Goal: Transaction & Acquisition: Purchase product/service

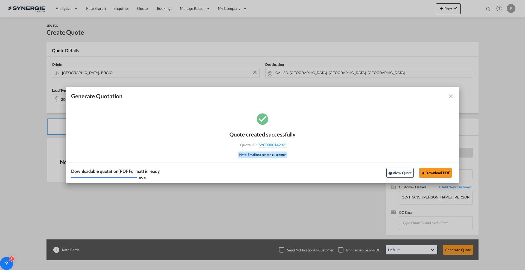
click at [450, 95] on md-icon "icon-close fg-AAA8AD cursor m-0" at bounding box center [450, 96] width 7 height 7
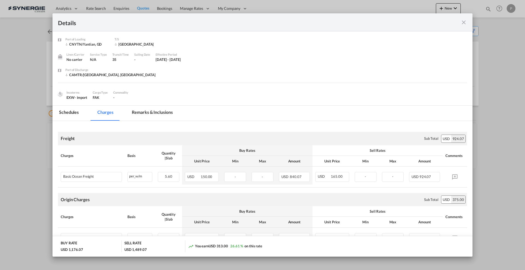
click at [470, 22] on div "Details" at bounding box center [262, 22] width 420 height 18
click at [467, 23] on div "Details" at bounding box center [262, 22] width 420 height 18
click at [464, 23] on md-icon "icon-close fg-AAA8AD m-0 cursor" at bounding box center [463, 22] width 7 height 7
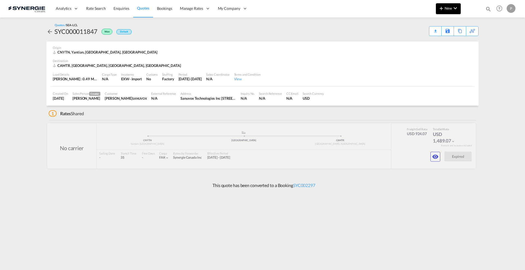
click at [447, 8] on span "New" at bounding box center [448, 8] width 20 height 4
click at [436, 41] on span "Quote" at bounding box center [433, 41] width 6 height 11
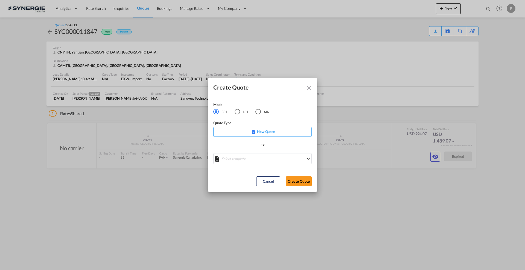
click at [244, 165] on div "Mode FCL LCL AIR Quote Type New Quote Or Select template *NEW* FCL FREEHAND / D…" at bounding box center [262, 133] width 109 height 75
click at [243, 161] on md-select "Select template *NEW* FCL FREEHAND / DAP Pablo Gomez Saldarriaga | 10 Jul 2025 …" at bounding box center [262, 158] width 98 height 11
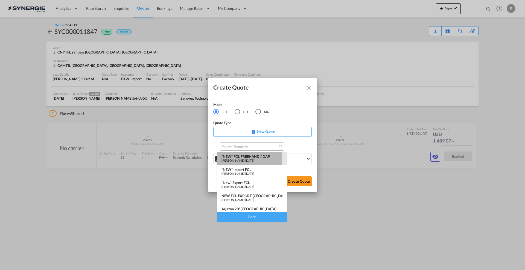
click at [243, 159] on span "Pablo Gomez Saldarriaga" at bounding box center [232, 161] width 23 height 4
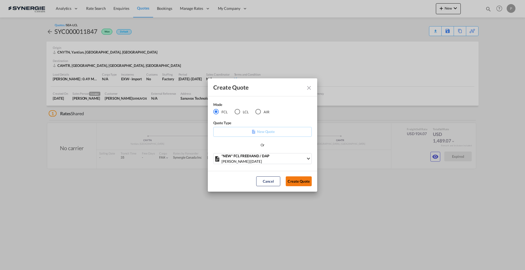
click at [298, 183] on button "Create Quote" at bounding box center [299, 182] width 26 height 10
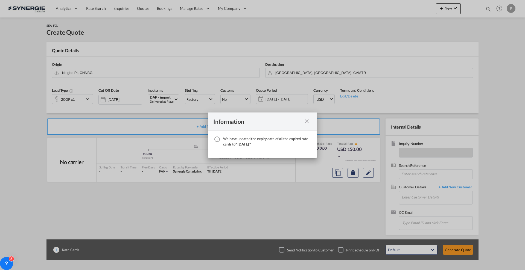
click at [306, 121] on md-icon "icon-close fg-AAA8AD cursor" at bounding box center [306, 121] width 7 height 7
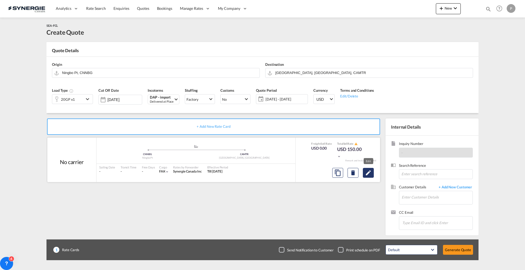
click at [371, 173] on md-icon "Edit" at bounding box center [368, 173] width 7 height 7
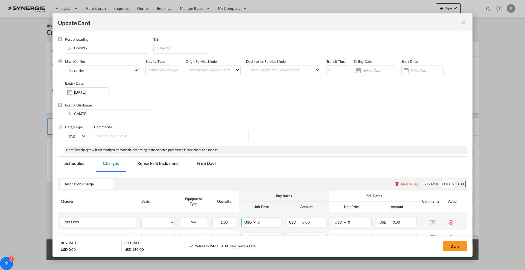
click at [264, 222] on input "0" at bounding box center [269, 222] width 24 height 8
select select "per container"
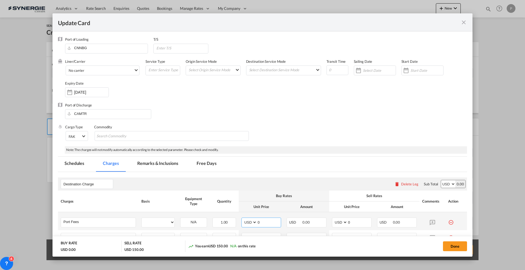
select select "per B/L"
select select "per shipment"
type input "1786"
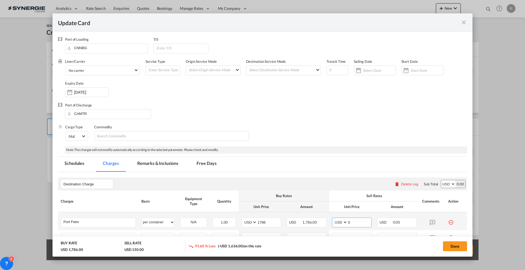
click at [360, 223] on input "0" at bounding box center [359, 222] width 24 height 8
type input "1900"
click at [459, 245] on button "Done" at bounding box center [455, 247] width 24 height 10
type input "[DATE]"
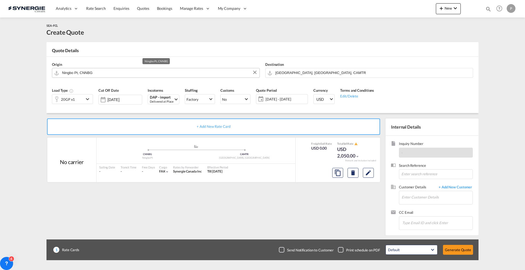
click at [91, 69] on input "Ningbo Pt, CNNBG" at bounding box center [159, 73] width 195 height 10
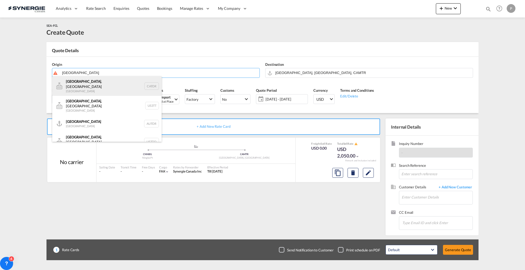
click at [87, 83] on div "Toronto , ON Canada CATOR" at bounding box center [106, 86] width 109 height 20
type input "Toronto, ON, CATOR"
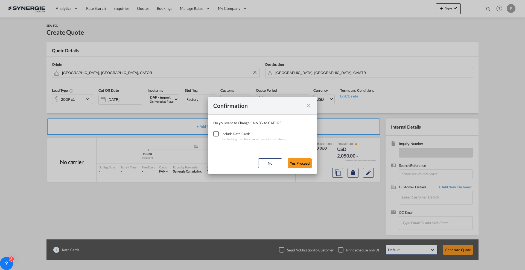
click at [217, 133] on div "Checkbox No Ink" at bounding box center [215, 133] width 5 height 5
click at [300, 163] on button "Yes,Proceed" at bounding box center [300, 164] width 24 height 10
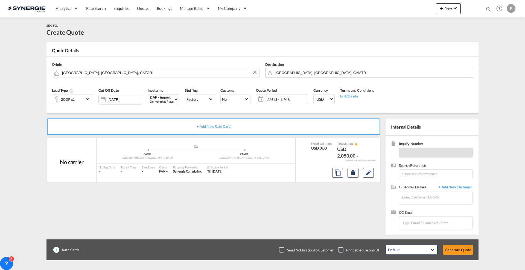
click at [307, 74] on input "[GEOGRAPHIC_DATA], [GEOGRAPHIC_DATA], CAMTR" at bounding box center [372, 73] width 195 height 10
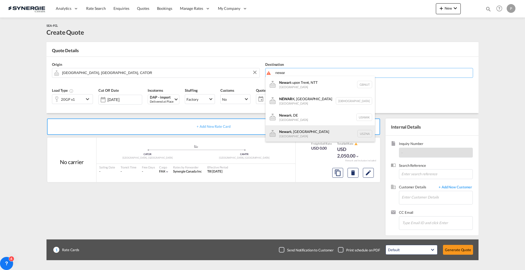
scroll to position [34, 0]
click at [305, 133] on div "Newar k, NJ United States USEWR" at bounding box center [319, 132] width 109 height 16
type input "Newark, NJ, USEWR"
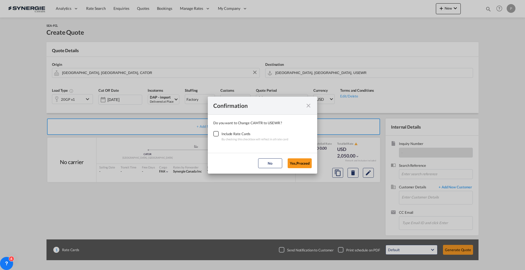
click at [217, 133] on div "Checkbox No Ink" at bounding box center [215, 133] width 5 height 5
click at [296, 165] on button "Yes,Proceed" at bounding box center [300, 164] width 24 height 10
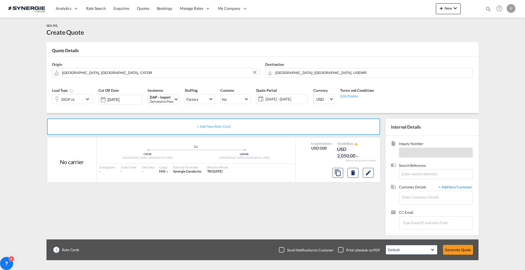
click at [81, 98] on div "20GP x1" at bounding box center [68, 99] width 32 height 9
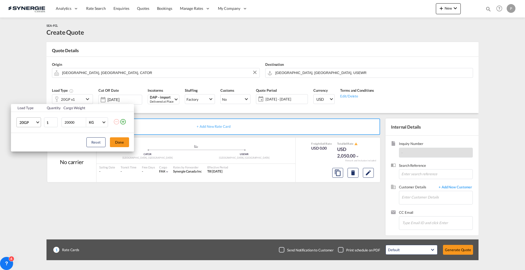
click at [30, 125] on md-select-value "20GP" at bounding box center [30, 122] width 22 height 9
click at [25, 104] on md-backdrop at bounding box center [262, 135] width 525 height 270
click at [33, 122] on span "20GP" at bounding box center [27, 122] width 16 height 5
click at [52, 182] on md-backdrop at bounding box center [262, 135] width 525 height 270
click at [51, 183] on div "Load Type Quantity Cargo Weight 20GP 1 20000 KG KG Load type addition is restri…" at bounding box center [262, 135] width 525 height 270
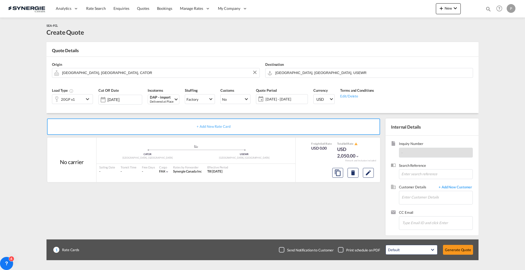
click at [69, 107] on div "Load Type 20GP x1" at bounding box center [72, 98] width 46 height 26
click at [71, 100] on div "20GP x1" at bounding box center [68, 100] width 14 height 8
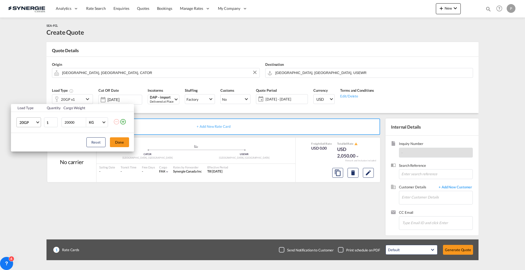
click at [36, 121] on md-select-value "20GP" at bounding box center [30, 122] width 22 height 9
click at [13, 145] on md-backdrop at bounding box center [262, 135] width 525 height 270
click at [21, 151] on div "Reset Done" at bounding box center [72, 142] width 123 height 19
click at [27, 121] on span "20GP" at bounding box center [27, 122] width 16 height 5
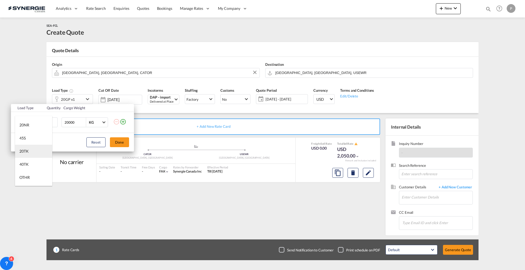
scroll to position [156, 0]
click at [26, 149] on div "20TK" at bounding box center [23, 149] width 9 height 5
click at [120, 141] on button "Done" at bounding box center [119, 142] width 19 height 10
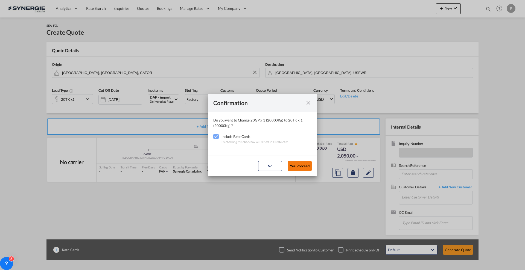
click at [304, 168] on button "Yes,Proceed" at bounding box center [300, 166] width 24 height 10
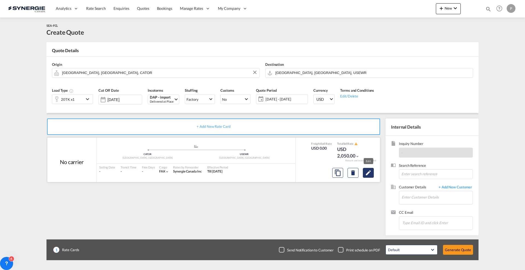
click at [370, 171] on md-icon "Edit" at bounding box center [368, 173] width 7 height 7
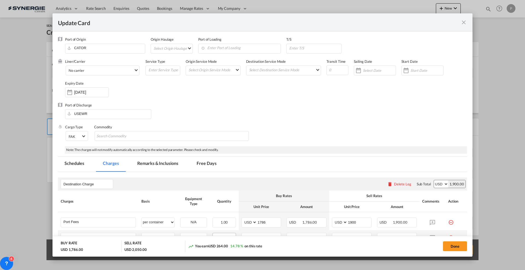
scroll to position [68, 0]
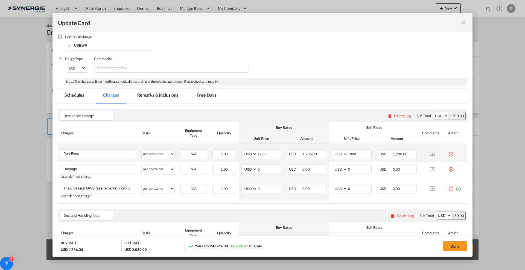
click at [448, 153] on md-icon "icon-minus-circle-outline red-400-fg" at bounding box center [450, 151] width 5 height 5
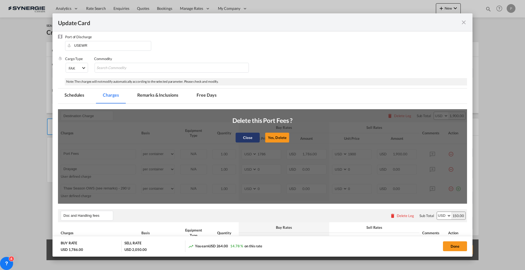
click at [241, 137] on button "Close" at bounding box center [248, 138] width 24 height 10
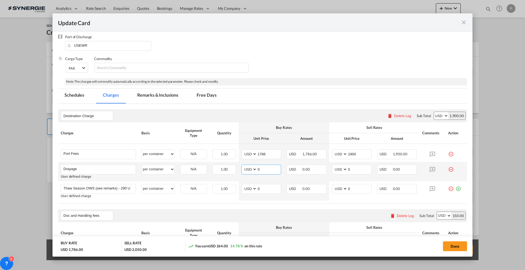
click at [260, 168] on input "0" at bounding box center [269, 169] width 24 height 8
type input "1786"
type input "1900"
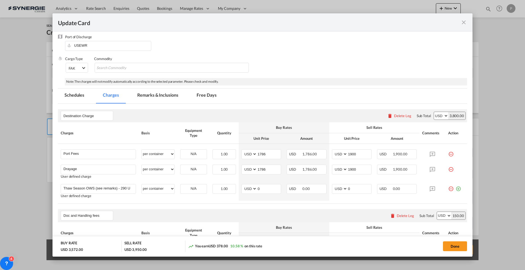
click at [448, 153] on md-icon "icon-minus-circle-outline red-400-fg" at bounding box center [450, 151] width 5 height 5
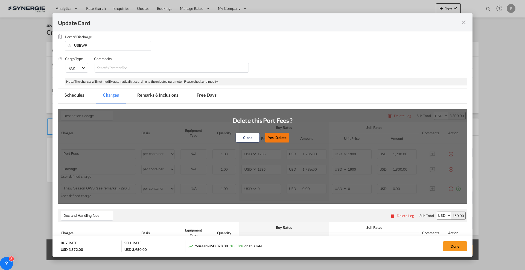
click at [274, 140] on button "Yes, Delete" at bounding box center [277, 138] width 24 height 10
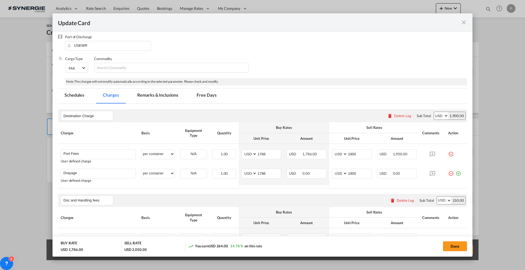
type input "Drayage"
type input "Thaw Season OWS (see remarks) - 290 USD if applicable"
type input "0"
click at [448, 173] on md-icon "icon-minus-circle-outline red-400-fg" at bounding box center [450, 171] width 5 height 5
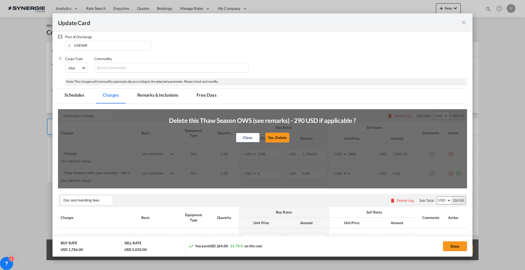
click at [279, 135] on button "Yes, Delete" at bounding box center [277, 138] width 24 height 10
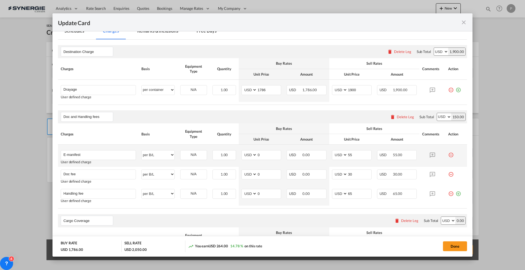
scroll to position [137, 0]
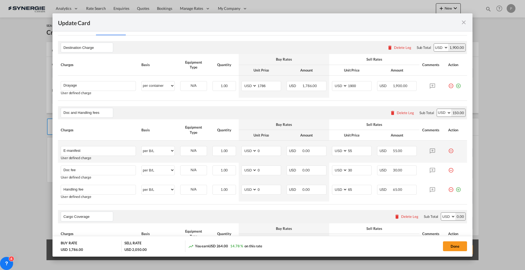
click at [448, 151] on md-icon "icon-minus-circle-outline red-400-fg" at bounding box center [450, 148] width 5 height 5
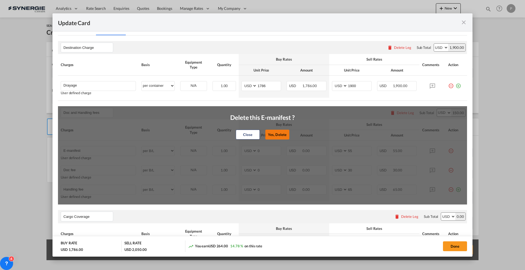
click at [272, 137] on button "Yes, Delete" at bounding box center [277, 135] width 24 height 10
type input "Doc fee"
type input "30"
type input "Handling fee"
type input "65"
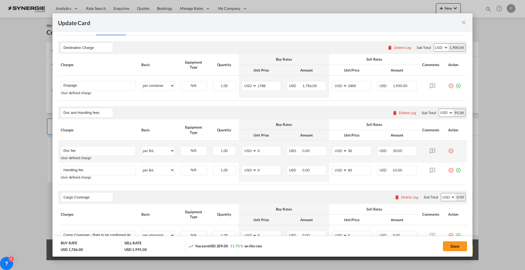
click at [448, 150] on md-icon "icon-minus-circle-outline red-400-fg" at bounding box center [450, 148] width 5 height 5
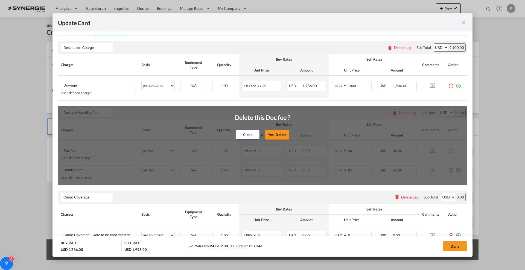
click at [269, 134] on button "Yes, Delete" at bounding box center [277, 135] width 24 height 10
type input "Handling fee"
type input "65"
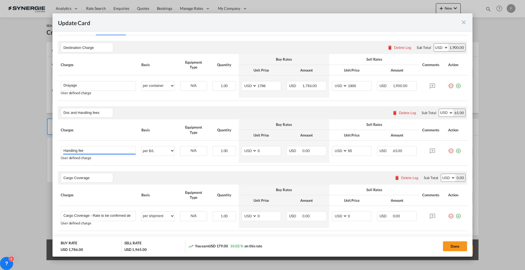
click at [404, 109] on div "Delete Leg" at bounding box center [404, 113] width 30 height 10
click at [405, 110] on div "Delete Leg" at bounding box center [404, 113] width 30 height 10
click at [407, 114] on div "Delete Leg" at bounding box center [407, 113] width 17 height 4
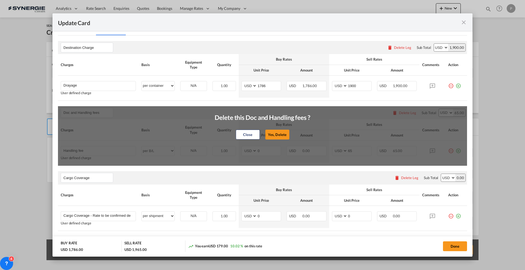
click at [272, 137] on button "Yes, Delete" at bounding box center [277, 135] width 24 height 10
type input "Cargo Coverage"
type input "Cargo Coverage - Rate to be confirmed depending on commodity and value Min 50 U…"
select select "per shipment"
type input "0"
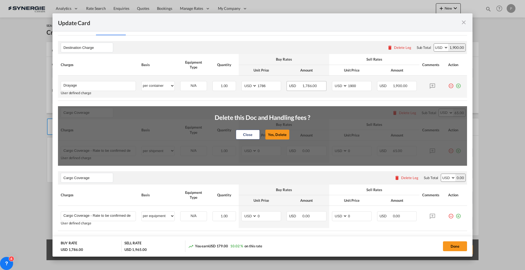
scroll to position [103, 0]
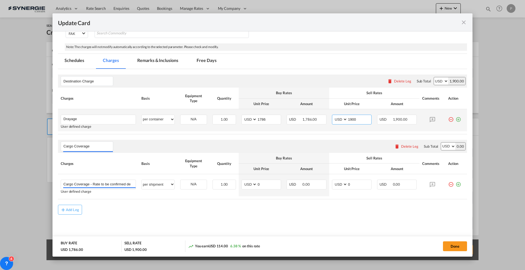
click at [354, 120] on input "1900" at bounding box center [359, 119] width 24 height 8
type input "1990"
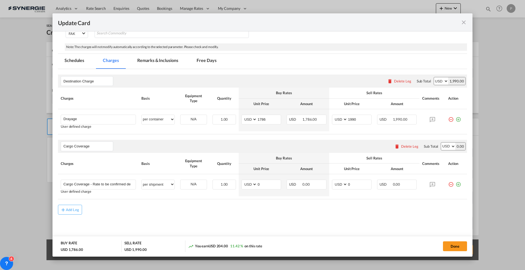
click at [317, 71] on rate-modification "Destination Charge Please enter leg name Leg Name Already Exists Delete Leg Sub…" at bounding box center [262, 142] width 409 height 146
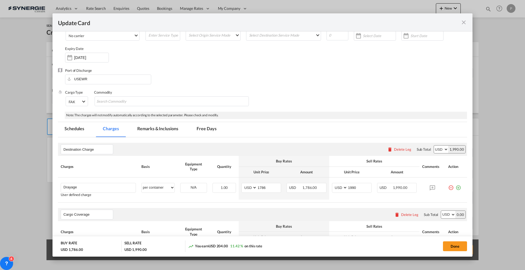
scroll to position [0, 0]
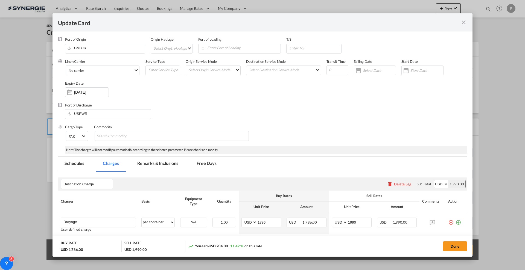
click at [164, 165] on md-tab-item "Remarks & Inclusions" at bounding box center [158, 164] width 54 height 15
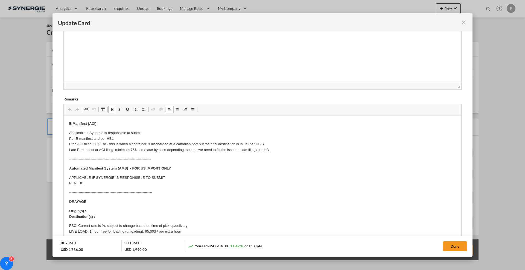
drag, startPoint x: 453, startPoint y: 176, endPoint x: 407, endPoint y: 243, distance: 81.3
click at [455, 270] on html "Analytics Reports Dashboard Rate Search Enquiries Quotes" at bounding box center [262, 135] width 525 height 270
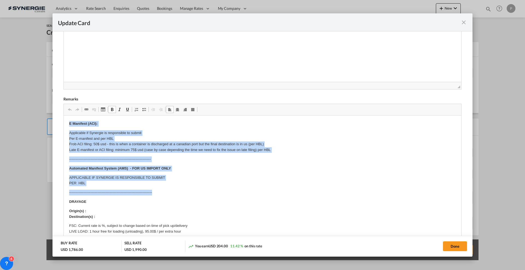
drag, startPoint x: 68, startPoint y: 122, endPoint x: 214, endPoint y: 189, distance: 160.4
click at [214, 189] on html "E Manifest (ACI): Applicable if Synergie is responsible to submit Per E-manifes…" at bounding box center [262, 263] width 397 height 294
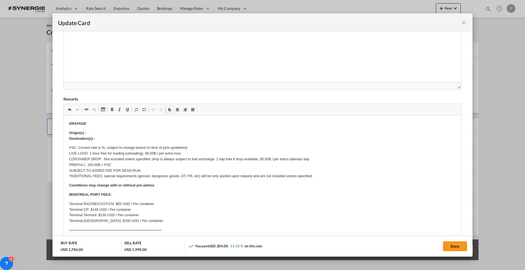
click at [104, 130] on p "Origin(s) : Destination(s) :" at bounding box center [262, 135] width 386 height 11
click at [102, 148] on p "FSC: Current rate is %, subject to change based on time of pick up/delivery LIV…" at bounding box center [262, 162] width 386 height 34
click at [91, 158] on p "FSC: Current rate is 45%, subject to change based on time of pick up/delivery L…" at bounding box center [262, 162] width 386 height 34
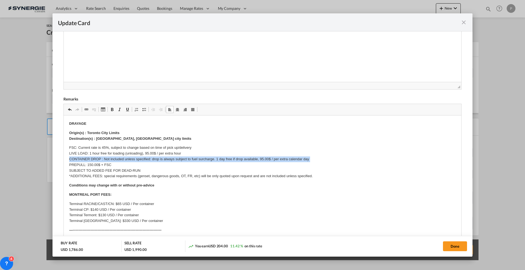
click at [91, 158] on p "FSC: Current rate is 45%, subject to change based on time of pick up/delivery L…" at bounding box center [262, 162] width 386 height 34
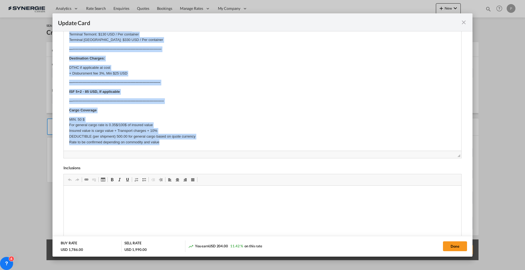
scroll to position [294, 0]
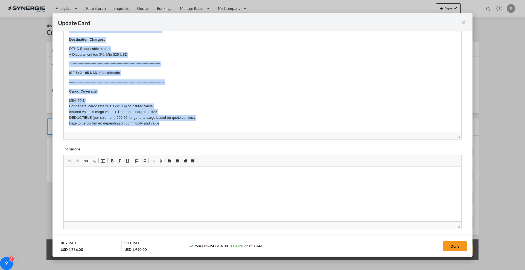
drag, startPoint x: 69, startPoint y: 66, endPoint x: 241, endPoint y: 131, distance: 183.5
click at [241, 131] on html "DRAYAGE Origin(s) : Toronto City Limits Destination(s) : Newark, NJ city limits…" at bounding box center [262, 27] width 397 height 211
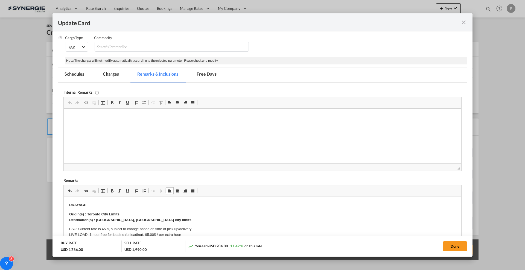
scroll to position [124, 0]
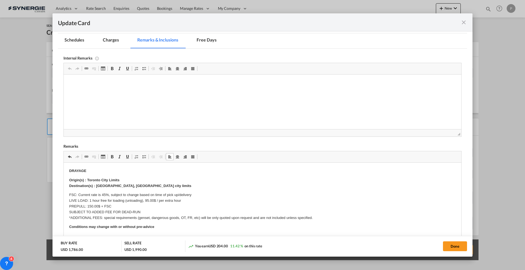
click at [68, 170] on html "DRAYAGE Origin(s) : Toronto City Limits Destination(s) : Newark, NJ city limits…" at bounding box center [262, 204] width 397 height 82
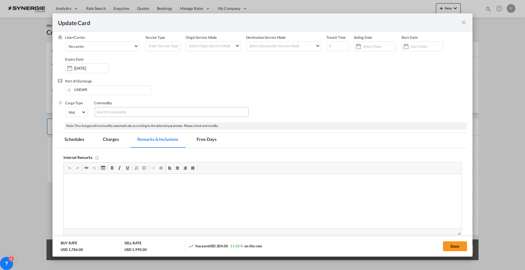
scroll to position [21, 0]
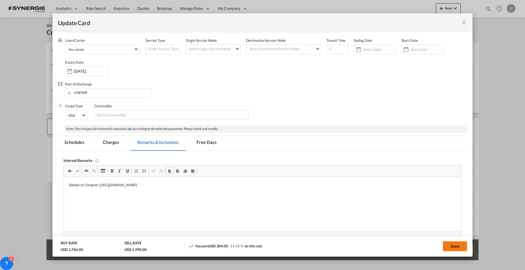
click at [457, 244] on button "Done" at bounding box center [455, 247] width 24 height 10
type input "[DATE]"
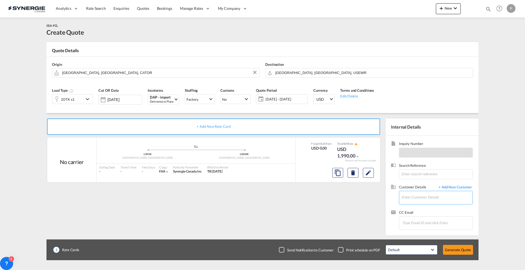
click at [419, 200] on input "Enter Customer Details" at bounding box center [436, 197] width 71 height 12
paste input "ethan.labbe@oecgroup.com"
click at [427, 210] on div "Ethan Labbe ethan.labbe@oecgroup.com | OEC Liquid Logistics Solutions" at bounding box center [455, 207] width 109 height 15
type input "OEC Liquid Logistics Solutions, Ethan Labbe, ethan.labbe@oecgroup.com"
click at [462, 250] on button "Generate Quote" at bounding box center [458, 250] width 30 height 10
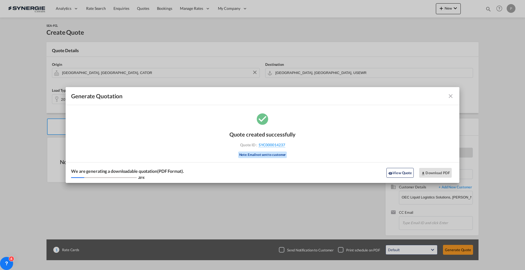
drag, startPoint x: 283, startPoint y: 146, endPoint x: 285, endPoint y: 148, distance: 2.8
click at [285, 148] on div "Quote created successfully Quote ID : SYC000014237 Note: Email not sent to cust…" at bounding box center [262, 144] width 66 height 37
copy div "SYC000014237"
click at [430, 173] on button "Download PDF" at bounding box center [435, 173] width 33 height 10
click at [450, 96] on md-icon "icon-close fg-AAA8AD cursor m-0" at bounding box center [450, 96] width 7 height 7
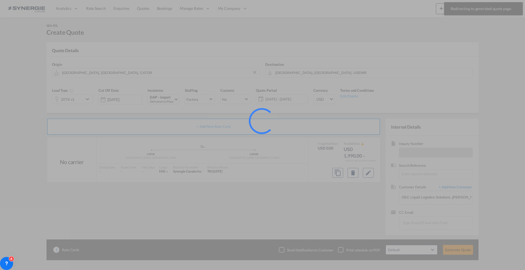
click at [450, 10] on div at bounding box center [262, 135] width 525 height 270
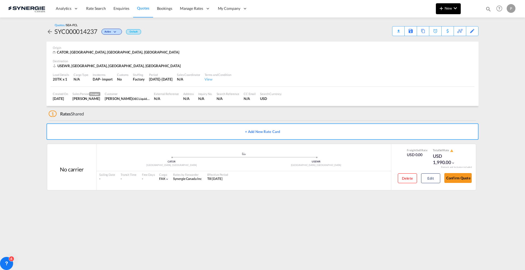
click at [439, 10] on md-icon "icon-plus 400-fg" at bounding box center [441, 8] width 7 height 7
click at [438, 37] on div "Quote" at bounding box center [440, 41] width 20 height 14
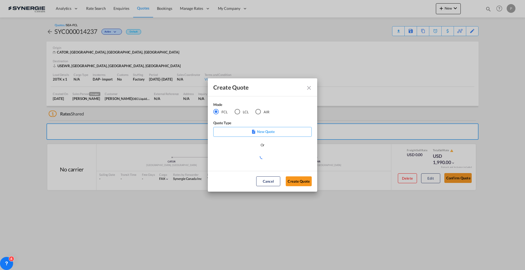
click at [241, 111] on md-radio-button "LCL" at bounding box center [241, 112] width 14 height 6
click at [252, 160] on md-select "Select template New DAP Import LCL Karen Mercier | 09 Jul 2025 BRAZIL LCL EXPOR…" at bounding box center [262, 158] width 98 height 11
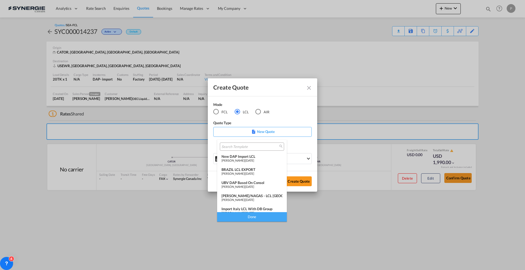
click at [251, 159] on span "09 Jul 2025" at bounding box center [249, 161] width 9 height 4
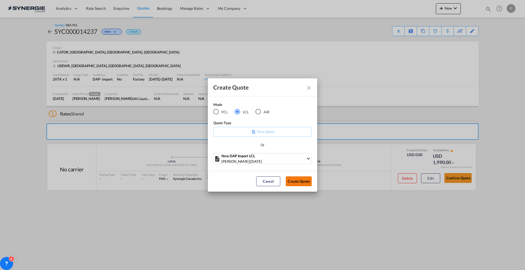
click at [303, 183] on button "Create Quote" at bounding box center [299, 182] width 26 height 10
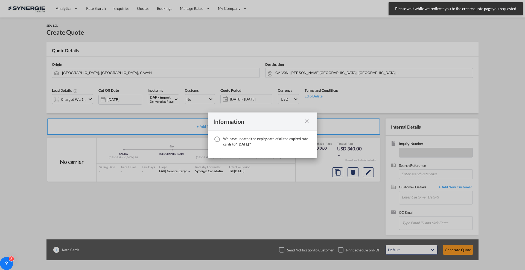
click at [304, 124] on md-icon "icon-close fg-AAA8AD cursor" at bounding box center [306, 121] width 7 height 7
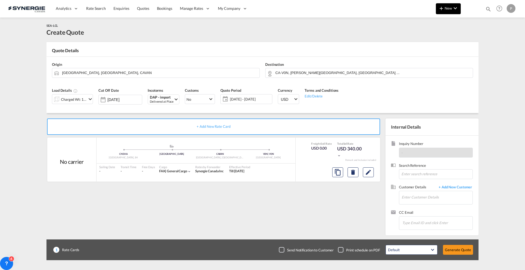
click at [442, 4] on button "New" at bounding box center [448, 8] width 25 height 11
drag, startPoint x: 442, startPoint y: 10, endPoint x: 442, endPoint y: 14, distance: 3.6
click at [442, 13] on md-backdrop at bounding box center [262, 135] width 525 height 270
click at [450, 4] on button "New" at bounding box center [448, 8] width 25 height 11
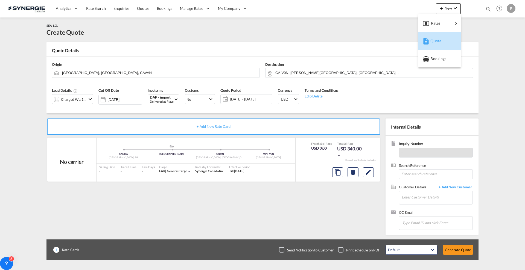
click at [442, 41] on div "Quote" at bounding box center [440, 41] width 20 height 14
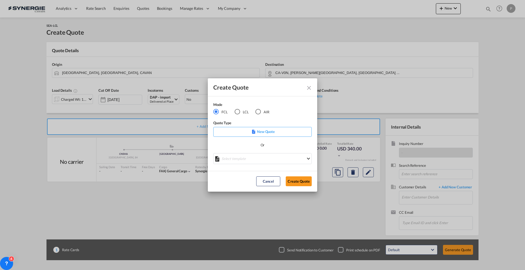
click at [233, 110] on md-radio-group "FCL LCL AIR" at bounding box center [244, 112] width 63 height 6
click at [238, 113] on div "LCL" at bounding box center [236, 111] width 5 height 5
click at [253, 159] on md-select "Select template New DAP Import LCL Karen Mercier | 09 Jul 2025 BRAZIL LCL EXPOR…" at bounding box center [262, 158] width 98 height 11
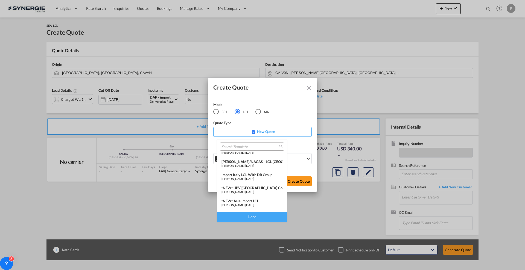
scroll to position [68, 0]
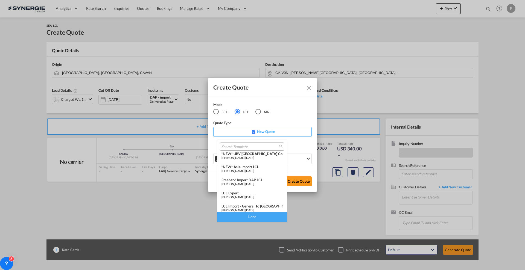
click at [244, 170] on span "[PERSON_NAME]" at bounding box center [232, 171] width 23 height 4
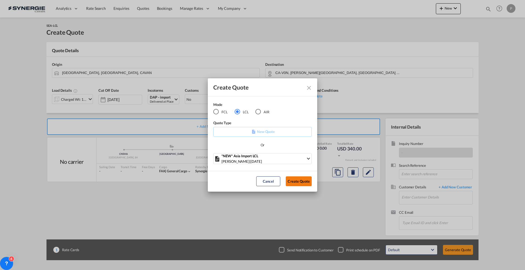
click at [307, 185] on button "Create Quote" at bounding box center [299, 182] width 26 height 10
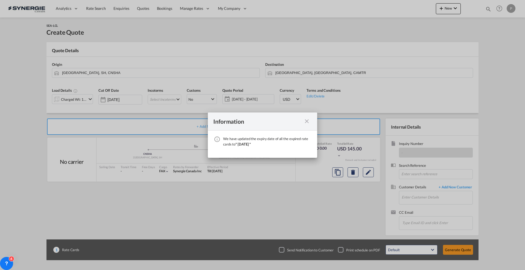
click at [307, 121] on md-icon "icon-close fg-AAA8AD cursor" at bounding box center [306, 121] width 7 height 7
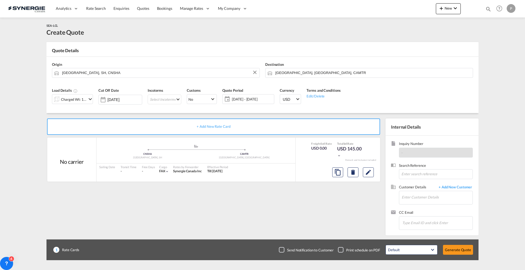
click at [101, 73] on input "Shanghai, SH, CNSHA" at bounding box center [159, 73] width 195 height 10
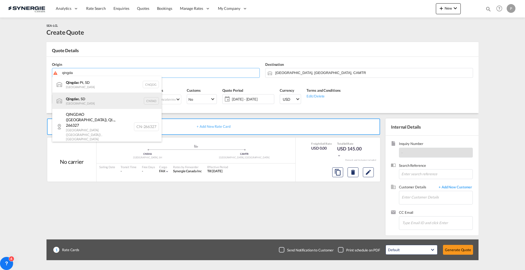
click at [100, 100] on div "Qingda o, SD China CNTAO" at bounding box center [106, 101] width 109 height 16
type input "Qingdao, SD, CNTAO"
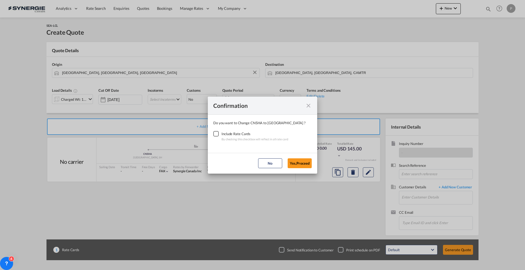
click at [214, 134] on div "Checkbox No Ink" at bounding box center [215, 133] width 5 height 5
drag, startPoint x: 305, startPoint y: 166, endPoint x: 295, endPoint y: 163, distance: 10.2
click at [305, 166] on button "Yes,Proceed" at bounding box center [300, 164] width 24 height 10
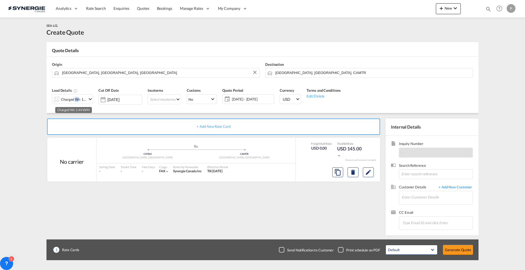
click at [75, 101] on div "Charged Wt: 1.44 W/M" at bounding box center [74, 100] width 26 height 8
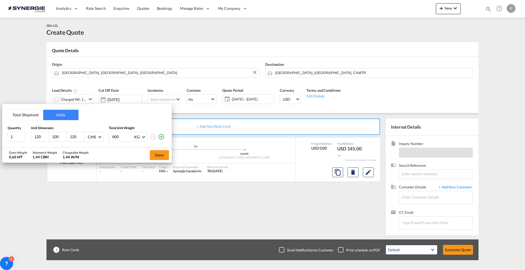
click at [37, 135] on input "120" at bounding box center [41, 136] width 15 height 5
drag, startPoint x: 31, startPoint y: 112, endPoint x: 39, endPoint y: 120, distance: 10.8
click at [32, 112] on button "Total Shipment" at bounding box center [25, 115] width 35 height 10
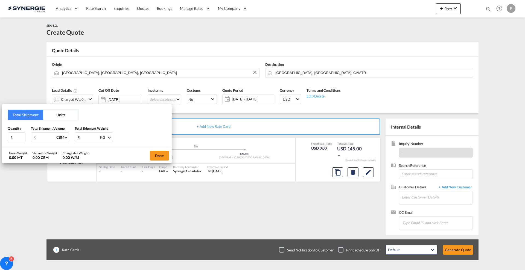
click at [41, 139] on input "0" at bounding box center [45, 137] width 22 height 9
type input "0.712"
type input "175"
click at [157, 156] on button "Done" at bounding box center [159, 156] width 19 height 10
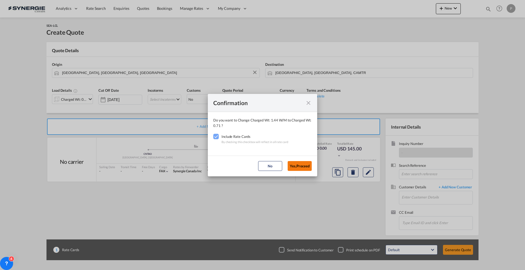
click at [304, 161] on button "Yes,Proceed" at bounding box center [300, 166] width 24 height 10
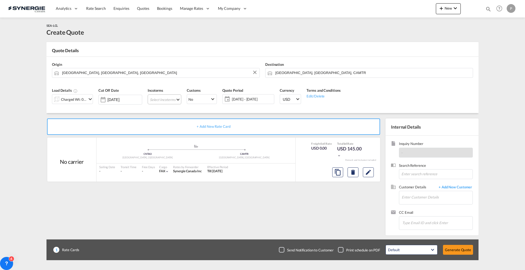
click at [176, 102] on md-select "Select Incoterms CIP - import Carriage and Insurance Paid to EXW - import Ex Wo…" at bounding box center [165, 100] width 34 height 10
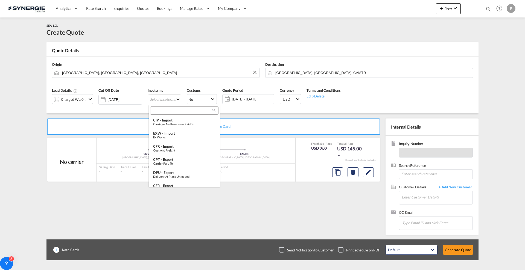
click at [178, 111] on input "search" at bounding box center [182, 110] width 61 height 5
click at [182, 143] on md-option "CFR - import Cost and Freight" at bounding box center [184, 148] width 71 height 13
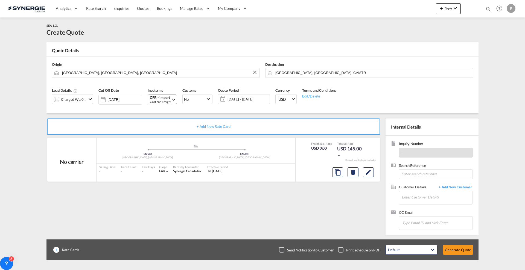
click at [170, 102] on div "Cost and Freight" at bounding box center [160, 102] width 21 height 4
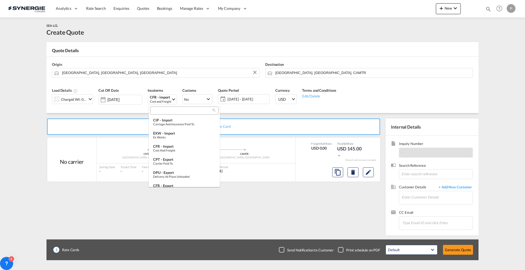
scroll to position [3, 0]
click at [173, 111] on input "search" at bounding box center [182, 111] width 61 height 5
type input "r"
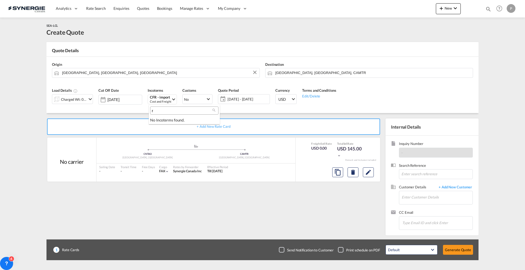
scroll to position [0, 0]
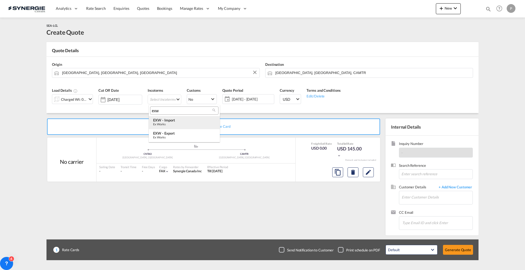
type input "exw"
click at [175, 124] on div "Ex Works" at bounding box center [184, 124] width 62 height 4
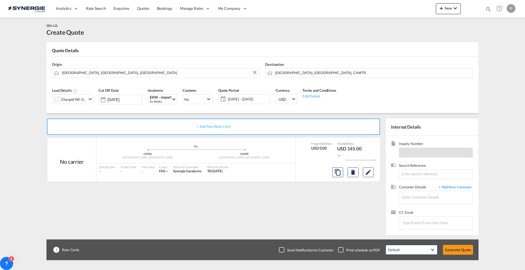
click at [238, 101] on span "[DATE] - [DATE]" at bounding box center [248, 99] width 41 height 5
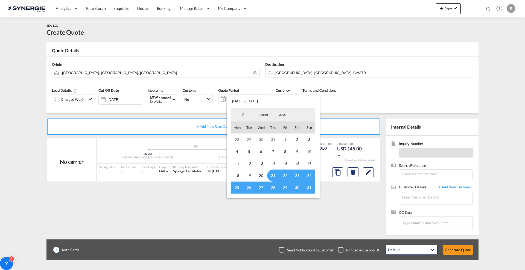
click at [274, 176] on span "21" at bounding box center [273, 176] width 12 height 12
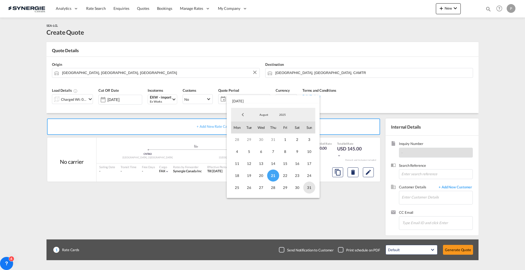
drag, startPoint x: 314, startPoint y: 192, endPoint x: 310, endPoint y: 190, distance: 4.4
click at [314, 192] on div "28 29 30 31 1 2 3 4 5 6 7 8 9 10 11 12 13 14 15 16 17 18 19 20 21 22 23 24 25 2…" at bounding box center [273, 164] width 84 height 60
click at [310, 189] on span "31" at bounding box center [309, 188] width 12 height 12
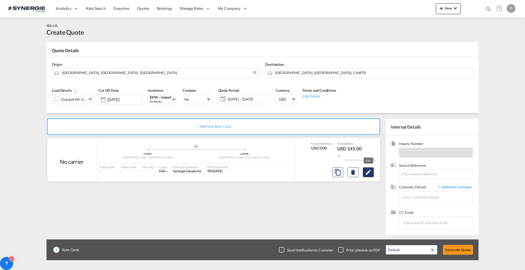
click at [370, 171] on md-icon "Edit" at bounding box center [368, 172] width 7 height 7
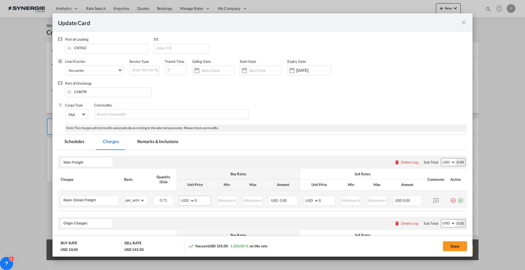
scroll to position [68, 0]
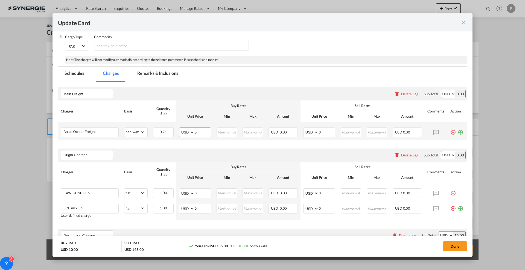
click at [203, 132] on input "0" at bounding box center [203, 132] width 16 height 8
type input "55"
click at [325, 134] on input "0" at bounding box center [327, 132] width 16 height 8
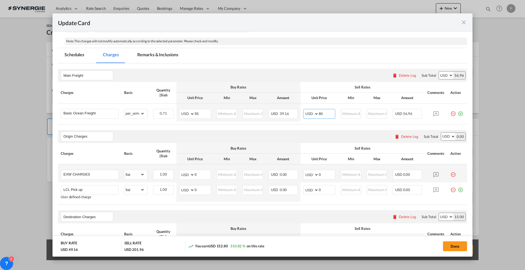
scroll to position [137, 0]
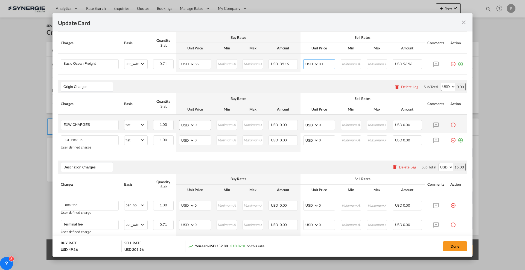
type input "80"
click at [203, 121] on input "0" at bounding box center [203, 125] width 16 height 8
click at [195, 124] on input "0" at bounding box center [203, 125] width 16 height 8
type input "195"
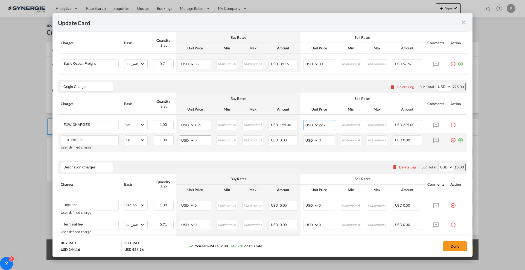
type input "225"
click at [197, 139] on input "0" at bounding box center [203, 140] width 16 height 8
type input "140"
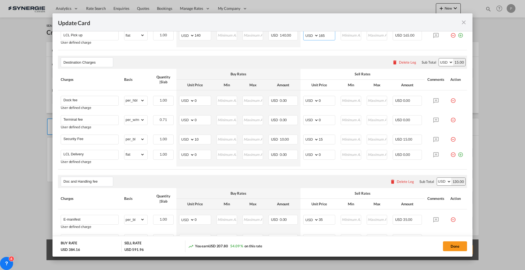
scroll to position [239, 0]
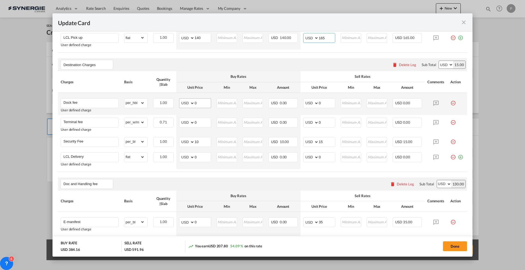
type input "165"
click at [199, 104] on input "0" at bounding box center [203, 103] width 16 height 8
type input "50"
type input "60"
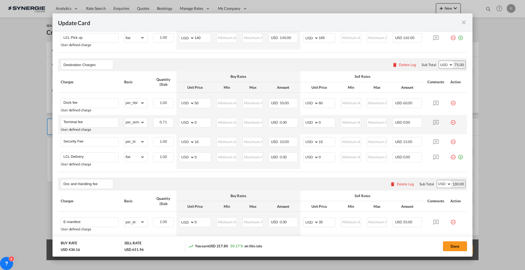
click at [450, 122] on md-icon "icon-minus-circle-outline red-400-fg pt-7" at bounding box center [452, 120] width 5 height 5
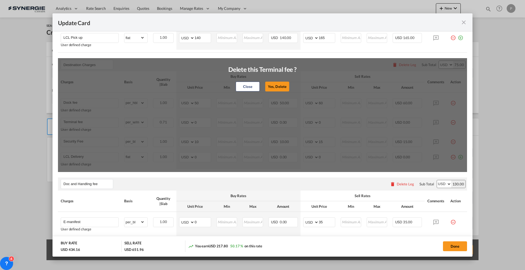
click at [279, 85] on button "Yes, Delete" at bounding box center [277, 87] width 24 height 10
type input "Security Fee"
select select "per_bl"
type input "10"
type input "15"
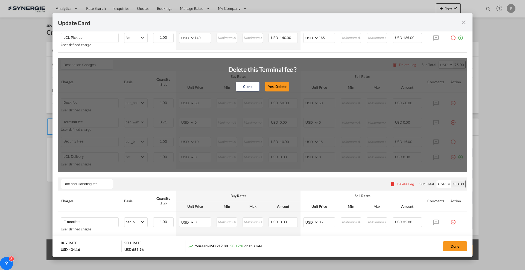
type input "LCL Delivery"
select select "flat"
type input "0"
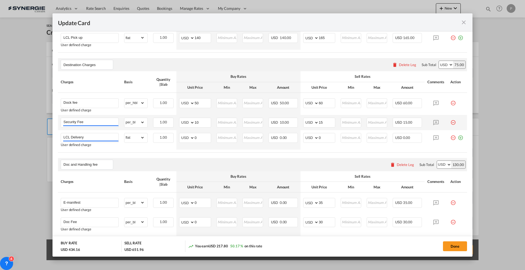
click at [450, 122] on md-icon "icon-minus-circle-outline red-400-fg pt-7" at bounding box center [452, 120] width 5 height 5
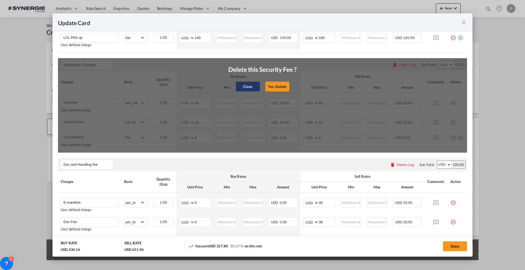
click at [251, 84] on button "Close" at bounding box center [248, 87] width 24 height 10
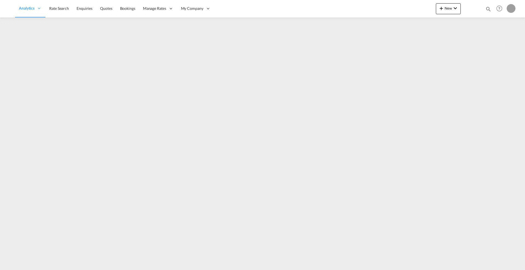
click at [489, 9] on md-icon "icon-magnify" at bounding box center [488, 9] width 6 height 6
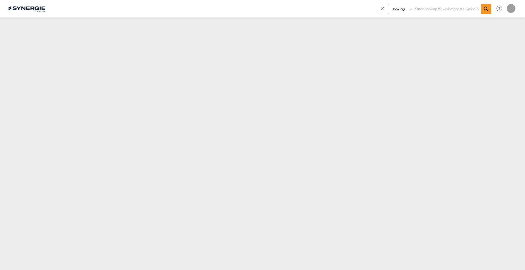
click at [392, 7] on select "Bookings Quotes Enquiries" at bounding box center [401, 9] width 26 height 10
click at [388, 4] on select "Bookings Quotes Enquiries" at bounding box center [401, 9] width 26 height 10
click at [406, 11] on select "Bookings Quotes Enquiries" at bounding box center [401, 9] width 26 height 10
select select "Quotes"
click at [388, 4] on select "Bookings Quotes Enquiries" at bounding box center [401, 9] width 26 height 10
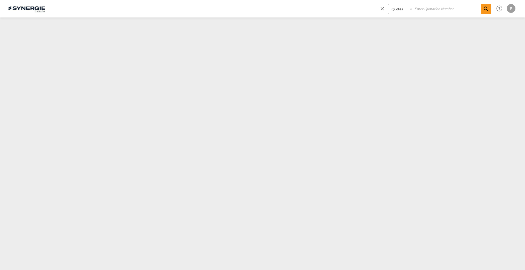
click at [423, 10] on input at bounding box center [447, 9] width 68 height 10
paste input "SYC000014231"
type input "SYC000014231"
click at [485, 10] on md-icon "icon-magnify" at bounding box center [486, 9] width 7 height 7
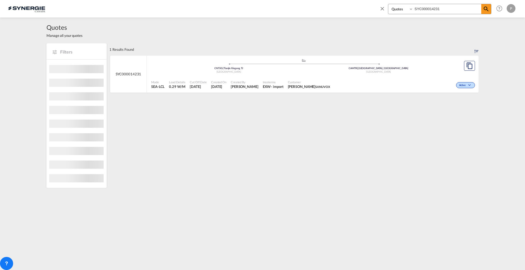
click at [404, 78] on div "Active" at bounding box center [404, 85] width 144 height 14
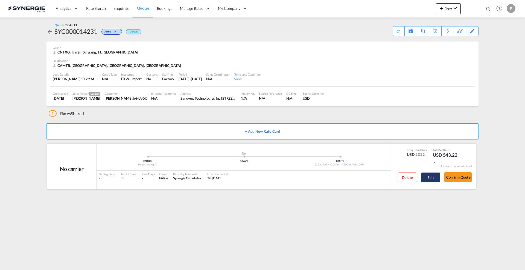
click at [438, 180] on button "Edit" at bounding box center [430, 178] width 19 height 10
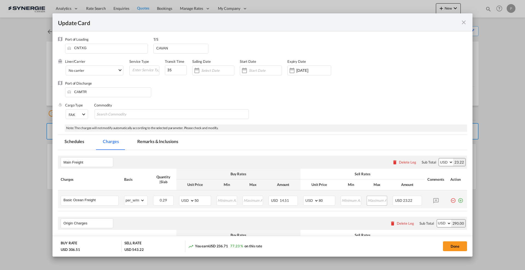
select select "per_w/m"
select select "flat"
select select "per_hbl"
select select "per_bl"
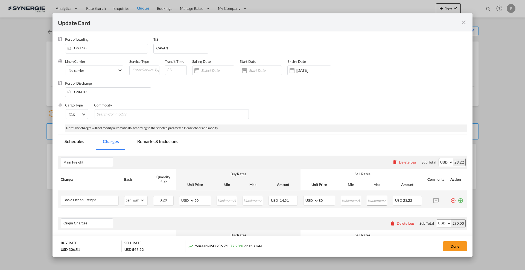
select select "per_bl"
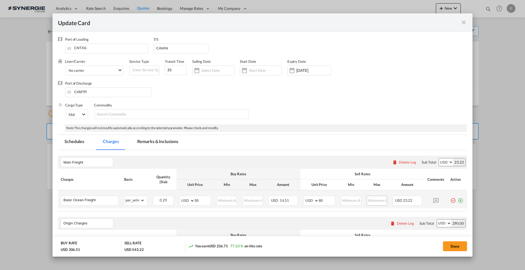
select select "per_shipment"
click at [222, 202] on input "Update CardPort of ..." at bounding box center [227, 200] width 20 height 8
type input "50"
type input "80"
click at [299, 156] on div "Main Freight Please enter leg name Leg Name Already Exists Delete Leg Sub Total…" at bounding box center [262, 162] width 409 height 13
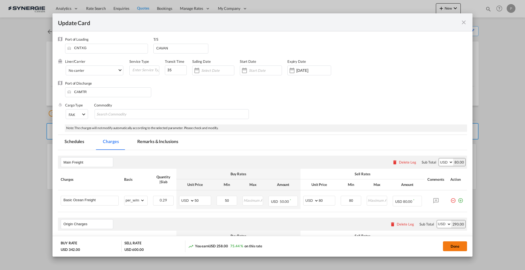
click at [452, 245] on button "Done" at bounding box center [455, 247] width 24 height 10
type input "19 Sep 2025"
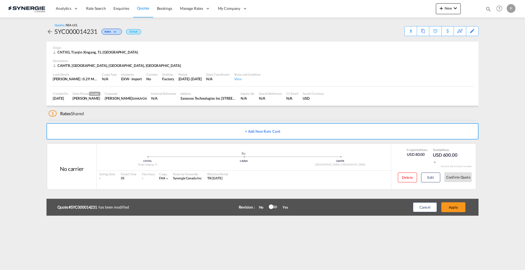
click at [269, 206] on div at bounding box center [271, 207] width 5 height 5
click at [447, 209] on button "Apply" at bounding box center [453, 208] width 24 height 10
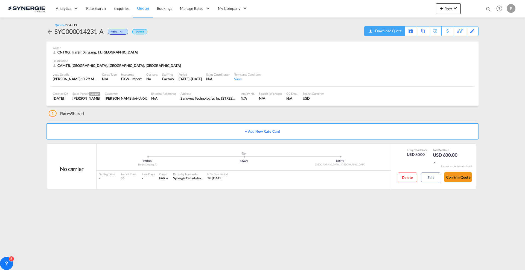
click at [394, 31] on div "Download Quote" at bounding box center [388, 31] width 28 height 9
click at [444, 7] on md-icon "icon-plus 400-fg" at bounding box center [441, 8] width 7 height 7
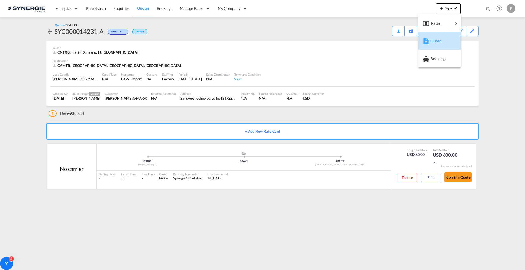
click at [427, 42] on md-icon "button" at bounding box center [426, 41] width 7 height 7
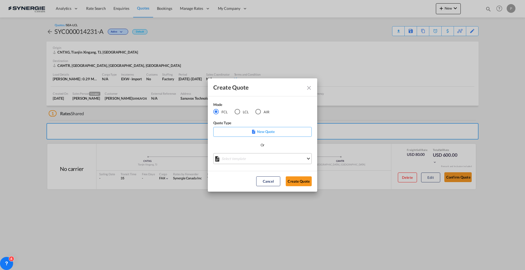
click at [243, 162] on md-select "Select template *NEW* FCL FREEHAND / DAP Pablo Gomez Saldarriaga | 10 Jul 2025 …" at bounding box center [262, 158] width 98 height 11
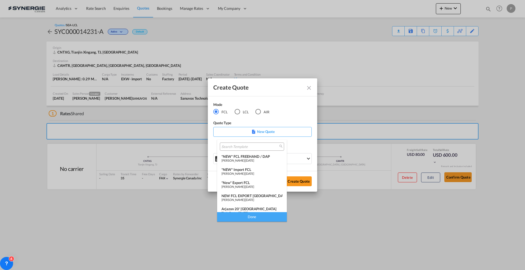
click at [244, 157] on div "*NEW* FCL FREEHAND / DAP" at bounding box center [251, 156] width 61 height 4
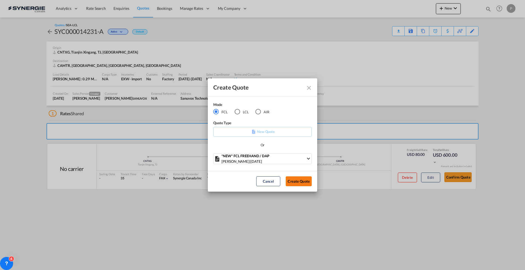
click at [290, 180] on button "Create Quote" at bounding box center [299, 182] width 26 height 10
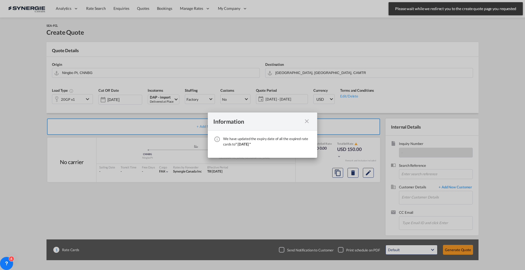
click at [306, 124] on md-icon "icon-close fg-AAA8AD cursor" at bounding box center [306, 121] width 7 height 7
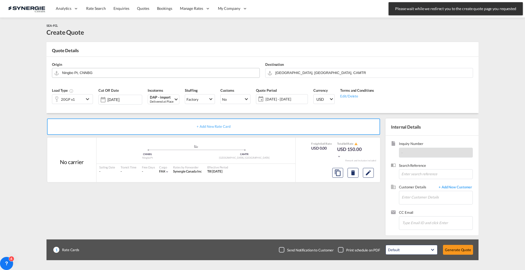
click at [141, 69] on input "Ningbo Pt, CNNBG" at bounding box center [159, 73] width 195 height 10
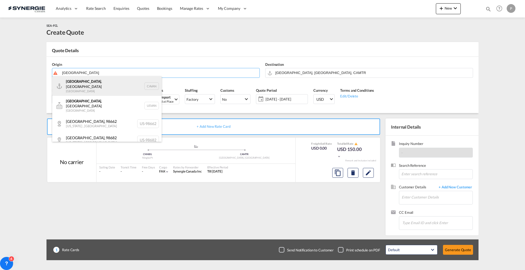
click at [110, 86] on div "Vancouver , BC Canada CAVAN" at bounding box center [106, 86] width 109 height 20
type input "Vancouver, BC, CAVAN"
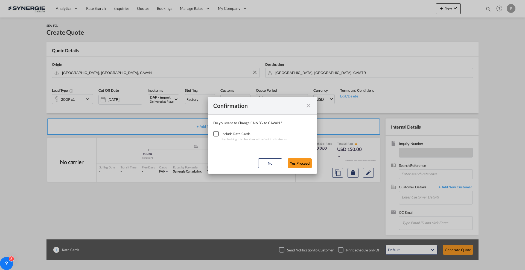
click at [219, 136] on div "Checkbox No Ink" at bounding box center [215, 133] width 5 height 5
click at [299, 163] on button "Yes,Proceed" at bounding box center [300, 164] width 24 height 10
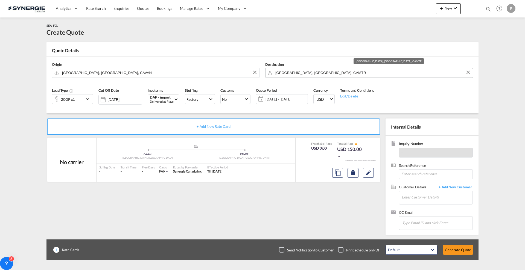
click at [290, 72] on input "[GEOGRAPHIC_DATA], [GEOGRAPHIC_DATA], CAMTR" at bounding box center [372, 73] width 195 height 10
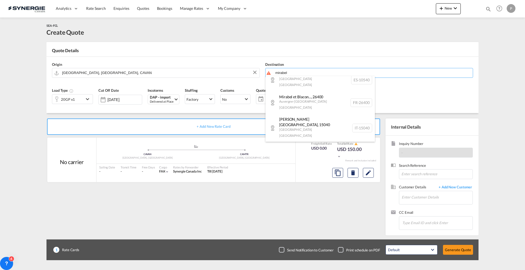
scroll to position [137, 0]
click at [322, 136] on div "Mirabel , J7N Quebec / Québec Canada CA-J7N" at bounding box center [319, 147] width 109 height 23
type input "CA-J7N, Mirabel, Quebec / Québec"
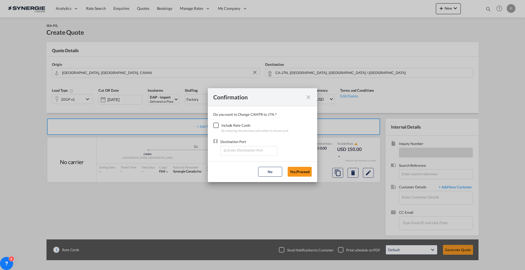
click at [219, 124] on div "Checkbox No Ink" at bounding box center [215, 125] width 5 height 5
click at [234, 146] on input "Enter Destination Port" at bounding box center [250, 150] width 54 height 8
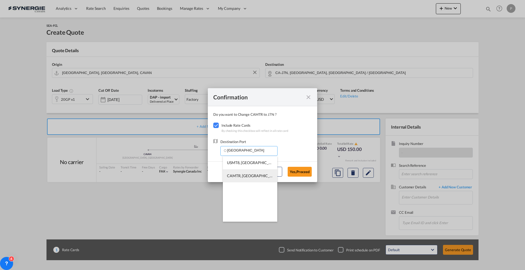
click at [238, 174] on span "CAMTR, Montreal, QC, Canada, North America, Americas" at bounding box center [334, 176] width 215 height 5
type input "CAMTR, Montreal, QC, Canada, North America, Americas"
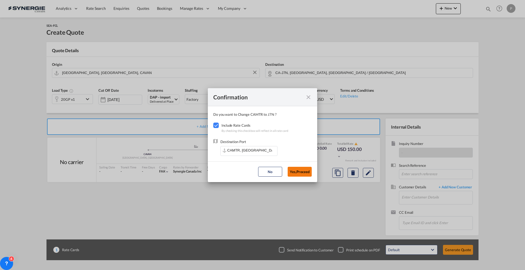
click at [297, 176] on button "Yes,Proceed" at bounding box center [300, 172] width 24 height 10
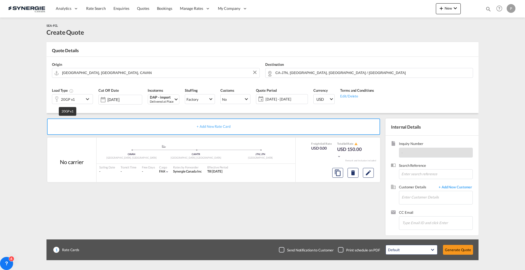
click at [71, 93] on md-input-container "20GP x1" at bounding box center [72, 98] width 41 height 11
click at [72, 99] on div "20GP x1" at bounding box center [68, 100] width 14 height 8
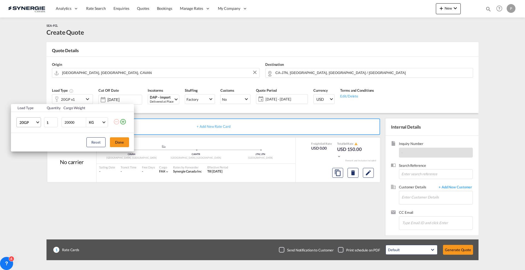
click at [28, 122] on span "20GP" at bounding box center [27, 122] width 16 height 5
drag, startPoint x: 33, startPoint y: 148, endPoint x: 54, endPoint y: 150, distance: 21.2
click at [33, 148] on md-option "40HC" at bounding box center [33, 148] width 37 height 13
click at [135, 149] on div "Load Type Quantity Cargo Weight 40HC 1 20000 KG KG Load type addition is restri…" at bounding box center [262, 135] width 525 height 270
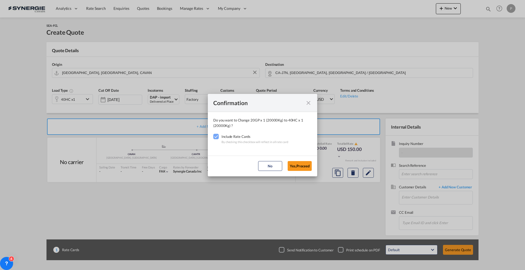
click at [123, 144] on div "Confirmation Do you want to Change 20GP x 1 (20000Kg) to 40HC x 1 (20000Kg) ? I…" at bounding box center [262, 135] width 525 height 270
click at [296, 165] on button "Yes,Proceed" at bounding box center [300, 166] width 24 height 10
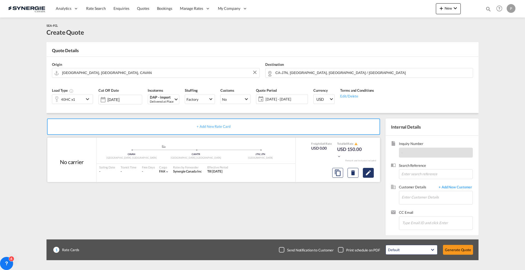
click at [367, 173] on md-icon "Edit" at bounding box center [368, 173] width 7 height 7
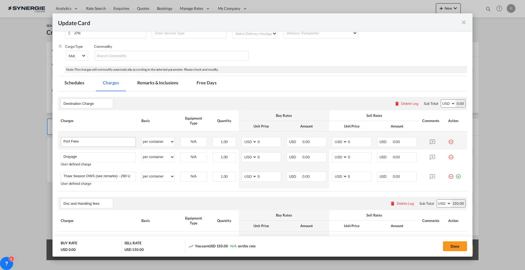
select select "per container"
select select "per B/L"
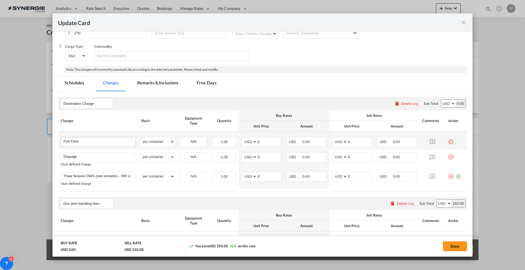
select select "per B/L"
select select "per shipment"
click at [99, 143] on input "Port Fees" at bounding box center [99, 141] width 72 height 8
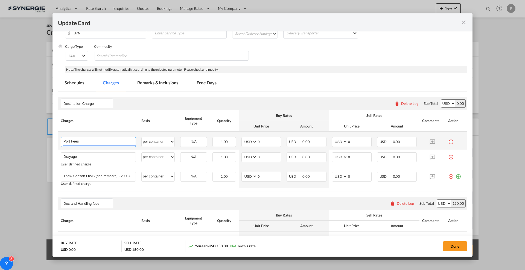
click at [99, 143] on input "Port Fees" at bounding box center [99, 141] width 72 height 8
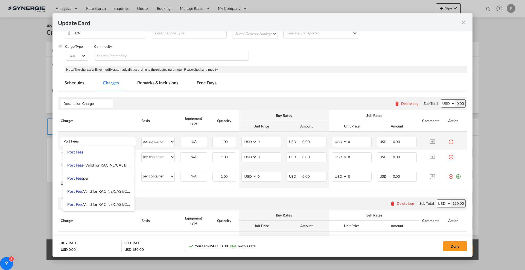
click at [448, 143] on md-icon "icon-minus-circle-outline red-400-fg" at bounding box center [450, 139] width 5 height 5
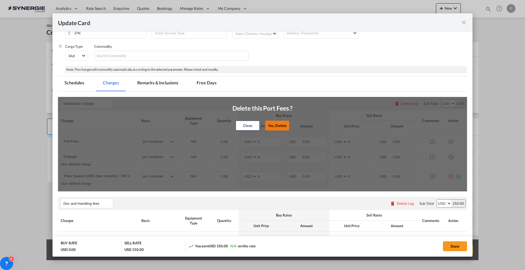
click at [276, 126] on button "Yes, Delete" at bounding box center [277, 126] width 24 height 10
type input "Drayage"
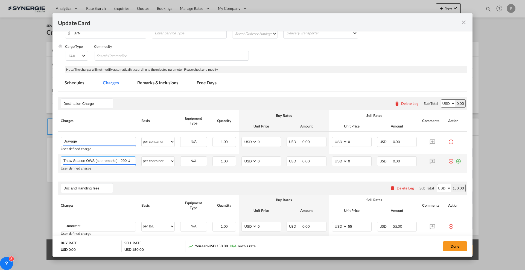
click at [123, 161] on input "Thaw Season OWS (see remarks) - 290 USD if applicable" at bounding box center [99, 161] width 72 height 8
type input "Transloading"
click at [257, 162] on input "0" at bounding box center [269, 161] width 24 height 8
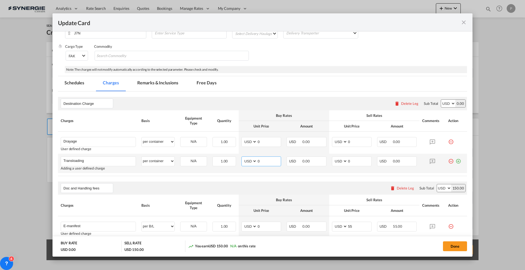
click at [257, 162] on input "0" at bounding box center [269, 161] width 24 height 8
type input "462"
click at [455, 162] on md-icon "icon-plus-circle-outline green-400-fg" at bounding box center [457, 159] width 5 height 5
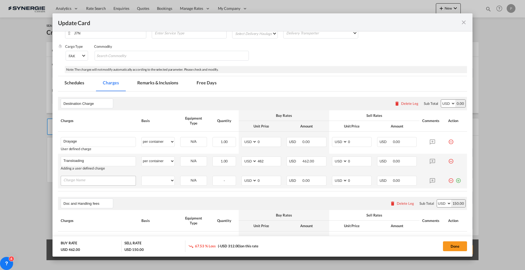
click at [94, 176] on input "Charge Name" at bounding box center [99, 180] width 72 height 8
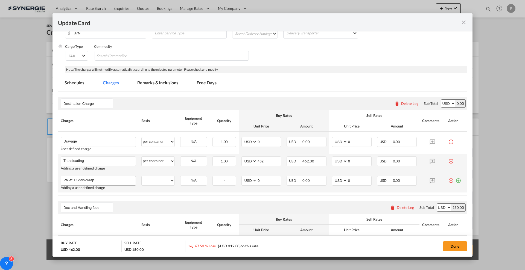
type input "Pallet + Shrinkwrap"
click at [157, 183] on select "per equipment per container per B/L per shipping bill per shipment per pallet p…" at bounding box center [158, 180] width 33 height 9
select select "per pallet"
click at [142, 176] on select "per equipment per container per B/L per shipping bill per shipment per pallet p…" at bounding box center [158, 180] width 33 height 9
click at [223, 179] on input "1" at bounding box center [224, 180] width 23 height 8
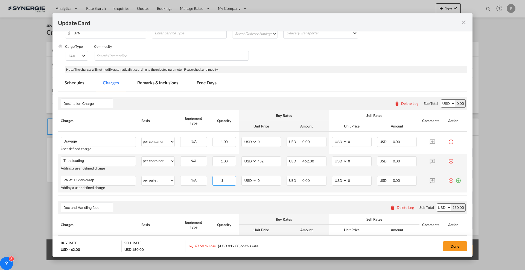
click at [223, 179] on input "1" at bounding box center [224, 180] width 23 height 8
type input "20"
click at [266, 177] on input "0" at bounding box center [269, 180] width 24 height 8
type input "17.5"
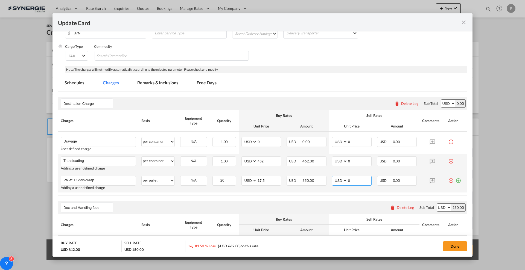
click at [347, 182] on input "0" at bounding box center [359, 180] width 24 height 8
type input "20"
click at [360, 162] on input "0" at bounding box center [359, 161] width 24 height 8
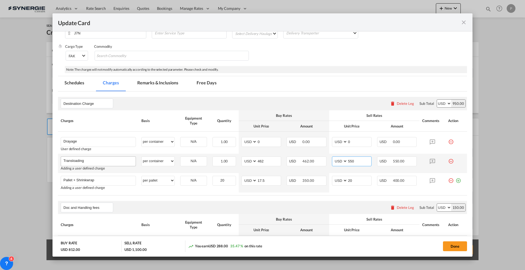
type input "550"
click at [94, 157] on input "Transloading" at bounding box center [99, 161] width 72 height 8
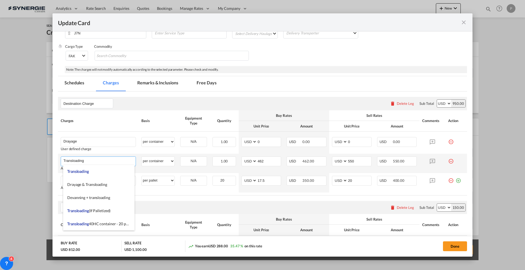
click at [94, 157] on input "Transloading" at bounding box center [99, 161] width 72 height 8
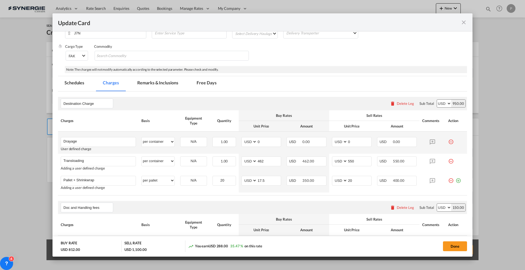
click at [95, 149] on div "User defined charge" at bounding box center [98, 149] width 75 height 4
click at [455, 181] on md-icon "icon-plus-circle-outline green-400-fg" at bounding box center [457, 178] width 5 height 5
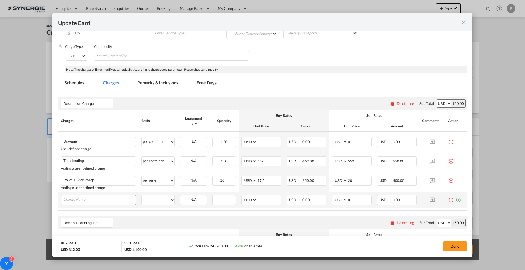
click at [85, 200] on input "Charge Name" at bounding box center [99, 200] width 72 height 8
type input "Longhaul delviery"
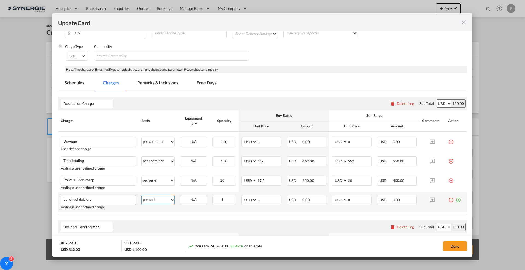
select select "per vehicle"
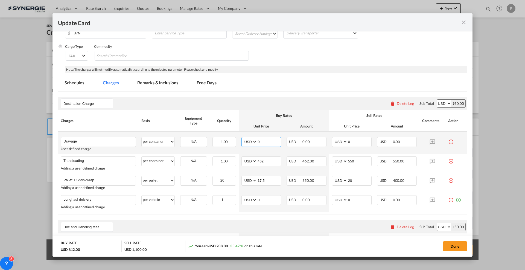
click at [260, 143] on input "0" at bounding box center [269, 141] width 24 height 8
type input "570"
type input "600"
click at [305, 118] on th "Buy Rates" at bounding box center [284, 115] width 90 height 11
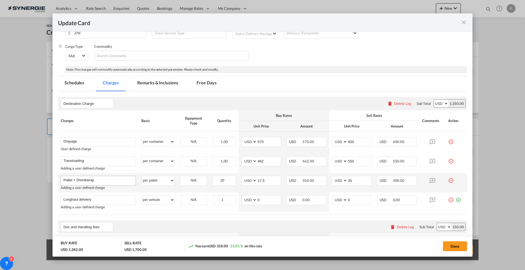
scroll to position [137, 0]
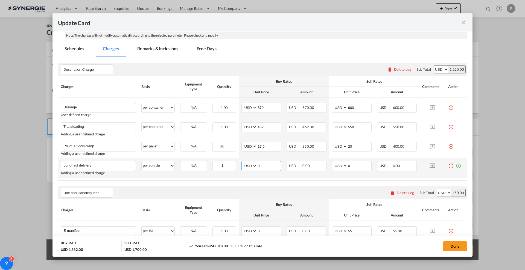
click at [265, 164] on input "0" at bounding box center [269, 166] width 24 height 8
type input "4915"
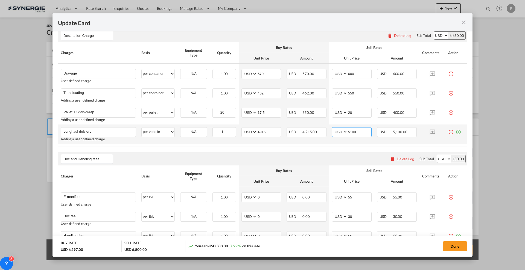
scroll to position [171, 0]
type input "5100"
click at [397, 158] on div "Delete Leg" at bounding box center [405, 159] width 17 height 4
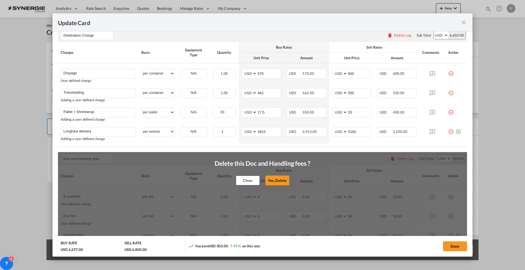
click at [270, 174] on div "Close Yes, Delete" at bounding box center [263, 180] width 96 height 13
click at [271, 176] on button "Yes, Delete" at bounding box center [277, 181] width 24 height 10
type input "Cargo Coverage"
type input "Cargo Coverage - Rate to be confirmed depending on commodity and value Min 50 U…"
select select "per shipment"
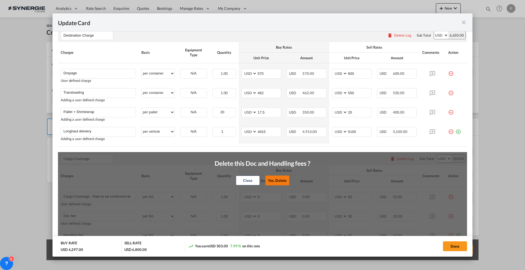
type input "0"
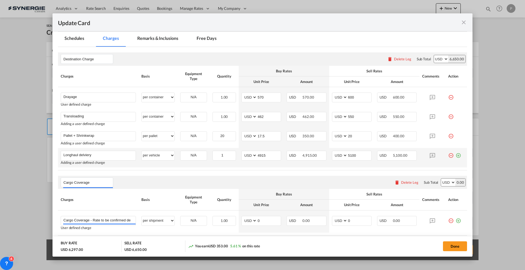
scroll to position [137, 0]
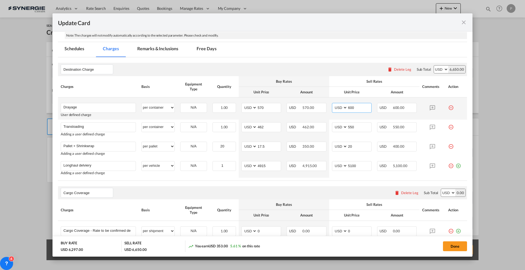
drag, startPoint x: 356, startPoint y: 107, endPoint x: 347, endPoint y: 105, distance: 9.2
click at [347, 105] on input "600" at bounding box center [359, 107] width 24 height 8
type input "630"
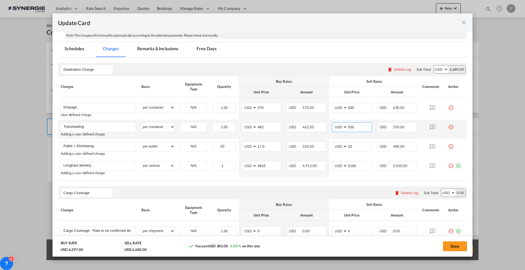
drag, startPoint x: 356, startPoint y: 127, endPoint x: 341, endPoint y: 125, distance: 14.7
click at [341, 125] on md-input-container "AED AFN ALL AMD ANG AOA ARS AUD AWG AZN BAM BBD BDT BGN BHD BIF BMD BND BOB BRL…" at bounding box center [352, 127] width 40 height 10
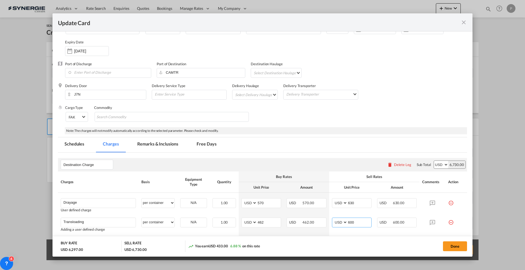
scroll to position [0, 0]
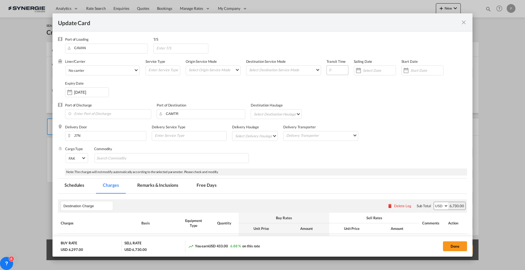
type input "600"
click at [334, 68] on input "Update Card Port ..." at bounding box center [337, 70] width 22 height 10
type input "7"
click at [343, 107] on div "Port of Discharge Port of Destination CAMTR Destination Haulage Select Destinat…" at bounding box center [262, 114] width 409 height 22
click at [154, 182] on md-tab-item "Remarks & Inclusions" at bounding box center [158, 186] width 54 height 15
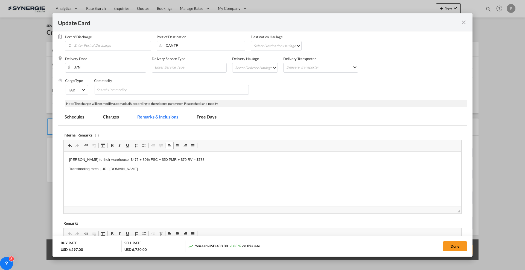
click at [130, 178] on html "Sandhard drayage to their warehouse: $475 + 30% FSC + $50 PMR + $70 RV = $738 T…" at bounding box center [262, 165] width 397 height 26
click at [265, 176] on html "Sandhard drayage to their warehouse: $475 + 30% FSC + $50 PMR + $70 RV = $738 T…" at bounding box center [262, 165] width 397 height 26
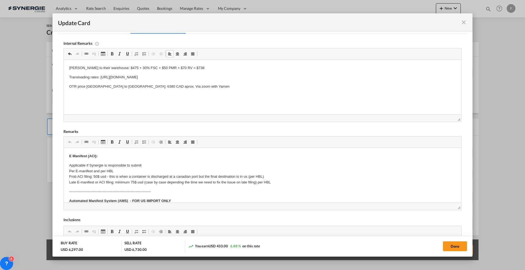
scroll to position [171, 0]
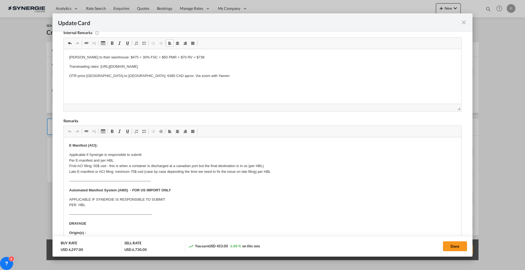
drag, startPoint x: 453, startPoint y: 197, endPoint x: 454, endPoint y: 284, distance: 86.7
click at [454, 270] on html "Analytics Reports Dashboard Rate Search Enquiries Quotes" at bounding box center [262, 135] width 525 height 270
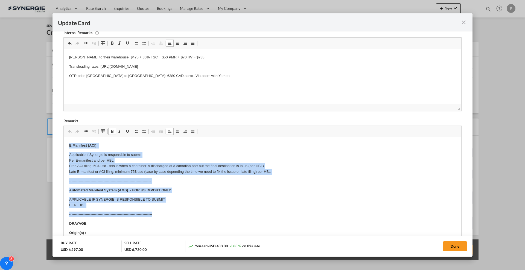
drag, startPoint x: 68, startPoint y: 142, endPoint x: 279, endPoint y: 209, distance: 221.2
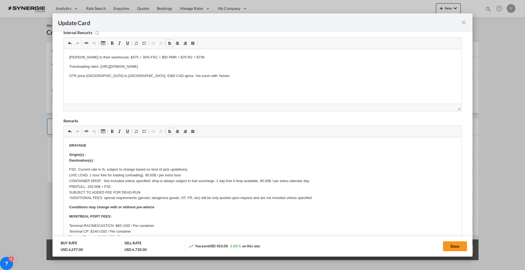
click at [115, 141] on html "​​​​​​​ DRAYAGE Origin(s) : Destination(s) : FSC: Current rate is %, subject to…" at bounding box center [262, 245] width 397 height 216
click at [108, 159] on body "DRAYAGE, TRANSLOADING AND FINAL DELIVERY Origin(s) : Vancouver Port Destination…" at bounding box center [262, 245] width 386 height 205
click at [103, 170] on p "FSC: Current rate is %, subject to change based on time of pick up/delivery LIV…" at bounding box center [262, 184] width 386 height 34
drag, startPoint x: 80, startPoint y: 169, endPoint x: 105, endPoint y: 168, distance: 25.7
click at [105, 168] on p "FSC: Current rate is %, subject to change based on time of pick up/delivery LIV…" at bounding box center [262, 184] width 386 height 34
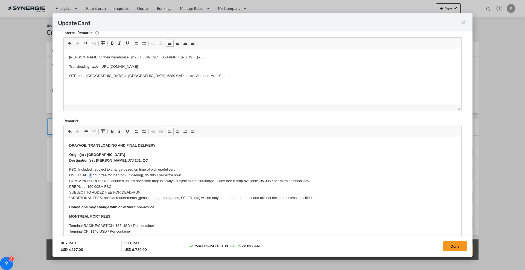
click at [90, 173] on p "FSC: Included., subject to change based on time of pick up/delivery LIVE LOAD: …" at bounding box center [262, 184] width 386 height 34
click at [146, 174] on p "FSC: Included., subject to change based on time of pick up/delivery LIVE LOAD: …" at bounding box center [262, 184] width 386 height 34
click at [150, 181] on p "FSC: Included., subject to change based on time of pick up/delivery LIVE LOAD: …" at bounding box center [262, 184] width 386 height 34
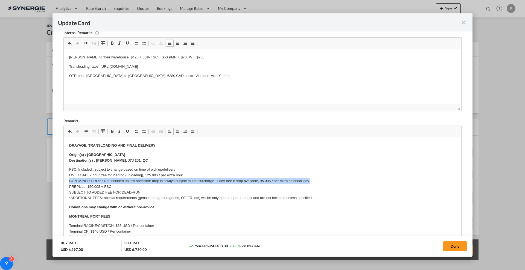
click at [150, 181] on p "FSC: Included., subject to change based on time of pick up/delivery LIVE LOAD: …" at bounding box center [262, 184] width 386 height 34
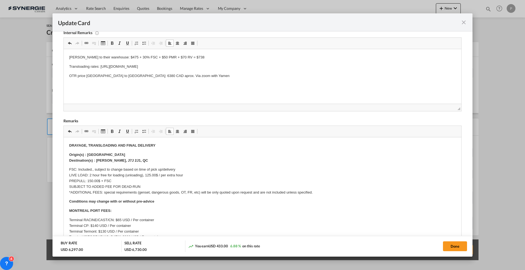
click at [103, 180] on p "FSC: Included., subject to change based on time of pick up/delivery LIVE LOAD: …" at bounding box center [262, 181] width 386 height 28
click at [114, 177] on p "FSC: Included., subject to change based on time of pick up/delivery LIVE LOAD: …" at bounding box center [262, 181] width 386 height 28
click at [112, 181] on p "FSC: Included., subject to change based on time of pick up/delivery LIVE LOAD: …" at bounding box center [262, 181] width 386 height 28
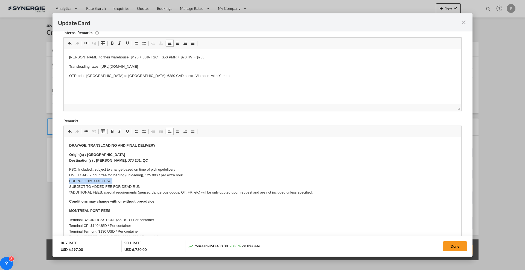
click at [112, 181] on p "FSC: Included., subject to change based on time of pick up/delivery LIVE LOAD: …" at bounding box center [262, 181] width 386 height 28
click at [77, 181] on p "FSC: Included., subject to change based on time of pick up/delivery LIVE LOAD: …" at bounding box center [262, 181] width 386 height 28
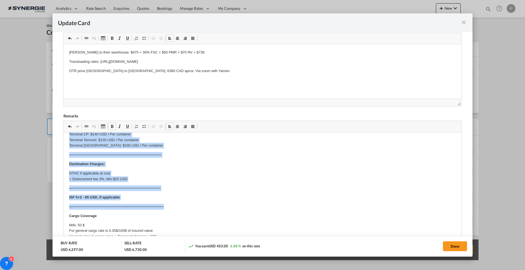
scroll to position [244, 0]
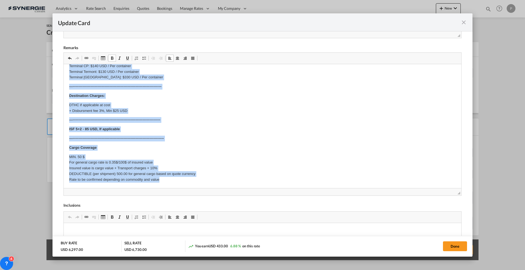
drag, startPoint x: 68, startPoint y: 139, endPoint x: 191, endPoint y: 193, distance: 134.4
click at [191, 188] on html "DRAYAGE, TRANSLOADING AND FINAL DELIVERY Origin(s) : Vancouver Port Destination…" at bounding box center [262, 83] width 397 height 211
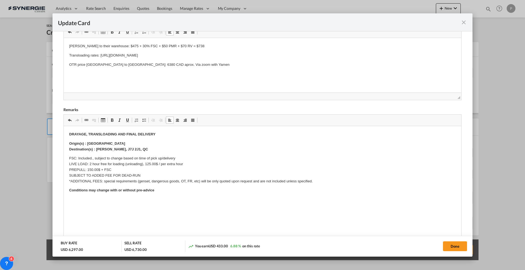
scroll to position [176, 0]
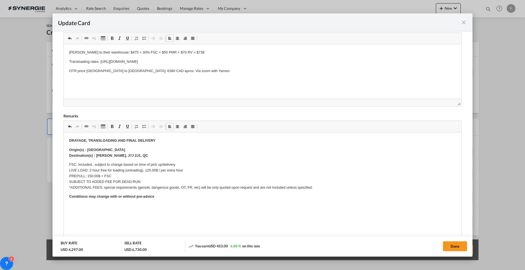
drag, startPoint x: 149, startPoint y: 149, endPoint x: 150, endPoint y: 152, distance: 3.1
click at [149, 149] on p "Origin(s) : Vancouver Port Destination(s) : Mirabel, J7J 2J1, QC" at bounding box center [262, 152] width 386 height 11
click at [154, 157] on p "Origin(s) : Vancouver Port Destination(s) : Mirabel, J7J 2J1, QC" at bounding box center [262, 152] width 386 height 11
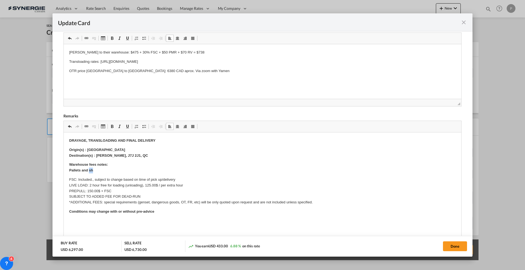
click at [92, 170] on strong "Warehouse fees notes: Pallets and sh" at bounding box center [88, 168] width 39 height 10
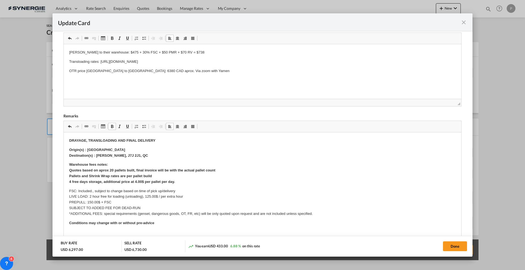
click at [126, 182] on strong "Warehouse fees notes: Quotes based on aprox 20 pallets built, final invoice wil…" at bounding box center [142, 173] width 146 height 21
click at [221, 187] on body "DRAYAGE, TRANSLOADING AND FINAL DELIVERY Origin(s) : Vancouver Port Destination…" at bounding box center [262, 186] width 386 height 97
click at [221, 184] on p "Warehouse fees notes: Quotes based on aprox 20 pallets built, final invoice wil…" at bounding box center [262, 173] width 386 height 23
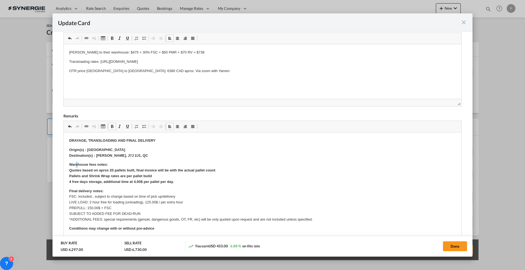
click at [75, 166] on strong "Warehouse fees notes: Quotes based on aprox 20 pallets built, final invoice wil…" at bounding box center [142, 173] width 146 height 21
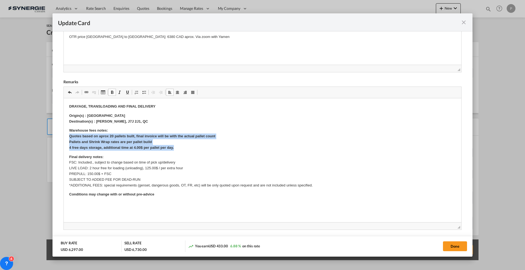
drag, startPoint x: 184, startPoint y: 146, endPoint x: 67, endPoint y: 137, distance: 117.9
click at [67, 137] on html "DRAYAGE, TRANSLOADING AND FINAL DELIVERY Origin(s) : Vancouver Port Destination…" at bounding box center [262, 155] width 397 height 114
click at [112, 92] on span "Update Card Port ..." at bounding box center [112, 92] width 4 height 4
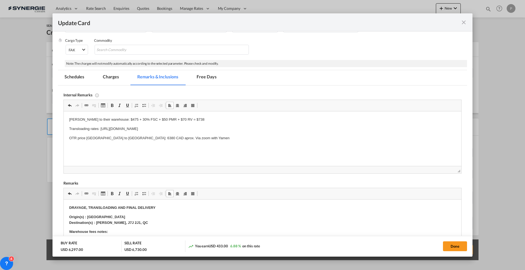
scroll to position [107, 0]
click at [463, 251] on button "Done" at bounding box center [455, 247] width 24 height 10
type input "19 Sep 2025"
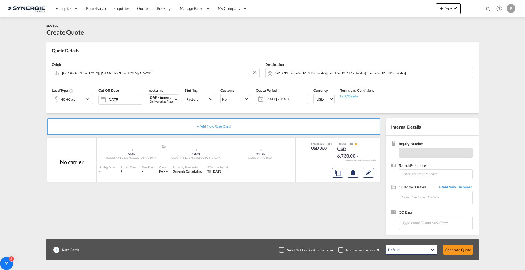
scroll to position [64, 0]
click at [420, 197] on input "Enter Customer Details" at bounding box center [436, 197] width 71 height 12
click at [417, 198] on body "Analytics Reports Dashboard Rate Search Enquiries Quotes Bookings" at bounding box center [262, 135] width 525 height 270
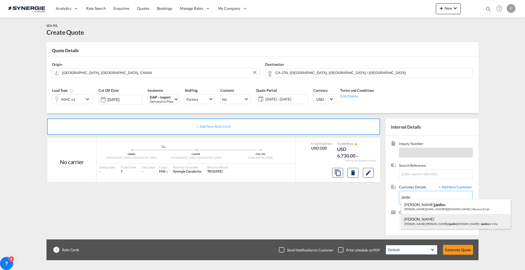
click at [424, 222] on div "MICHELLE GOYETTE michelle.goyette@ jardin deville.com | Jardin de Ville" at bounding box center [455, 221] width 109 height 15
type input "Jardin de Ville, MICHELLE GOYETTE, michelle.goyette@jardindeville.com"
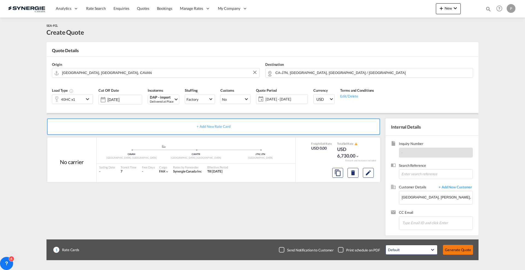
click at [457, 247] on button "Generate Quote" at bounding box center [458, 250] width 30 height 10
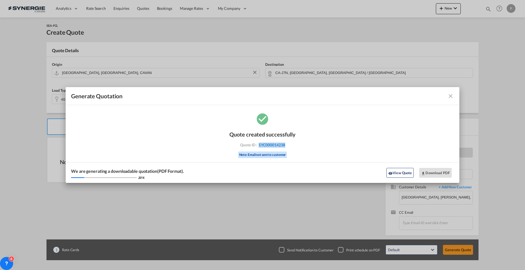
drag, startPoint x: 290, startPoint y: 149, endPoint x: 259, endPoint y: 145, distance: 31.6
click at [259, 145] on div "Quote created successfully Quote ID : SYC000014238 Note: Email not sent to cust…" at bounding box center [262, 144] width 66 height 37
copy span "SYC000014238"
click at [437, 173] on button "Download PDF" at bounding box center [435, 173] width 33 height 10
click at [397, 171] on button "View Quote" at bounding box center [399, 173] width 27 height 10
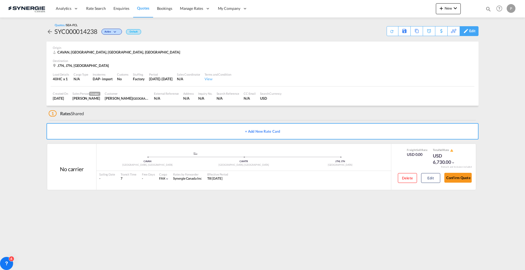
click at [468, 31] on md-icon at bounding box center [465, 31] width 7 height 4
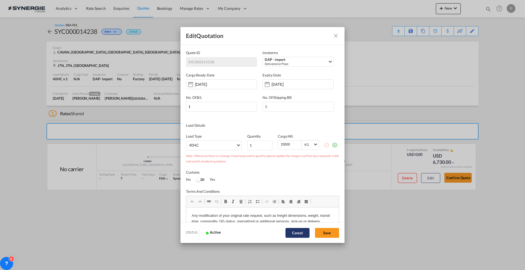
click at [299, 229] on button "Cancel" at bounding box center [297, 233] width 24 height 10
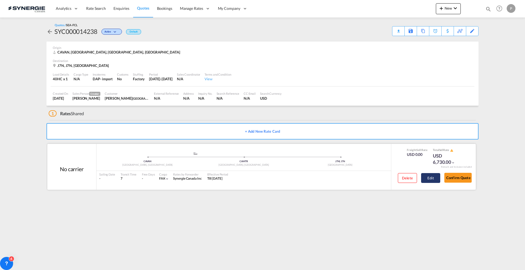
click at [430, 180] on button "Edit" at bounding box center [430, 178] width 19 height 10
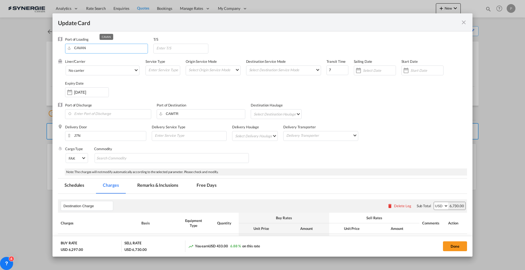
click at [87, 44] on input "CAVAN" at bounding box center [108, 48] width 80 height 8
click at [84, 57] on div "Yantian Pt" at bounding box center [121, 57] width 102 height 5
type input "Yantian Pt, CNYTN"
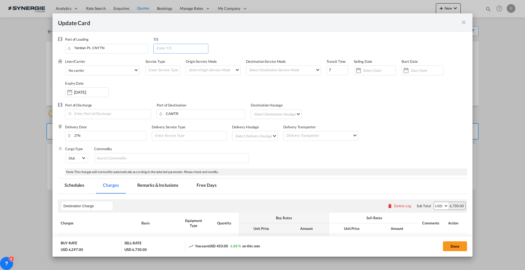
click at [201, 46] on input "Update Card Port ..." at bounding box center [182, 48] width 52 height 8
type input "CAVAN"
click at [330, 71] on input "7" at bounding box center [337, 70] width 22 height 10
click at [332, 65] on input "7" at bounding box center [337, 70] width 22 height 10
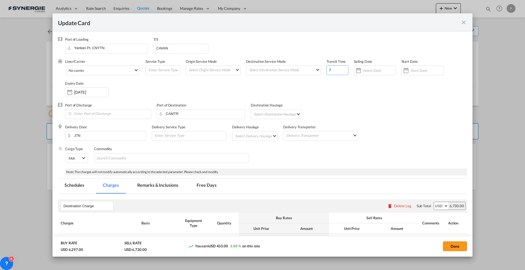
click at [332, 65] on input "7" at bounding box center [337, 70] width 22 height 10
click at [332, 68] on input "7" at bounding box center [337, 70] width 22 height 10
click at [178, 49] on input "CAVAN" at bounding box center [182, 48] width 52 height 8
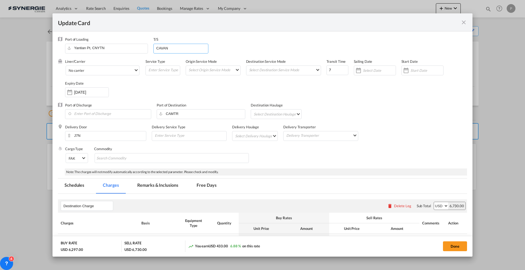
click at [178, 49] on input "CAVAN" at bounding box center [182, 48] width 52 height 8
click at [179, 117] on input "CAMTR" at bounding box center [202, 114] width 86 height 8
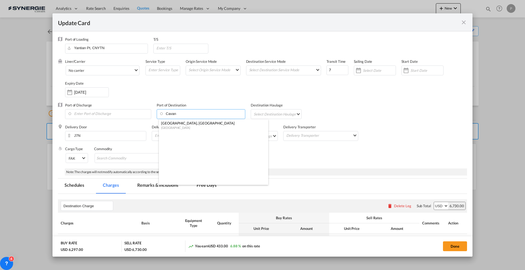
click at [178, 125] on div "Vancouver, BC" at bounding box center [212, 123] width 102 height 5
type input "Vancouver, BC, CAVAN"
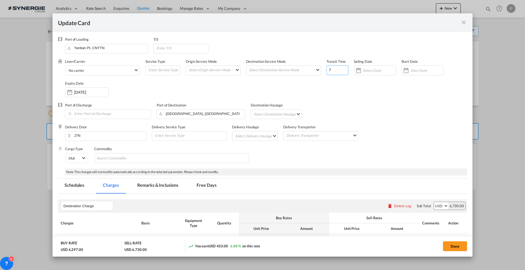
click at [334, 68] on input "7" at bounding box center [337, 70] width 22 height 10
click at [334, 67] on input "7" at bounding box center [337, 70] width 22 height 10
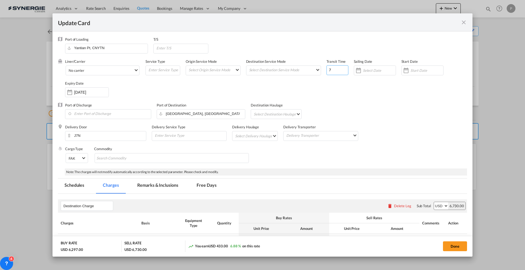
click at [334, 67] on input "7" at bounding box center [337, 70] width 22 height 10
drag, startPoint x: 330, startPoint y: 72, endPoint x: 319, endPoint y: 71, distance: 10.8
click at [319, 71] on div "Liner/Carrier No carrier 2HM LOGISTICS D.O.O AAXL GLOBAL SHIPPING LINES LLC ABD…" at bounding box center [266, 81] width 402 height 44
type input "28"
click at [334, 93] on div "Liner/Carrier No carrier 2HM LOGISTICS D.O.O AAXL GLOBAL SHIPPING LINES LLC ABD…" at bounding box center [266, 81] width 402 height 44
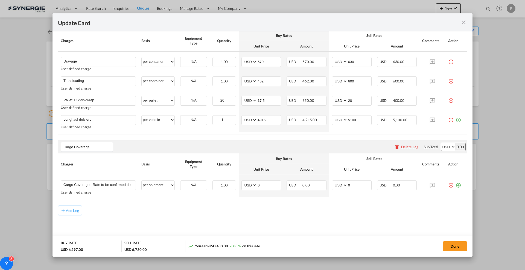
scroll to position [183, 0]
click at [96, 145] on input "Cargo Coverage" at bounding box center [87, 146] width 49 height 8
click at [97, 145] on input "Cargo Coverage" at bounding box center [87, 146] width 49 height 8
drag, startPoint x: 97, startPoint y: 146, endPoint x: 37, endPoint y: 144, distance: 59.6
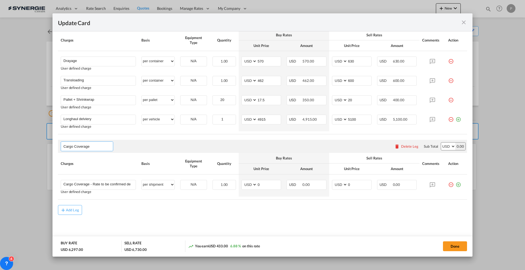
click at [37, 144] on div "Update Card Port of Loading Yantian Pt, CNYTN T/S Liner/Carrier No carrier 2HM …" at bounding box center [262, 135] width 525 height 270
click at [86, 144] on input "Ocean Fr" at bounding box center [87, 146] width 49 height 8
click at [77, 144] on input "Ocean Fr" at bounding box center [87, 146] width 49 height 8
click at [77, 143] on input "Ocean Fr" at bounding box center [87, 146] width 49 height 8
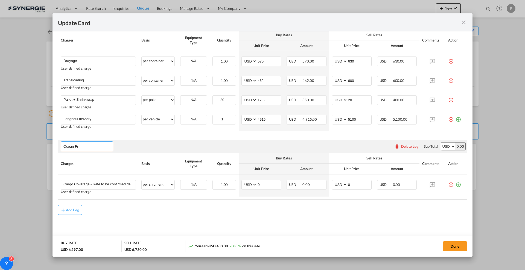
click at [77, 143] on input "Ocean Fr" at bounding box center [87, 146] width 49 height 8
click at [77, 142] on input "Ocean Fr" at bounding box center [87, 146] width 49 height 8
type input "Main Freight"
type input "Ocean Freight"
click at [257, 184] on input "0" at bounding box center [269, 184] width 24 height 8
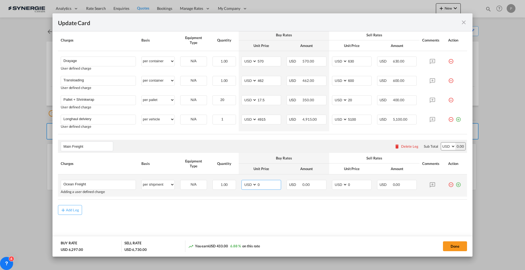
click at [257, 184] on input "0" at bounding box center [269, 184] width 24 height 8
type input "2056"
click at [348, 183] on input "2350" at bounding box center [359, 184] width 24 height 8
type input "2560"
click at [367, 197] on table "Charges Basis Equipment Type Quantity Buy Rates Sell Rates Comments Action Unit…" at bounding box center [262, 176] width 409 height 46
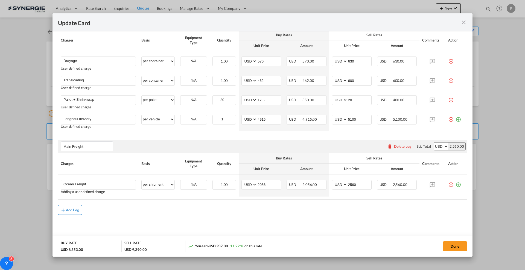
click at [62, 209] on md-icon "icon-plus md-link-fg s20" at bounding box center [62, 209] width 5 height 5
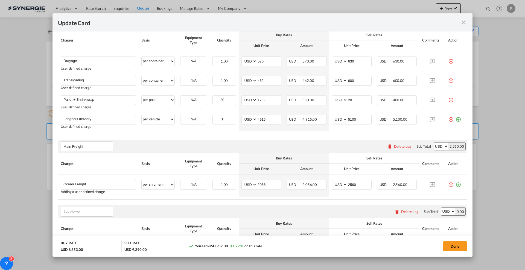
click at [71, 210] on input "Leg Name" at bounding box center [87, 212] width 49 height 8
click at [86, 212] on input "Leg Name" at bounding box center [87, 212] width 49 height 8
type input "doc and handling charges"
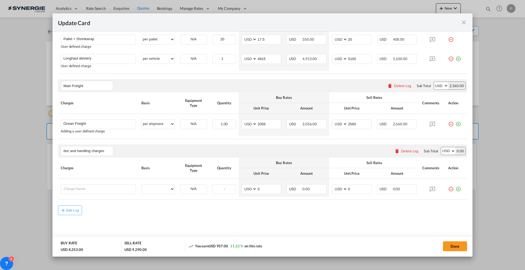
scroll to position [244, 0]
click at [81, 185] on input "Charge Name" at bounding box center [99, 188] width 72 height 8
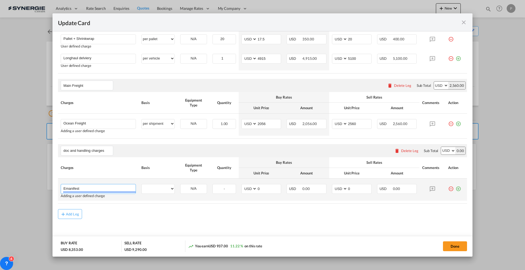
type input "Emanifest"
select select "per B/L"
type input "35"
click at [455, 188] on md-icon "icon-plus-circle-outline green-400-fg" at bounding box center [457, 186] width 5 height 5
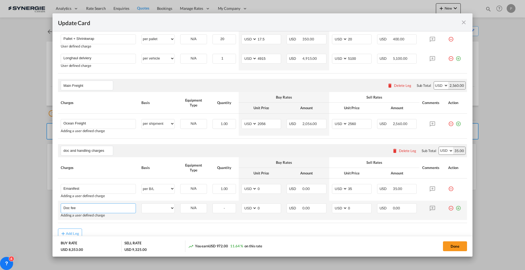
type input "Doc fee"
select select "per B/L"
type input "30"
click at [249, 230] on div "Add Leg" at bounding box center [262, 234] width 409 height 10
click at [448, 245] on button "Done" at bounding box center [455, 247] width 24 height 10
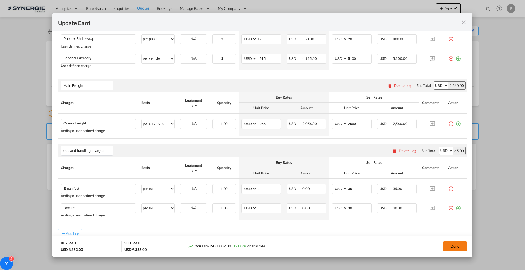
type input "19 Sep 2025"
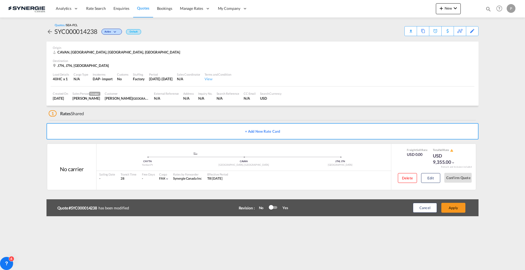
click at [271, 207] on div at bounding box center [271, 207] width 5 height 5
click at [452, 206] on button "Apply" at bounding box center [453, 208] width 24 height 10
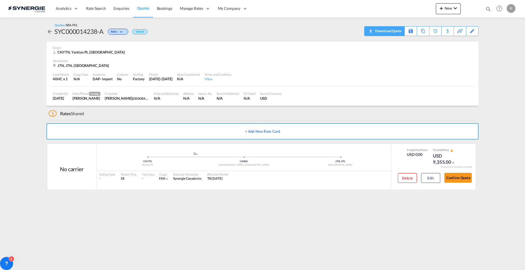
click at [397, 31] on div "Download Quote" at bounding box center [388, 31] width 28 height 9
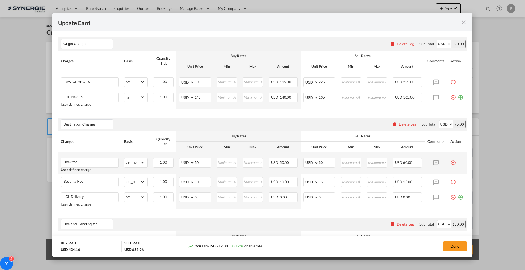
scroll to position [205, 0]
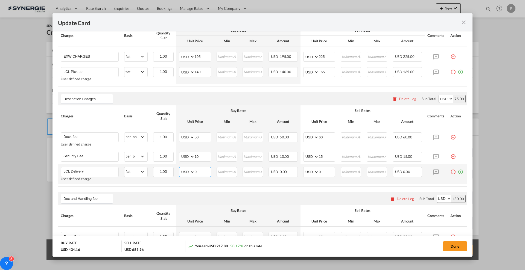
click at [203, 174] on input "0" at bounding box center [203, 172] width 16 height 8
type input "70"
type input "120"
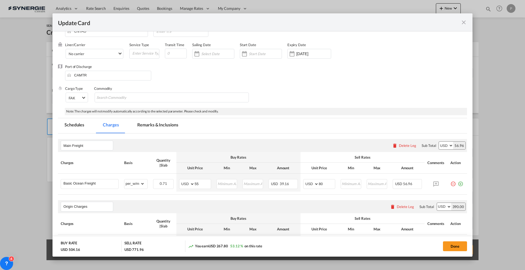
scroll to position [0, 0]
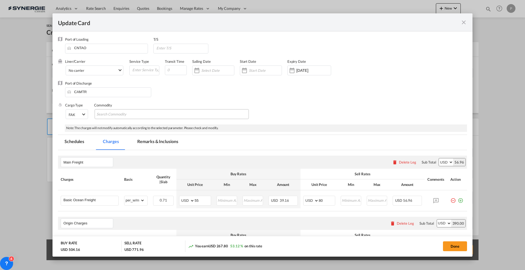
click at [177, 142] on md-tab-item "Remarks & Inclusions" at bounding box center [158, 142] width 54 height 15
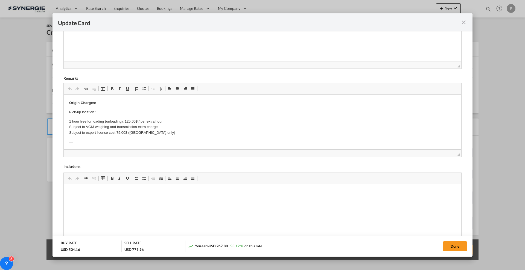
scroll to position [171, 0]
drag, startPoint x: 60, startPoint y: 14, endPoint x: 121, endPoint y: 110, distance: 114.4
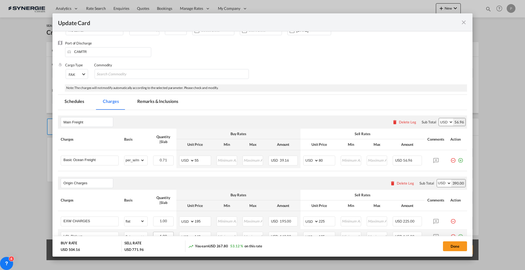
scroll to position [109, 0]
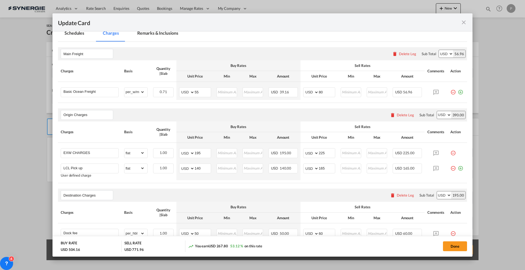
click at [167, 33] on md-tab-item "Remarks & Inclusions" at bounding box center [158, 34] width 54 height 15
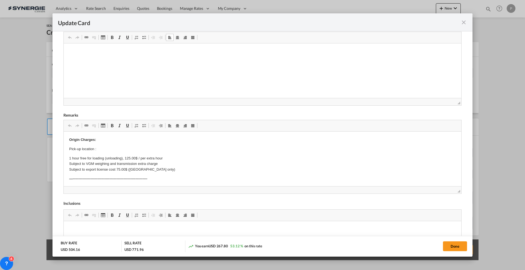
scroll to position [143, 0]
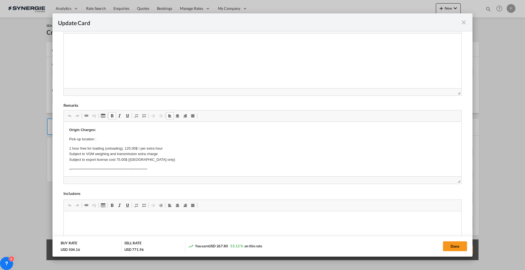
click at [114, 138] on p "Pick-up location :" at bounding box center [262, 140] width 386 height 6
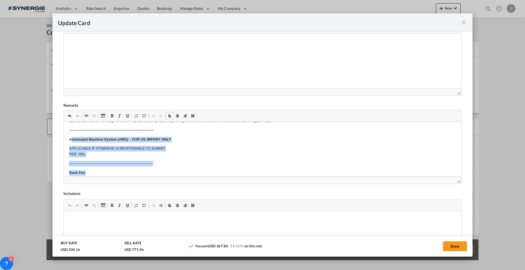
scroll to position [98, 0]
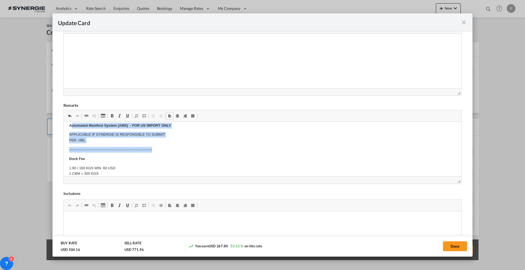
drag, startPoint x: 70, startPoint y: 154, endPoint x: 162, endPoint y: 150, distance: 91.6
click at [162, 150] on body "Origin Charges: Pick-up location : Room 401, Unit 2, Building 8, Leiao Industri…" at bounding box center [262, 202] width 386 height 345
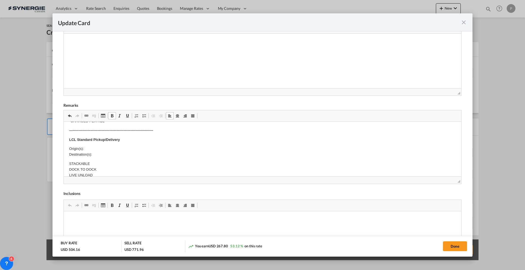
scroll to position [132, 0]
click at [90, 137] on p "Origin(s): Destination(s):" at bounding box center [262, 142] width 386 height 11
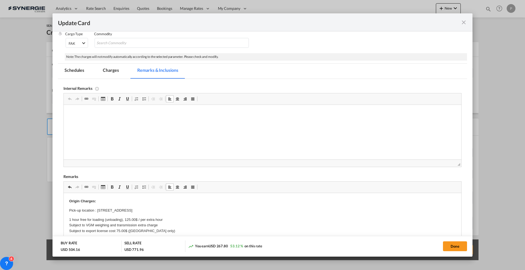
scroll to position [6, 0]
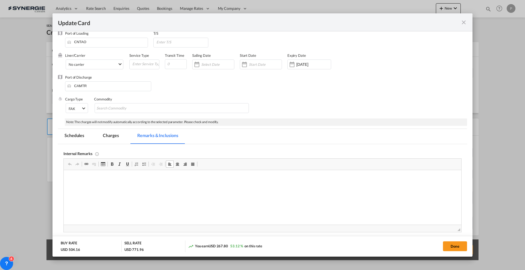
drag, startPoint x: 203, startPoint y: 180, endPoint x: 147, endPoint y: 179, distance: 56.3
click at [147, 179] on html at bounding box center [262, 178] width 397 height 17
click at [296, 187] on html "Soja & CO: https://app.frontapp.com/open/msg_1h6lo0gf?key=-eJpwUv_29NJl_P8fB8iW…" at bounding box center [262, 178] width 397 height 17
click at [180, 190] on p "Everok rates: https://app.frontapp.com/open/msg_1h6xr1xr?key=uDdoglPkIAKyMnkLm4…" at bounding box center [262, 188] width 386 height 6
click at [179, 195] on p "Gestion 2000 delivery: 70 +" at bounding box center [262, 197] width 386 height 6
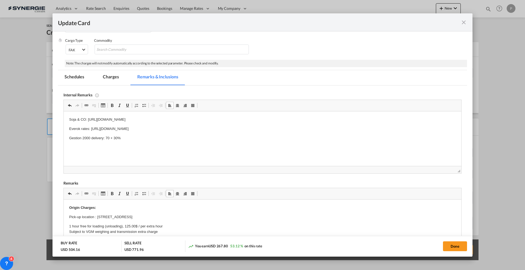
scroll to position [109, 0]
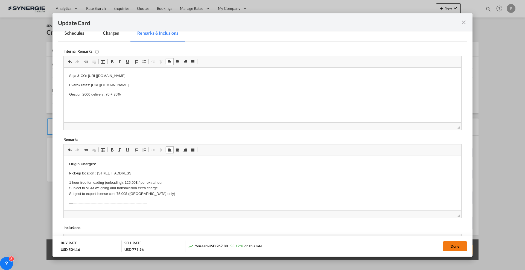
click at [455, 250] on button "Done" at bounding box center [455, 247] width 24 height 10
type input "[DATE]"
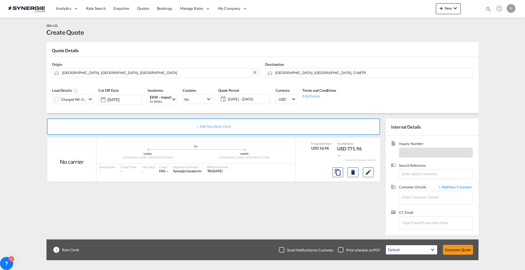
scroll to position [21, 0]
click at [414, 197] on input "Enter Customer Details" at bounding box center [436, 197] width 71 height 12
paste input "daphne@sojaco.ca"
click at [440, 209] on div "DAPHNE LACROIX daphne@sojaco.ca | SOJA&CO." at bounding box center [455, 207] width 109 height 15
type input "SOJA&CO., DAPHNE LACROIX, daphne@sojaco.ca"
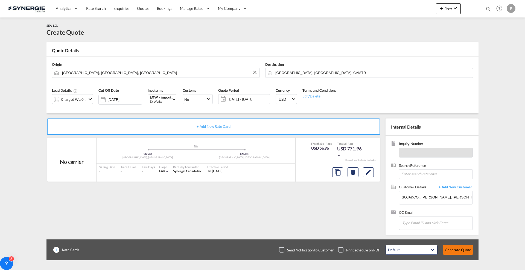
click at [447, 248] on button "Generate Quote" at bounding box center [458, 250] width 30 height 10
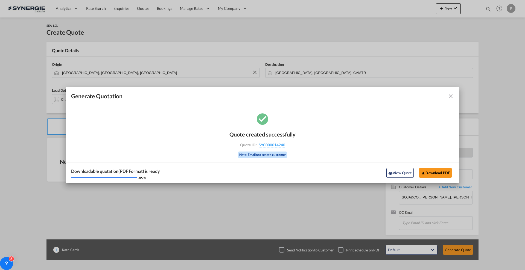
drag, startPoint x: 294, startPoint y: 143, endPoint x: 296, endPoint y: 149, distance: 6.3
click at [284, 146] on div "Quote created successfully Quote ID : SYC000014240 Note: Email not sent to cust…" at bounding box center [262, 144] width 66 height 37
copy div "SYC000014240"
click at [434, 175] on button "Download PDF" at bounding box center [435, 173] width 33 height 10
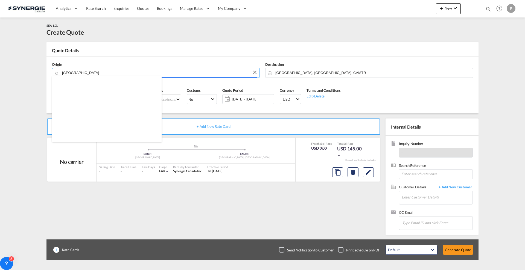
scroll to position [492, 0]
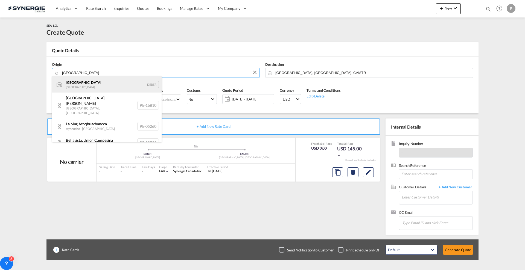
click at [105, 85] on div "Berlin [GEOGRAPHIC_DATA] DEBER" at bounding box center [106, 84] width 109 height 16
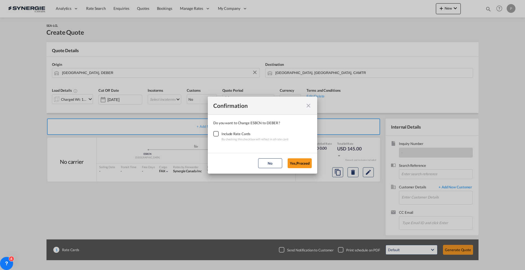
drag, startPoint x: 267, startPoint y: 160, endPoint x: 230, endPoint y: 140, distance: 41.6
click at [267, 160] on button "No" at bounding box center [270, 164] width 24 height 10
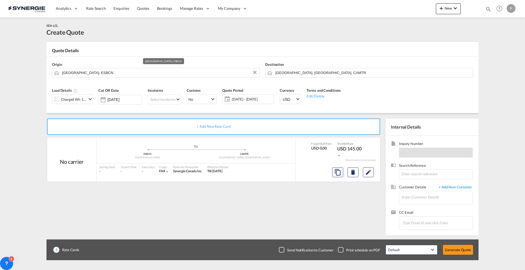
click at [102, 73] on input "[GEOGRAPHIC_DATA], ESBCN" at bounding box center [159, 73] width 195 height 10
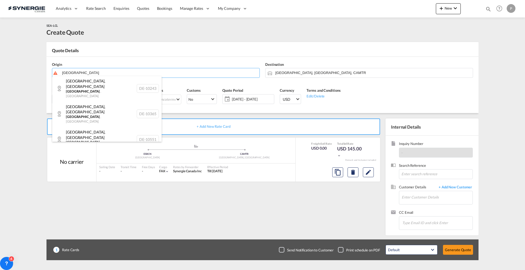
scroll to position [144, 0]
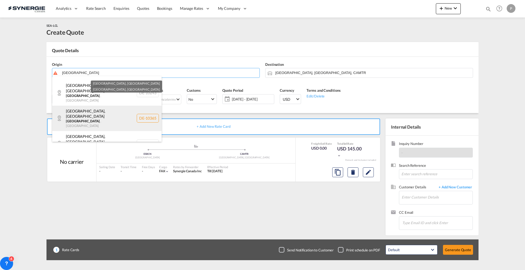
click at [125, 106] on div "[GEOGRAPHIC_DATA] , [GEOGRAPHIC_DATA] , [GEOGRAPHIC_DATA] DE-10365" at bounding box center [106, 118] width 109 height 25
type input "DE-10365, [GEOGRAPHIC_DATA], [GEOGRAPHIC_DATA]"
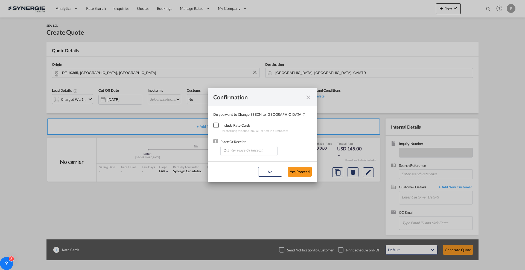
click at [217, 127] on div "Checkbox No Ink" at bounding box center [215, 125] width 5 height 5
click at [229, 148] on input "Enter Place Of Receipt" at bounding box center [250, 150] width 54 height 8
click at [252, 175] on span "NLRTM, [GEOGRAPHIC_DATA], [GEOGRAPHIC_DATA], [GEOGRAPHIC_DATA], [GEOGRAPHIC_DAT…" at bounding box center [314, 176] width 174 height 5
type input "NLRTM, [GEOGRAPHIC_DATA], [GEOGRAPHIC_DATA], [GEOGRAPHIC_DATA], [GEOGRAPHIC_DAT…"
click at [307, 172] on button "Yes,Proceed" at bounding box center [300, 172] width 24 height 10
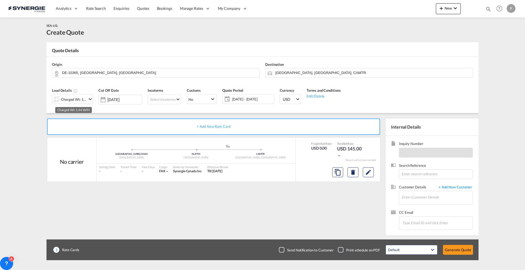
click at [79, 99] on div "Charged Wt: 1.44 W/M" at bounding box center [74, 100] width 26 height 8
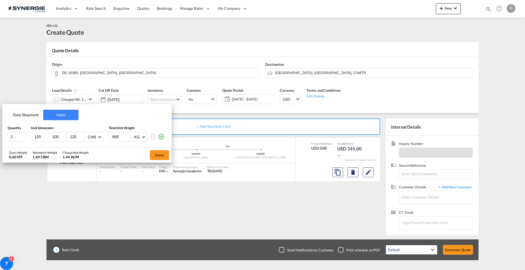
click at [39, 137] on input "120" at bounding box center [41, 136] width 15 height 5
type input "150"
drag, startPoint x: 31, startPoint y: 115, endPoint x: 20, endPoint y: 125, distance: 14.9
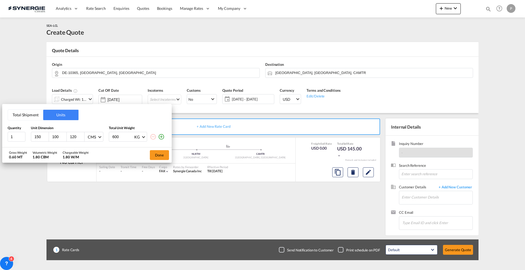
click at [31, 115] on button "Total Shipment" at bounding box center [25, 115] width 35 height 10
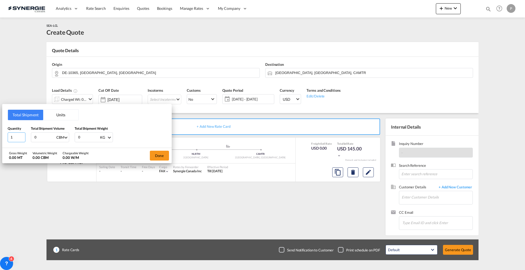
click at [13, 136] on input "1" at bounding box center [17, 138] width 18 height 10
click at [12, 140] on input "1" at bounding box center [17, 138] width 18 height 10
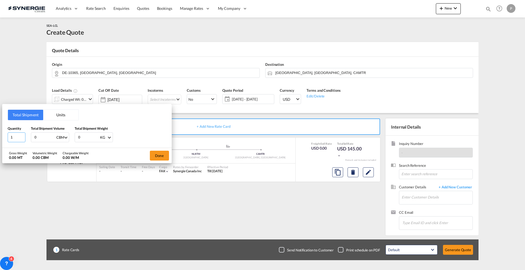
click at [13, 138] on input "1" at bounding box center [17, 138] width 18 height 10
type input "8"
type input "6"
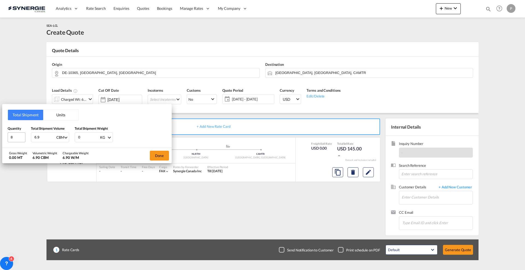
type input "6.9"
click at [81, 136] on input "0" at bounding box center [89, 137] width 22 height 9
type input "2000"
click at [108, 161] on div "Gross Weight 2.00 MT Volumetric Weight 6.90 CBM Chargeable Weight 6.90 W/M Done" at bounding box center [86, 155] width 169 height 15
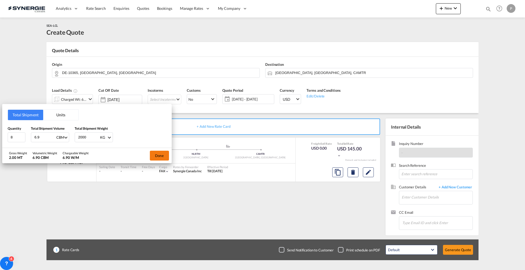
click at [152, 156] on button "Done" at bounding box center [159, 156] width 19 height 10
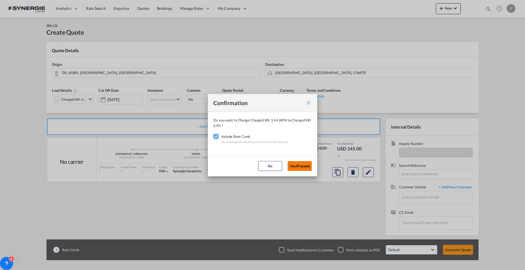
click at [292, 170] on button "Yes,Proceed" at bounding box center [300, 166] width 24 height 10
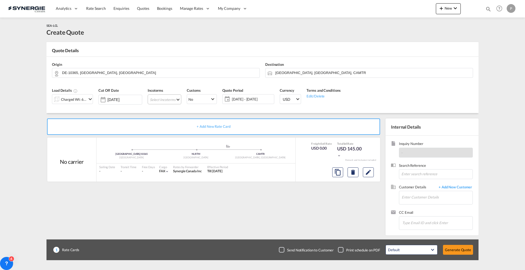
click at [156, 99] on md-select "Select Incoterms CPT - import Carrier Paid to CIF - export Cost,Insurance and F…" at bounding box center [165, 100] width 34 height 10
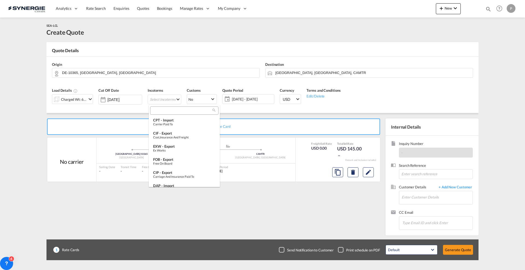
click at [172, 111] on input "search" at bounding box center [182, 110] width 61 height 5
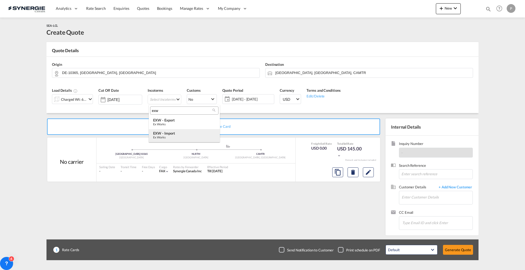
type input "exw"
click at [183, 132] on div "EXW - import" at bounding box center [184, 133] width 62 height 4
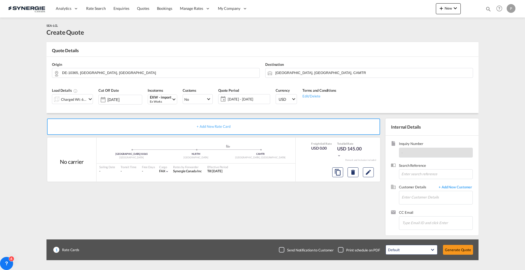
click at [245, 99] on span "[DATE] - [DATE]" at bounding box center [248, 99] width 41 height 5
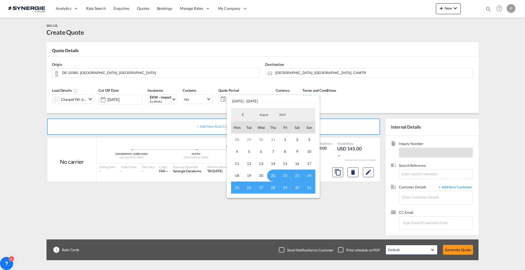
click at [271, 176] on span "21" at bounding box center [273, 176] width 12 height 12
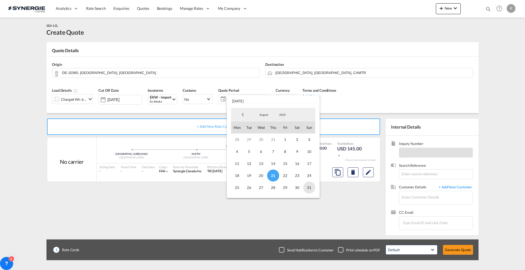
click at [309, 187] on span "31" at bounding box center [309, 188] width 12 height 12
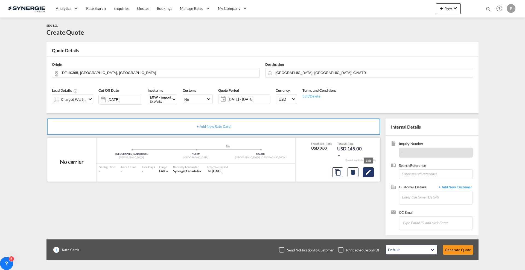
click at [371, 171] on md-icon "Edit" at bounding box center [368, 172] width 7 height 7
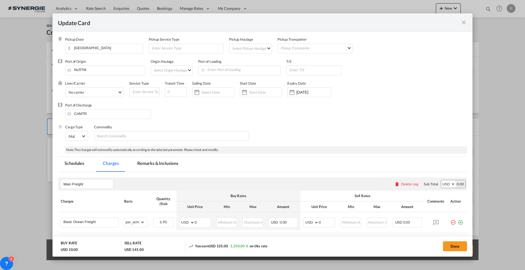
select select "per_w/m"
select select "flat"
select select "per_hbl"
select select "per_w/m"
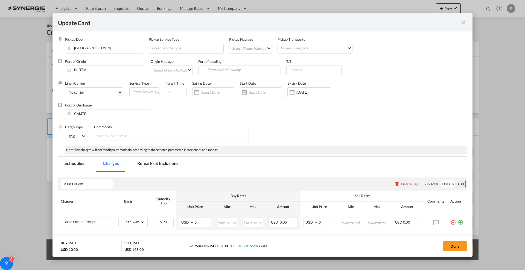
select select "per_bl"
select select "flat"
select select "per_bl"
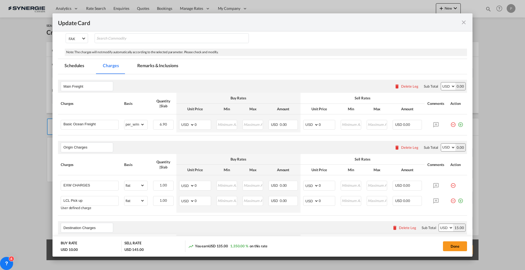
scroll to position [102, 0]
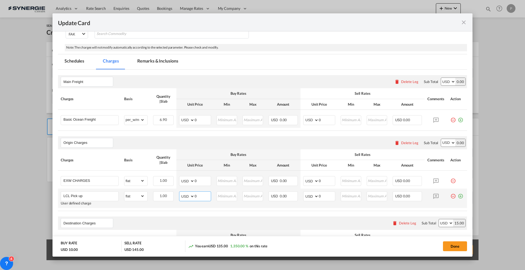
click at [197, 193] on input "0" at bounding box center [203, 196] width 16 height 8
type input "688"
type input "720"
click at [200, 181] on input "0" at bounding box center [203, 181] width 16 height 8
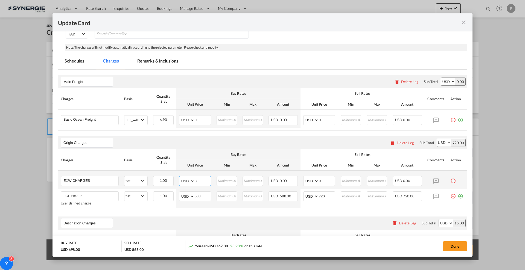
click at [200, 181] on input "0" at bounding box center [203, 181] width 16 height 8
type input "350"
type input "380"
click at [200, 119] on input "0" at bounding box center [203, 120] width 16 height 8
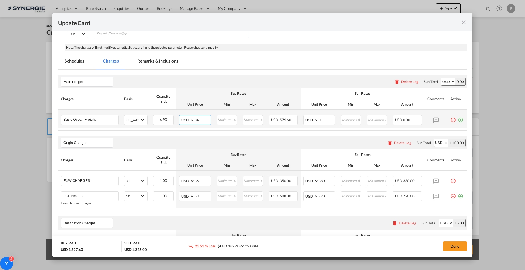
type input "84"
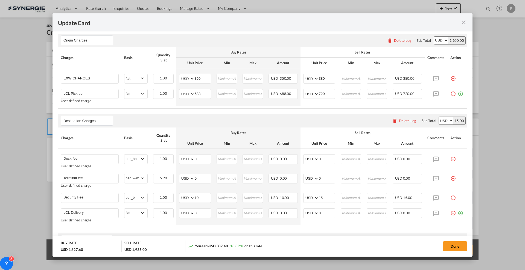
scroll to position [239, 0]
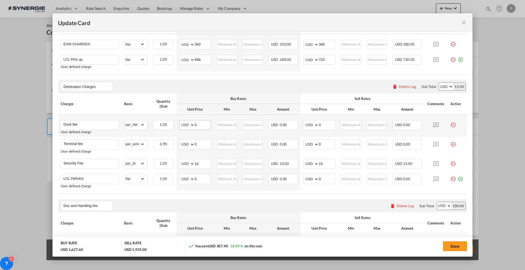
type input "100"
click at [201, 125] on input "0" at bounding box center [203, 125] width 16 height 8
type input "50"
type input "60"
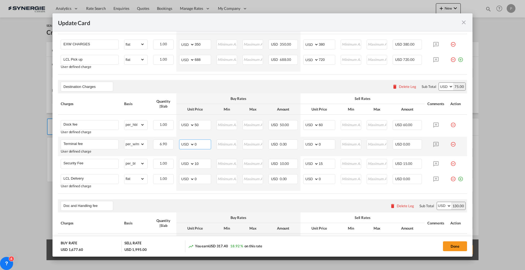
click at [200, 141] on input "0" at bounding box center [203, 144] width 16 height 8
click at [200, 145] on input "0" at bounding box center [203, 144] width 16 height 8
type input "25"
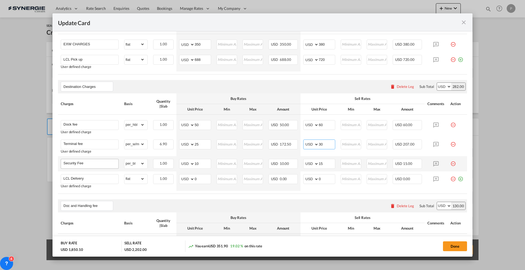
type input "30"
click at [106, 165] on input "Security Fee" at bounding box center [90, 163] width 55 height 8
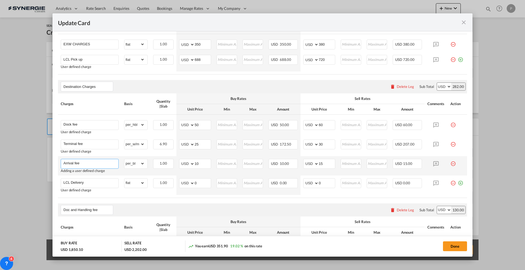
type input "Arrival fee"
type input "55"
type input "65"
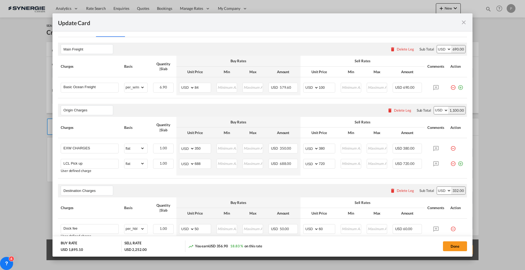
scroll to position [68, 0]
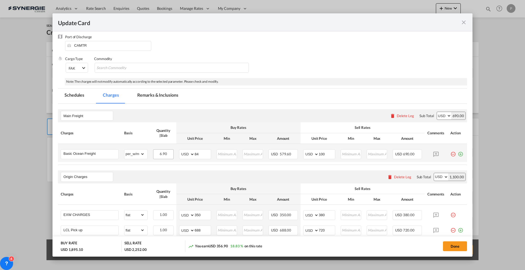
drag, startPoint x: 162, startPoint y: 99, endPoint x: 171, endPoint y: 153, distance: 54.5
click at [162, 99] on md-tab-item "Remarks & Inclusions" at bounding box center [158, 96] width 54 height 15
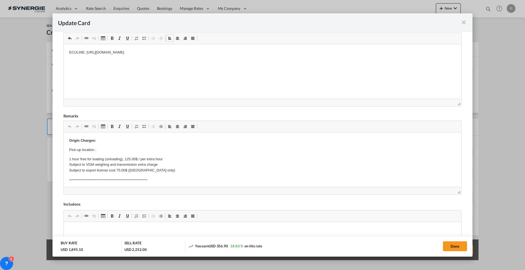
scroll to position [102, 0]
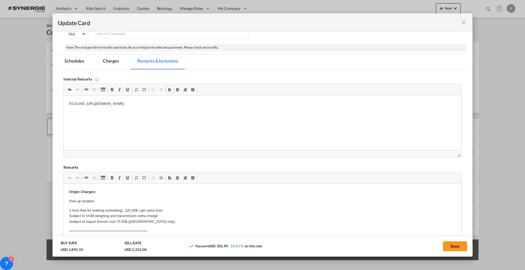
drag, startPoint x: 225, startPoint y: 109, endPoint x: 229, endPoint y: 109, distance: 3.3
click at [226, 109] on body "ECULINE: https://app.frontapp.com/open/cnv_q84r4pb?key=xK3E2FXos0UxBNUtzl1BsKfP…" at bounding box center [262, 108] width 386 height 15
click at [241, 107] on body "ECULINE: https://app.frontapp.com/open/cnv_q84r4pb?key=xK3E2FXos0UxBNUtzl1BsKfP…" at bounding box center [262, 108] width 386 height 15
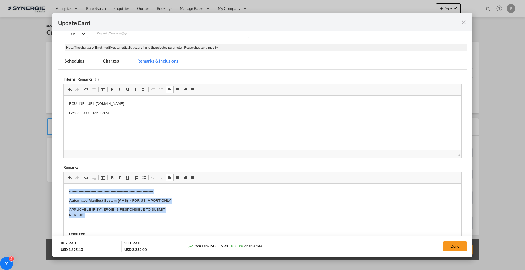
scroll to position [64, 0]
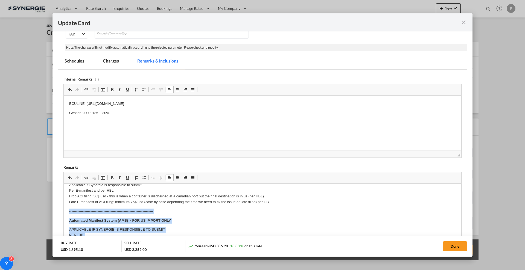
drag, startPoint x: 104, startPoint y: 195, endPoint x: 67, endPoint y: 213, distance: 41.7
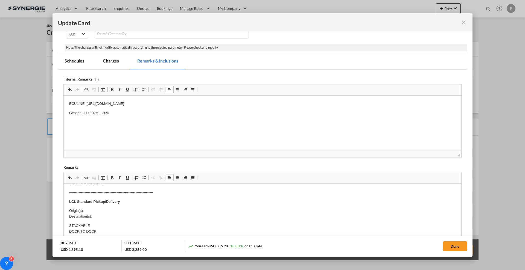
scroll to position [133, 0]
click at [99, 199] on p "Origin(s): Destination(s):" at bounding box center [262, 203] width 386 height 11
click at [109, 208] on p "Origin(s): Montreal CFS Destination(s):" at bounding box center [262, 203] width 386 height 11
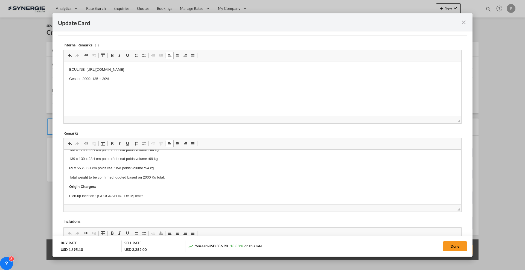
scroll to position [73, 0]
click at [146, 177] on p "Total weight to be confirmed, quoted based on 2000 Kg total." at bounding box center [262, 178] width 386 height 6
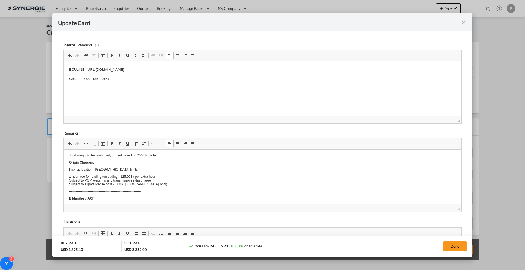
scroll to position [0, 0]
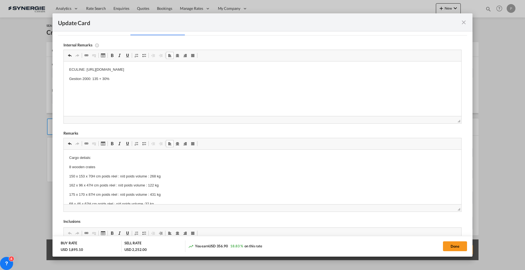
drag, startPoint x: 98, startPoint y: 78, endPoint x: 95, endPoint y: 78, distance: 3.3
drag, startPoint x: 95, startPoint y: 78, endPoint x: 99, endPoint y: 79, distance: 4.3
click at [99, 78] on p "Gestion 2000: 135 + 30%" at bounding box center [262, 79] width 386 height 6
drag, startPoint x: 102, startPoint y: 156, endPoint x: 125, endPoint y: 306, distance: 152.0
click at [78, 156] on p "Cargo detials:" at bounding box center [262, 157] width 386 height 4
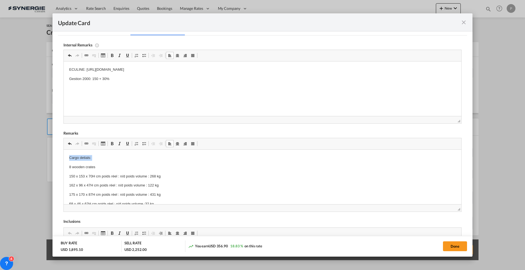
click at [78, 156] on p "Cargo detials:" at bounding box center [262, 158] width 386 height 6
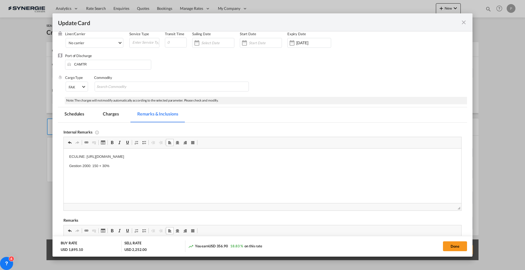
scroll to position [0, 0]
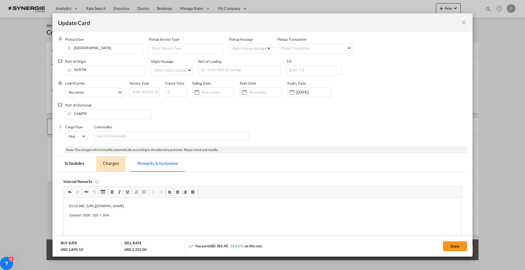
click at [114, 163] on md-tab-item "Charges" at bounding box center [110, 164] width 29 height 15
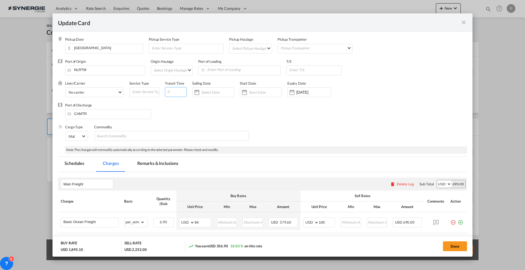
click at [180, 90] on input "Update CardPickup Door ..." at bounding box center [176, 92] width 22 height 10
type input "20"
click at [187, 111] on div "Port of Discharge CAMTR" at bounding box center [262, 114] width 409 height 22
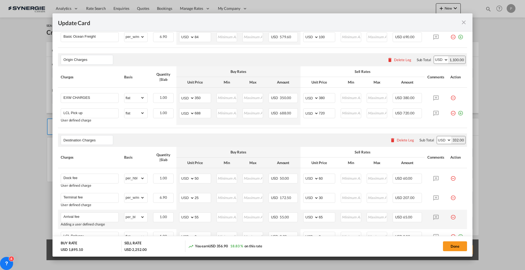
scroll to position [205, 0]
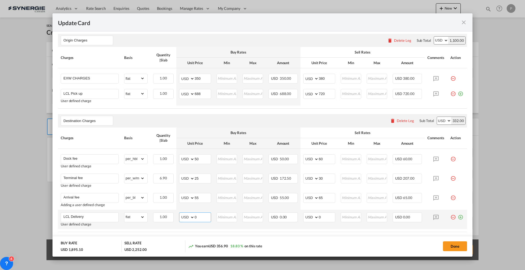
click at [196, 216] on input "0" at bounding box center [203, 217] width 16 height 8
type input "150"
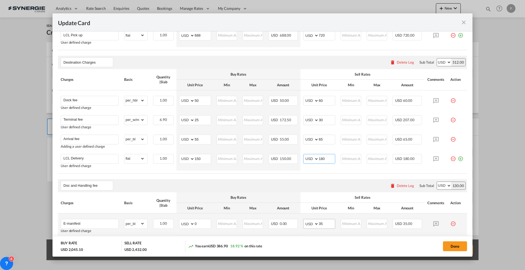
scroll to position [307, 0]
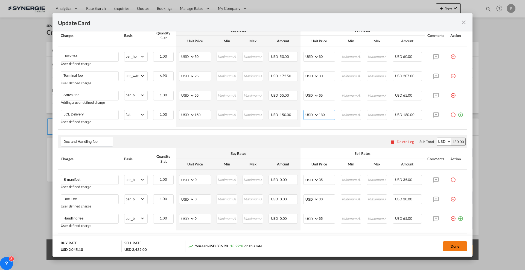
type input "180"
drag, startPoint x: 451, startPoint y: 247, endPoint x: 426, endPoint y: 259, distance: 27.5
click at [451, 247] on button "Done" at bounding box center [455, 247] width 24 height 10
type input "19 Sep 2025"
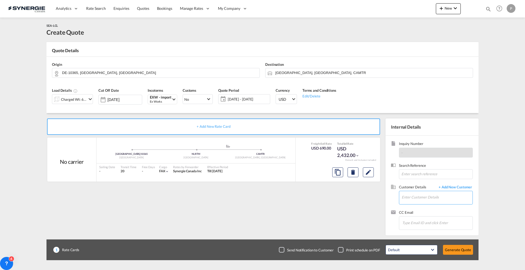
click at [438, 202] on input "Enter Customer Details" at bounding box center [436, 197] width 71 height 12
click at [436, 199] on input "Enter Customer Details" at bounding box center [436, 197] width 71 height 12
paste input "linda@artsolution.ca"
click at [441, 211] on div "LINDA CAMPEAU linda@artsolution.ca | LE GROUPE BRISSON" at bounding box center [455, 207] width 109 height 15
type input "LE GROUPE BRISSON, LINDA CAMPEAU, linda@artsolution.ca"
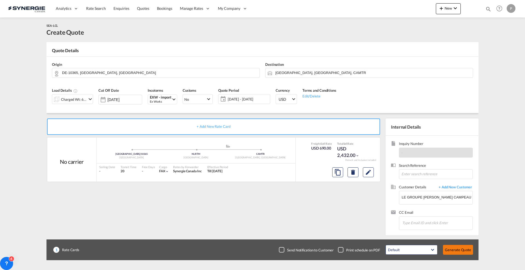
click at [459, 246] on button "Generate Quote" at bounding box center [458, 250] width 30 height 10
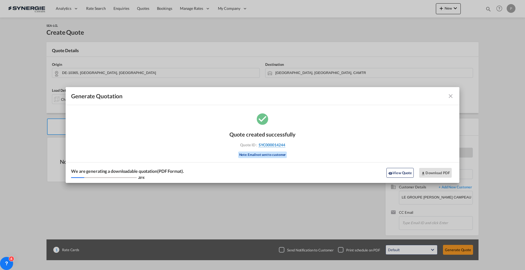
drag, startPoint x: 295, startPoint y: 145, endPoint x: 284, endPoint y: 146, distance: 11.3
click at [284, 146] on div "Quote created successfully Quote ID : SYC000014244 Note: Email not sent to cust…" at bounding box center [263, 147] width 394 height 71
copy div "SYC000014244"
click at [439, 170] on button "Download PDF" at bounding box center [435, 173] width 33 height 10
click at [450, 97] on md-icon "icon-close fg-AAA8AD cursor m-0" at bounding box center [450, 96] width 7 height 7
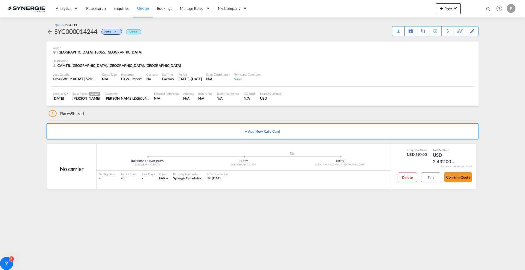
click at [143, 8] on span "Quotes" at bounding box center [143, 8] width 12 height 5
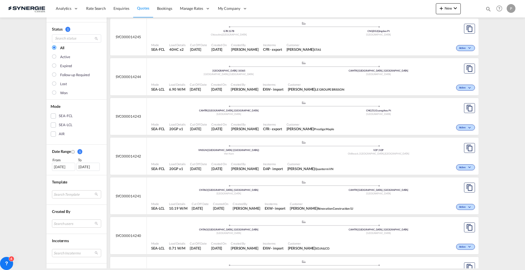
scroll to position [137, 0]
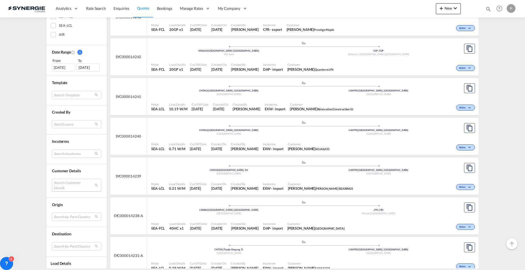
click at [61, 187] on md-select "Search Customer Details user name user hoa Hazel salesupport36@quanterm.com.vn …" at bounding box center [76, 185] width 49 height 13
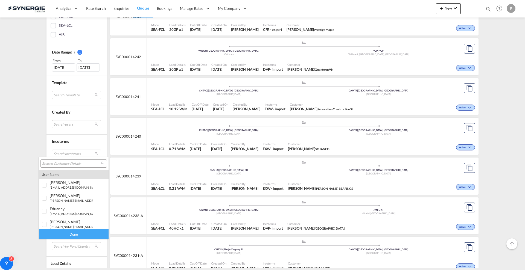
click at [73, 162] on input "search" at bounding box center [71, 164] width 59 height 5
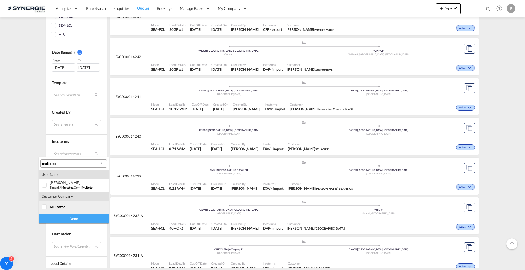
type input "multotec"
click at [71, 201] on md-option "company multotec" at bounding box center [74, 207] width 70 height 13
click at [73, 218] on div "Done" at bounding box center [74, 219] width 70 height 10
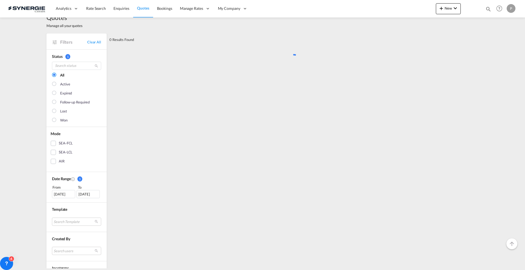
scroll to position [0, 0]
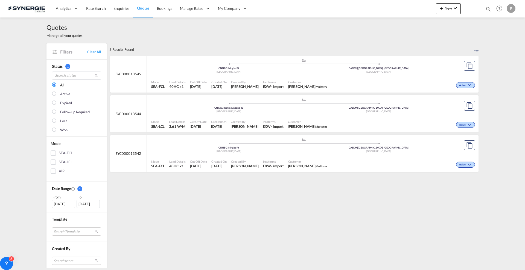
click at [55, 203] on div "22 Jul 2025" at bounding box center [63, 204] width 23 height 8
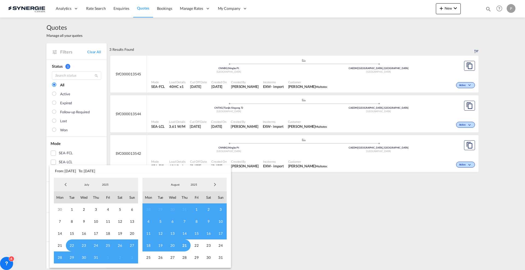
click at [66, 179] on span "Previous Month" at bounding box center [65, 184] width 11 height 11
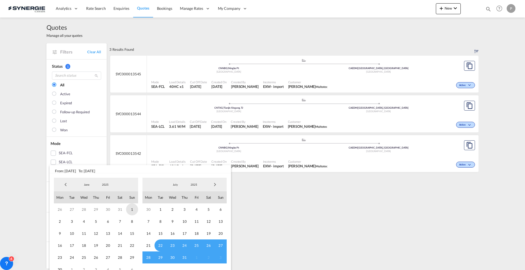
click at [133, 208] on span "1" at bounding box center [132, 210] width 12 height 12
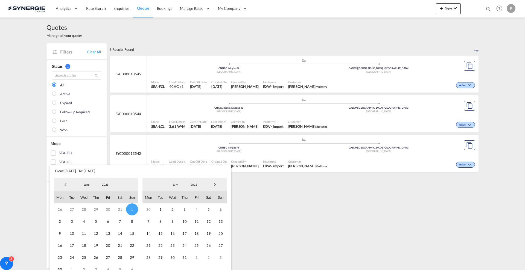
click at [217, 184] on span "Next Month" at bounding box center [214, 184] width 11 height 11
click at [184, 243] on span "21" at bounding box center [184, 246] width 12 height 12
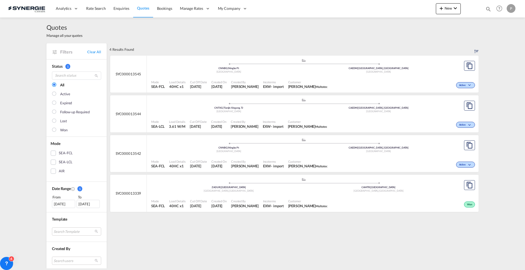
click at [367, 67] on ul ".a{fill:#aaa8ad;} .a{fill:#aaa8ad;} ZADUR | Port of Durban Durban , South Afric…" at bounding box center [303, 65] width 299 height 3
click at [489, 8] on md-icon "icon-magnify" at bounding box center [488, 9] width 6 height 6
click at [401, 10] on select "Bookings Quotes Enquiries" at bounding box center [401, 9] width 26 height 10
click at [432, 10] on input "SYC001566" at bounding box center [447, 9] width 68 height 10
click at [488, 6] on md-icon "icon-magnify" at bounding box center [486, 9] width 7 height 7
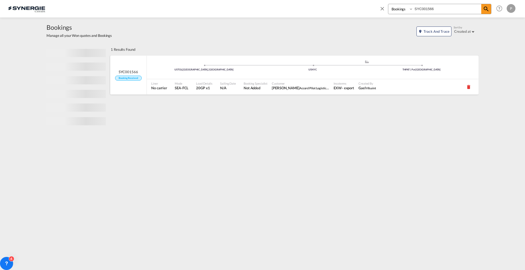
click at [183, 86] on span "SEA-FCL" at bounding box center [182, 88] width 14 height 5
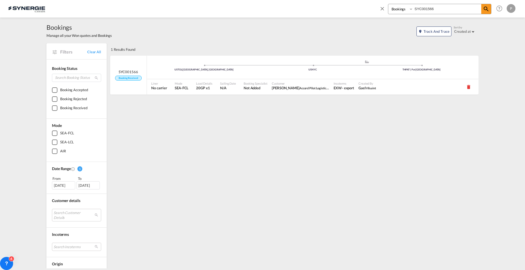
click at [383, 8] on md-icon "icon-close" at bounding box center [382, 8] width 6 height 6
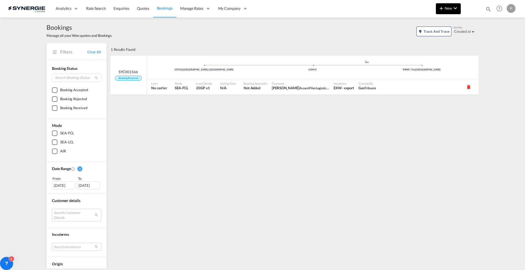
click at [448, 8] on span "New" at bounding box center [448, 8] width 20 height 4
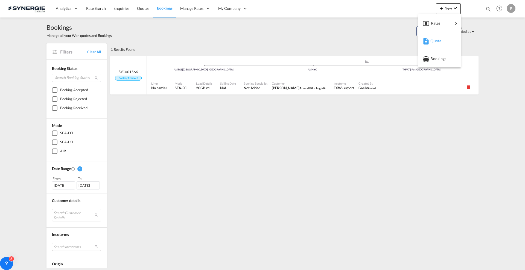
click at [436, 40] on span "Quote" at bounding box center [433, 41] width 6 height 11
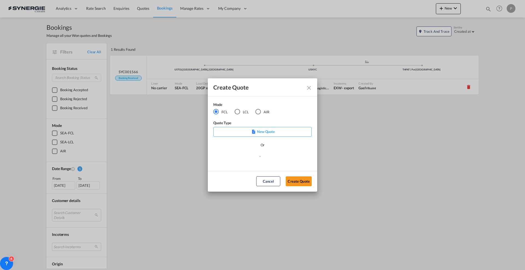
click at [244, 110] on md-radio-button "LCL" at bounding box center [241, 112] width 14 height 6
click at [257, 157] on md-select "Select template New DAP Import LCL Karen Mercier | 09 Jul 2025 BRAZIL LCL EXPOR…" at bounding box center [262, 158] width 98 height 11
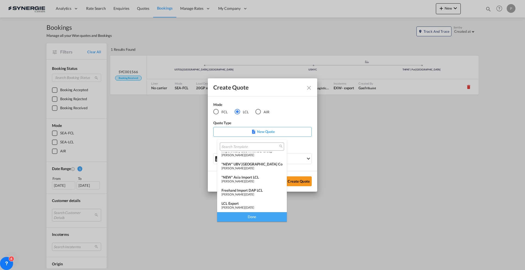
scroll to position [68, 0]
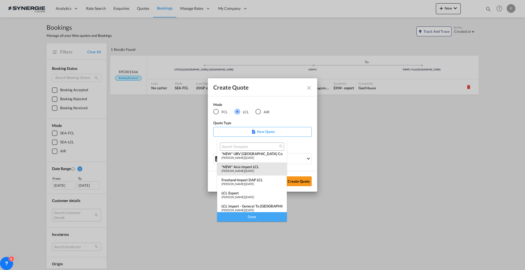
click at [255, 167] on div "*NEW* Asia Import LCL" at bounding box center [251, 167] width 61 height 4
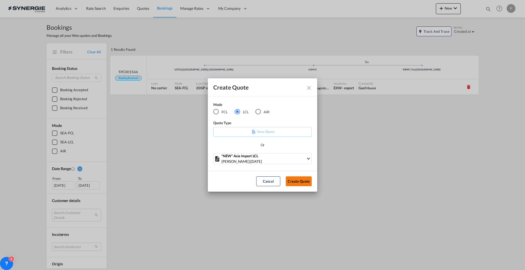
click at [308, 182] on button "Create Quote" at bounding box center [299, 182] width 26 height 10
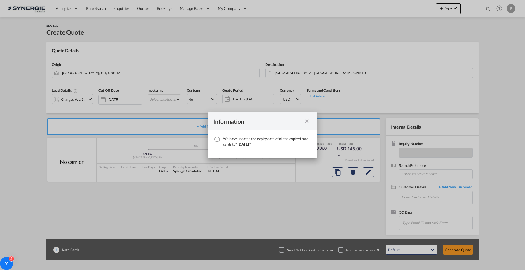
click at [308, 119] on md-icon "icon-close fg-AAA8AD cursor" at bounding box center [306, 121] width 7 height 7
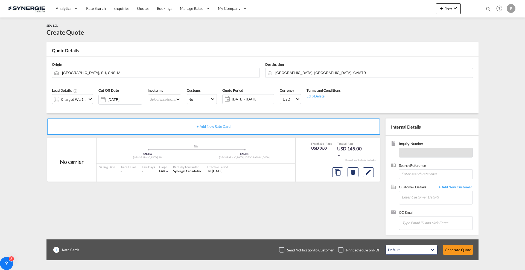
click at [69, 99] on div "Charged Wt: 1.44 W/M" at bounding box center [74, 100] width 26 height 8
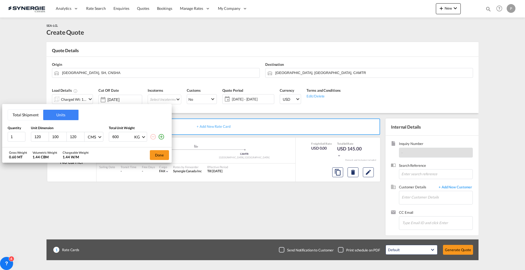
click at [34, 117] on button "Total Shipment" at bounding box center [25, 115] width 35 height 10
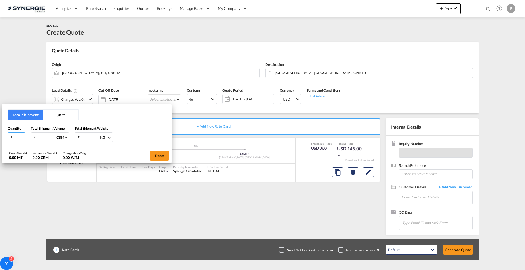
click at [12, 139] on input "1" at bounding box center [17, 138] width 18 height 10
type input "4"
type input "8"
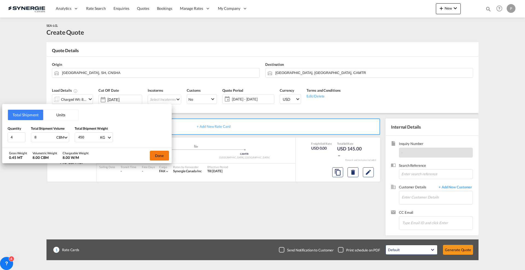
type input "450"
click at [159, 157] on button "Done" at bounding box center [159, 156] width 19 height 10
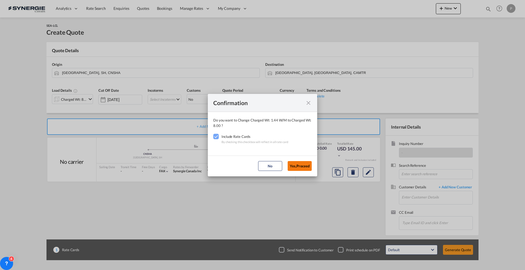
click at [303, 166] on button "Yes,Proceed" at bounding box center [300, 166] width 24 height 10
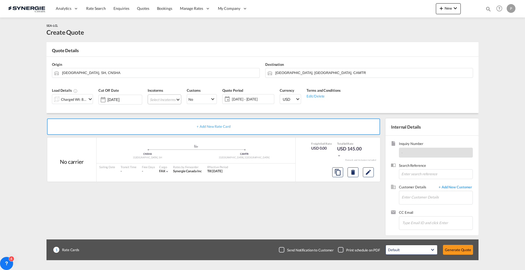
click at [181, 101] on md-select "Select Incoterms CPT - import Carrier Paid to CIF - export Cost,Insurance and F…" at bounding box center [165, 100] width 34 height 10
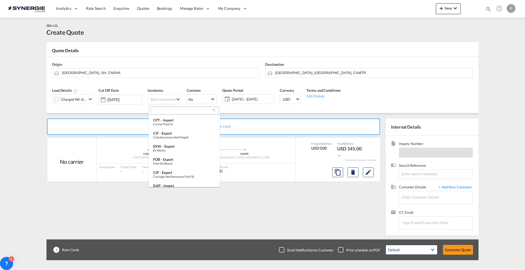
click at [179, 107] on div at bounding box center [184, 111] width 68 height 8
click at [180, 108] on input "search" at bounding box center [182, 110] width 61 height 5
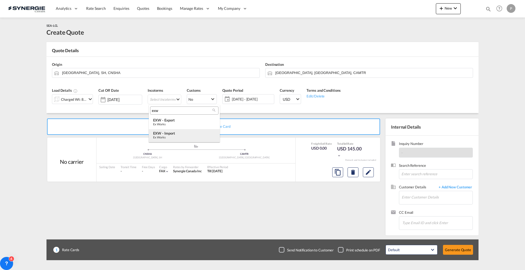
type input "exw"
click at [175, 134] on div "EXW - import" at bounding box center [184, 133] width 62 height 4
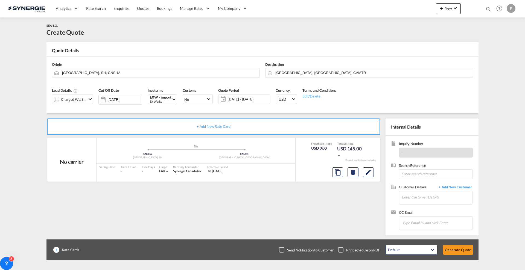
click at [253, 105] on div "Quote Period 21 Aug - 20 Sep 2025 21 Aug - 20 Sep 2025 August January February …" at bounding box center [243, 98] width 57 height 26
click at [253, 102] on span "21 Aug - 20 Sep 2025" at bounding box center [247, 99] width 43 height 8
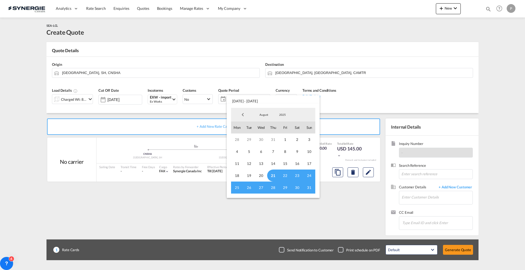
click at [273, 175] on span "21" at bounding box center [273, 176] width 12 height 12
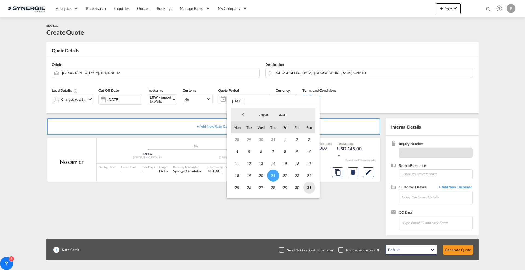
drag, startPoint x: 307, startPoint y: 188, endPoint x: 313, endPoint y: 190, distance: 7.0
click at [307, 189] on span "31" at bounding box center [309, 188] width 12 height 12
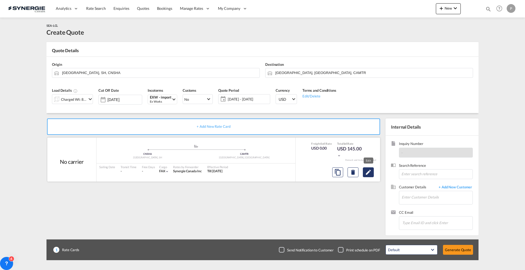
click at [366, 173] on md-icon "Edit" at bounding box center [368, 172] width 7 height 7
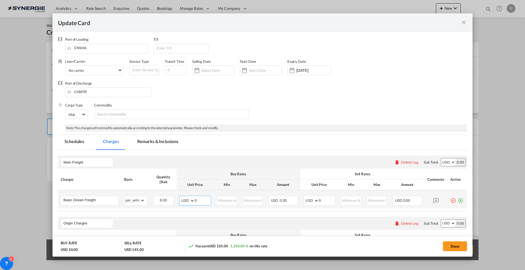
click at [205, 200] on input "0" at bounding box center [203, 200] width 16 height 8
type input "66"
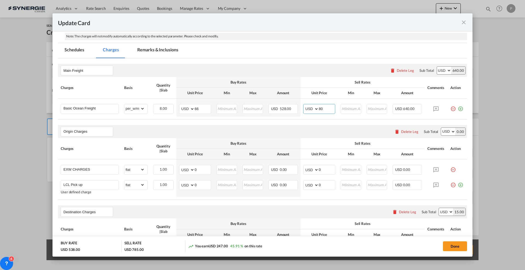
scroll to position [102, 0]
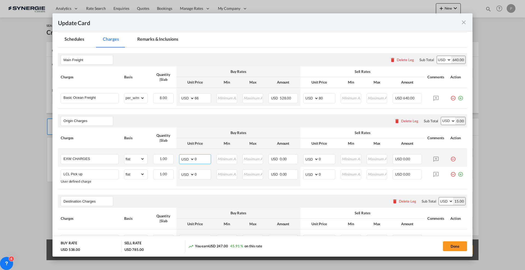
click at [206, 159] on input "0" at bounding box center [203, 159] width 16 height 8
drag, startPoint x: 329, startPoint y: 97, endPoint x: 319, endPoint y: 95, distance: 9.9
click at [319, 95] on input "80" at bounding box center [327, 98] width 16 height 8
type input "81"
click at [207, 162] on input "0" at bounding box center [203, 159] width 16 height 8
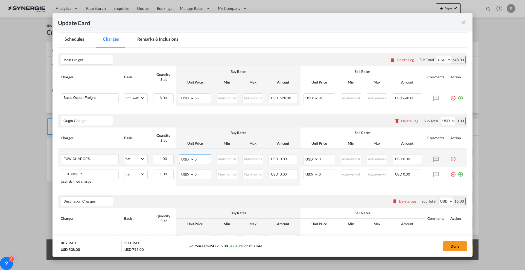
click at [201, 159] on input "0" at bounding box center [203, 159] width 16 height 8
type input "213"
type input "235"
type input "160"
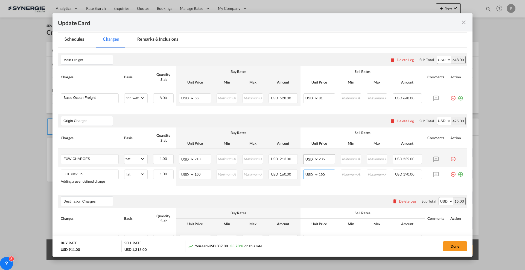
type input "190"
drag, startPoint x: 321, startPoint y: 159, endPoint x: 318, endPoint y: 158, distance: 2.7
click at [319, 158] on input "235" at bounding box center [327, 159] width 16 height 8
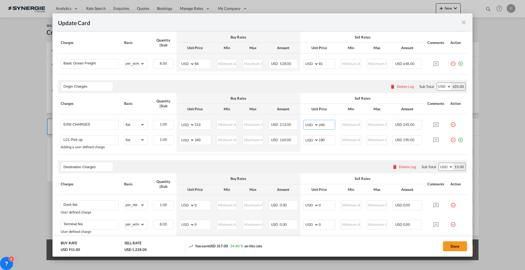
scroll to position [171, 0]
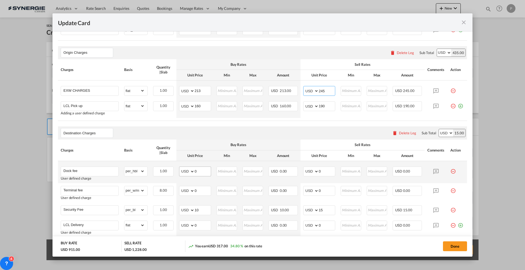
type input "245"
click at [197, 169] on input "0" at bounding box center [203, 171] width 16 height 8
type input "50"
type input "60"
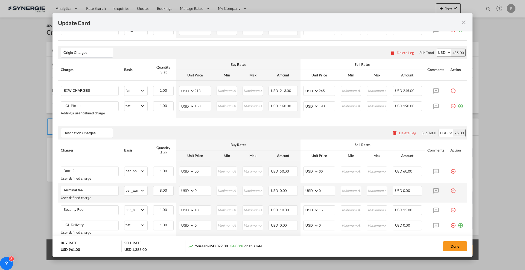
click at [450, 191] on md-icon "icon-minus-circle-outline red-400-fg pt-7" at bounding box center [452, 188] width 5 height 5
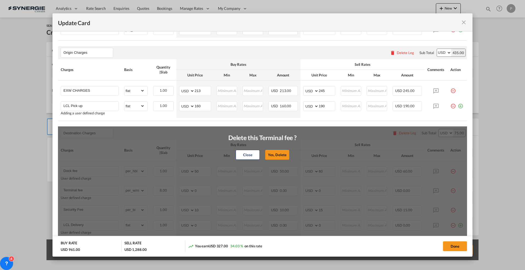
drag, startPoint x: 269, startPoint y: 154, endPoint x: 275, endPoint y: 160, distance: 8.7
click at [269, 154] on button "Yes, Delete" at bounding box center [277, 155] width 24 height 10
type input "Security Fee"
select select "per_bl"
type input "10"
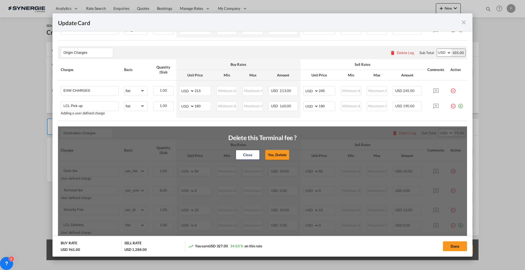
type input "15"
type input "LCL Delivery"
select select "flat"
type input "0"
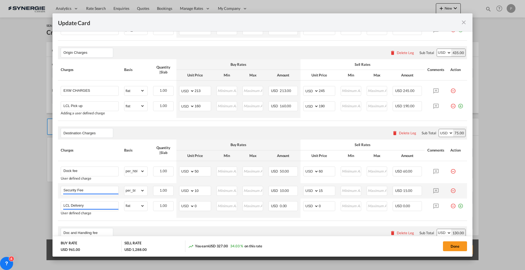
click at [450, 191] on md-icon "icon-minus-circle-outline red-400-fg pt-7" at bounding box center [452, 188] width 5 height 5
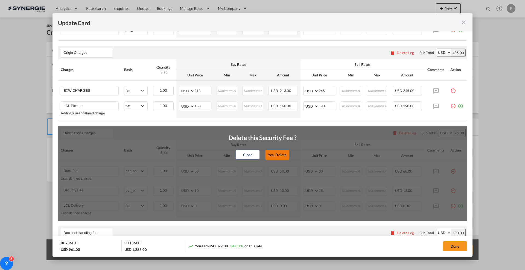
click at [275, 153] on button "Yes, Delete" at bounding box center [277, 155] width 24 height 10
type input "LCL Delivery"
select select "flat"
type input "0"
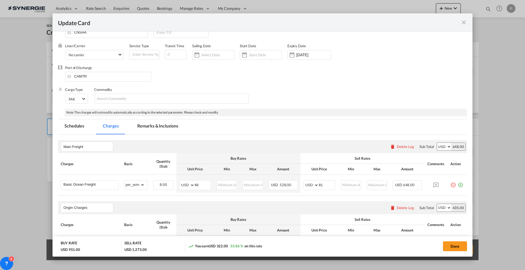
scroll to position [0, 0]
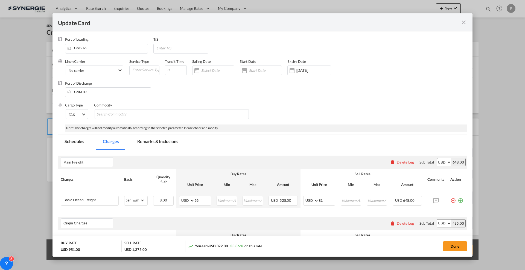
click at [162, 141] on md-tab-item "Remarks & Inclusions" at bounding box center [158, 142] width 54 height 15
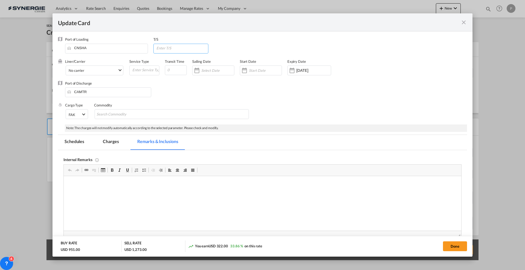
click at [189, 44] on input "Update Card Port ..." at bounding box center [182, 48] width 52 height 8
type input "CAVAN"
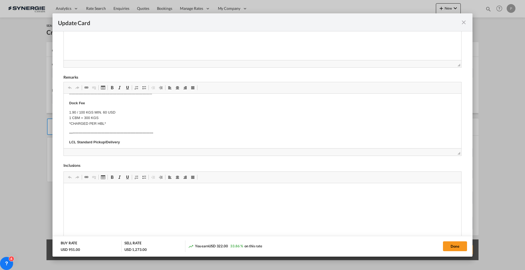
scroll to position [137, 0]
type input "35"
click at [111, 142] on p "Origin(s): Destination(s):" at bounding box center [262, 142] width 386 height 11
click at [111, 144] on p "Origin(s): Destination(s):" at bounding box center [262, 142] width 386 height 11
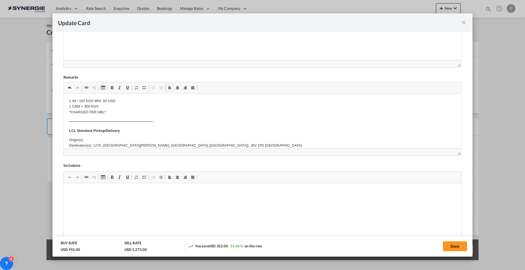
click at [112, 137] on p "Origin(s): Destination(s): 1270, Montée Ste-Madeleine, Notre-Dame-de-la-Paix (Q…" at bounding box center [262, 142] width 386 height 11
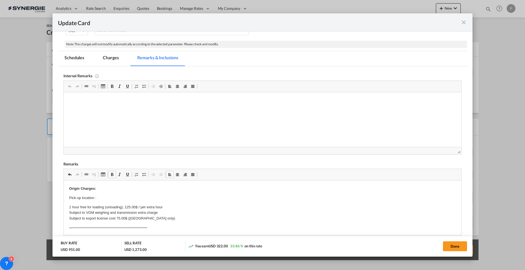
scroll to position [68, 0]
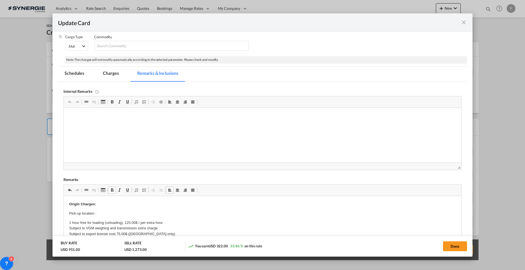
click at [114, 74] on md-tab-item "Charges" at bounding box center [110, 74] width 29 height 15
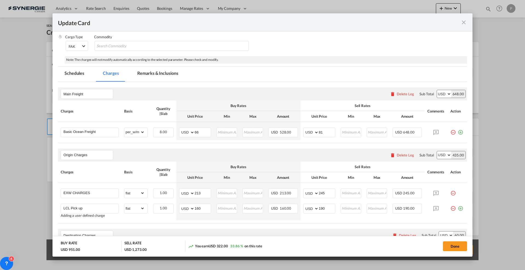
click at [170, 71] on md-tab-item "Remarks & Inclusions" at bounding box center [158, 74] width 54 height 15
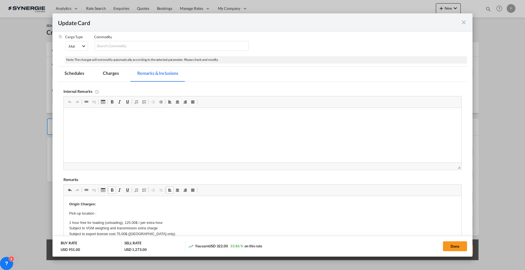
click at [115, 73] on md-tab-item "Charges" at bounding box center [110, 74] width 29 height 15
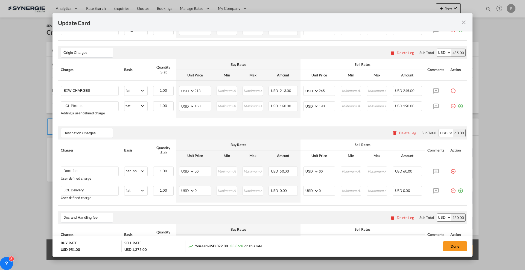
scroll to position [102, 0]
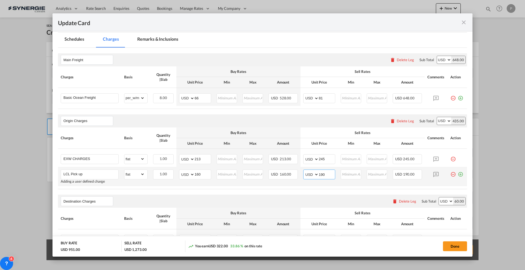
drag, startPoint x: 324, startPoint y: 174, endPoint x: 320, endPoint y: 172, distance: 5.1
click at [320, 172] on input "190" at bounding box center [327, 174] width 16 height 8
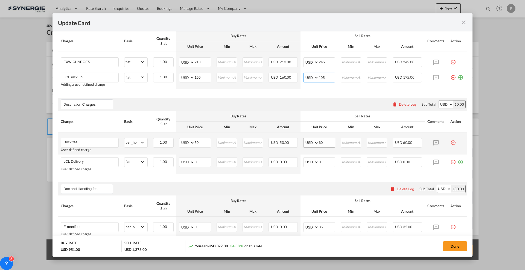
scroll to position [205, 0]
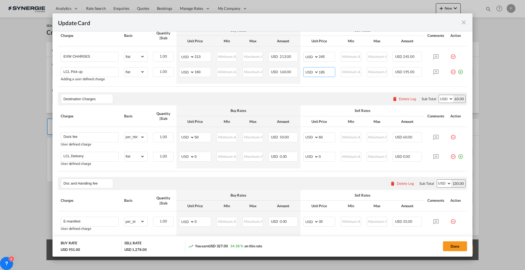
type input "195"
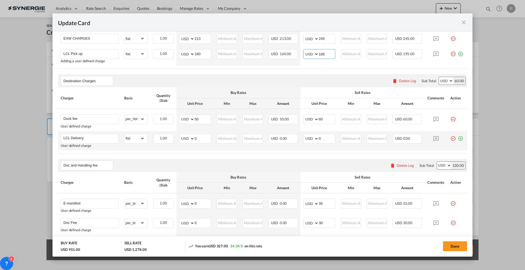
scroll to position [239, 0]
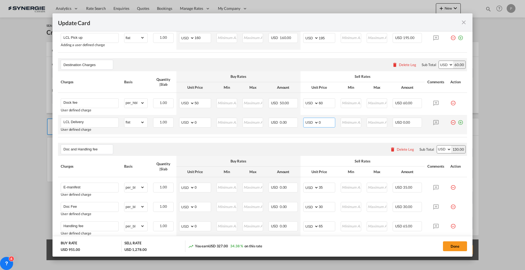
click at [319, 123] on input "0" at bounding box center [327, 122] width 16 height 8
type input "870"
click at [205, 123] on input "0" at bounding box center [203, 122] width 16 height 8
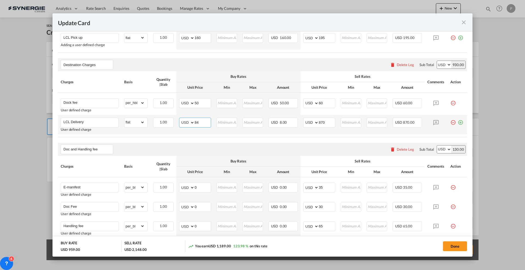
type input "840"
click at [203, 122] on input "840" at bounding box center [203, 122] width 16 height 8
click at [307, 124] on select "AED AFN ALL AMD ANG AOA ARS AUD AWG AZN BAM BBD BDT BGN BHD BIF BMD BND BOB BRL…" at bounding box center [311, 123] width 14 height 8
click at [326, 123] on input "870" at bounding box center [327, 122] width 16 height 8
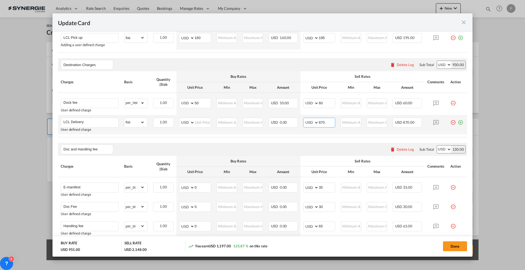
click at [326, 123] on input "870" at bounding box center [327, 122] width 16 height 8
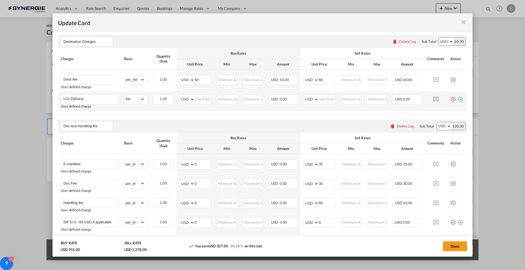
scroll to position [273, 0]
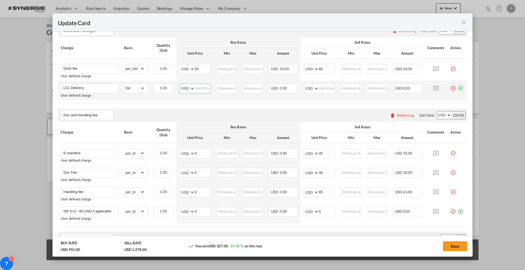
click at [195, 89] on input "Update Card Port ..." at bounding box center [203, 88] width 16 height 8
type input "0"
click at [323, 89] on input "Update Card Port ..." at bounding box center [327, 88] width 16 height 8
type input "0"
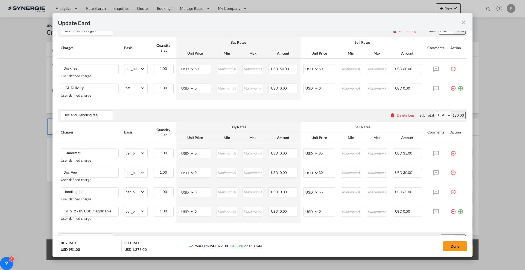
scroll to position [171, 0]
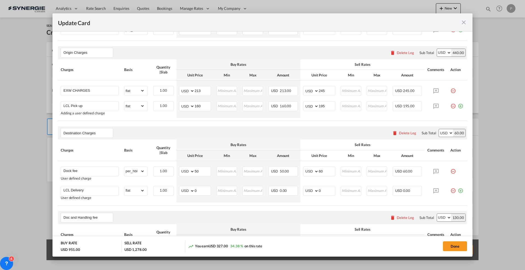
drag, startPoint x: 453, startPoint y: 246, endPoint x: 436, endPoint y: 234, distance: 20.5
click at [453, 246] on button "Done" at bounding box center [455, 247] width 24 height 10
type input "19 Sep 2025"
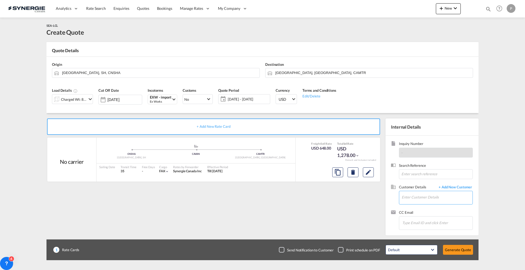
click at [420, 198] on input "Enter Customer Details" at bounding box center [436, 197] width 71 height 12
click at [366, 174] on md-icon "Edit" at bounding box center [368, 172] width 7 height 7
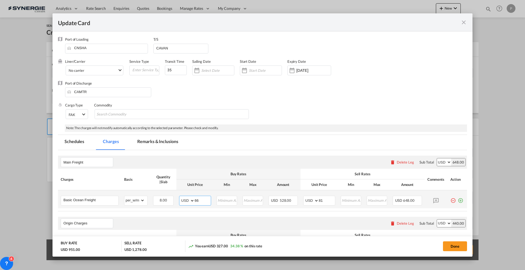
click at [203, 201] on input "66" at bounding box center [203, 200] width 16 height 8
click at [204, 201] on input "66" at bounding box center [203, 200] width 16 height 8
type input "72"
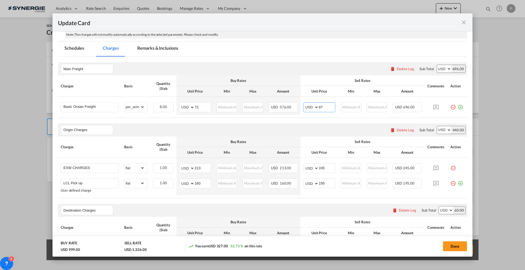
scroll to position [102, 0]
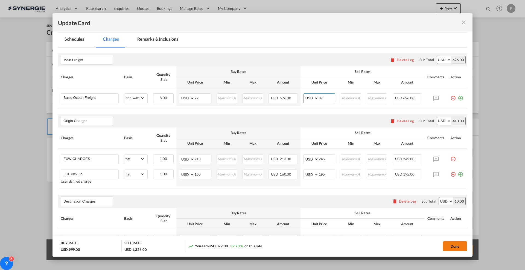
type input "87"
click at [453, 249] on button "Done" at bounding box center [455, 247] width 24 height 10
type input "19 Sep 2025"
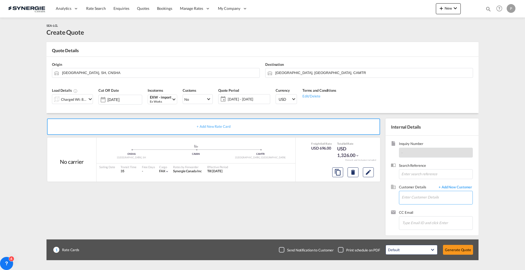
click at [416, 199] on input "Enter Customer Details" at bounding box center [436, 197] width 71 height 12
paste input "[PERSON_NAME]"
click at [432, 204] on div "Marilyn Cantin marilyn@francoislambert.one | François Lambert" at bounding box center [436, 207] width 71 height 15
type input "François Lambert, Marilyn Cantin, marilyn@francoislambert.one"
click at [461, 251] on button "Generate Quote" at bounding box center [458, 250] width 30 height 10
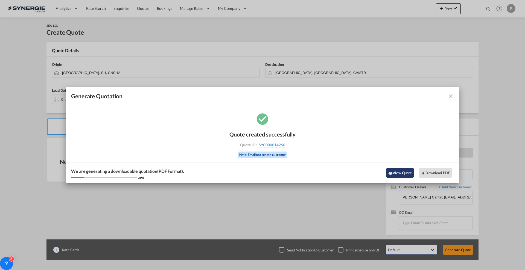
click at [401, 172] on button "View Quote" at bounding box center [399, 173] width 27 height 10
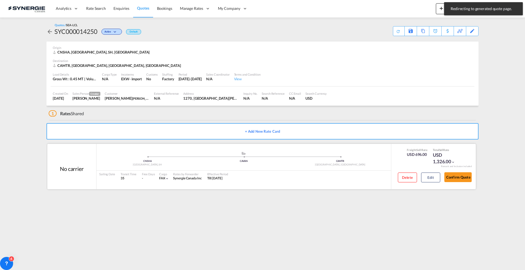
click at [425, 183] on div "Delete Edit" at bounding box center [417, 179] width 46 height 14
click at [427, 180] on button "Edit" at bounding box center [430, 178] width 19 height 10
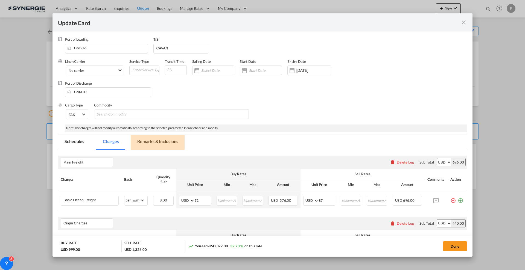
click at [163, 137] on md-tab-item "Remarks & Inclusions" at bounding box center [158, 142] width 54 height 15
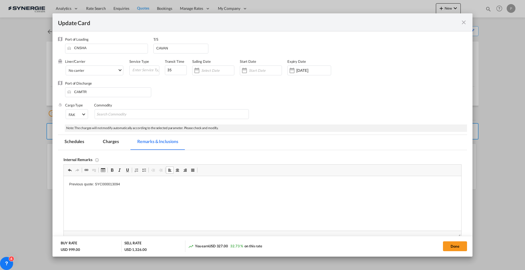
click at [148, 183] on p "Previous quote: SYC000013094" at bounding box center [262, 185] width 386 height 6
click at [110, 203] on p "Synergie consol" at bounding box center [262, 203] width 386 height 6
click at [110, 193] on p "Everok EXW:" at bounding box center [262, 194] width 386 height 6
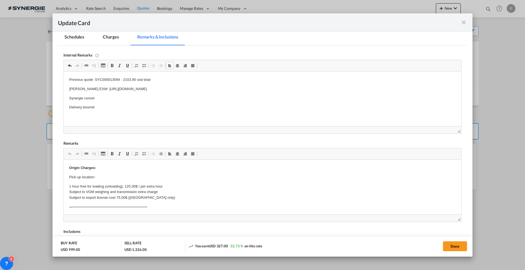
scroll to position [137, 0]
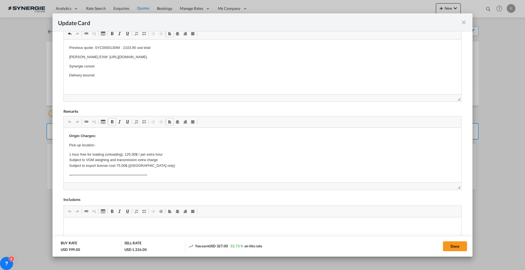
drag, startPoint x: 101, startPoint y: 147, endPoint x: 117, endPoint y: 146, distance: 15.9
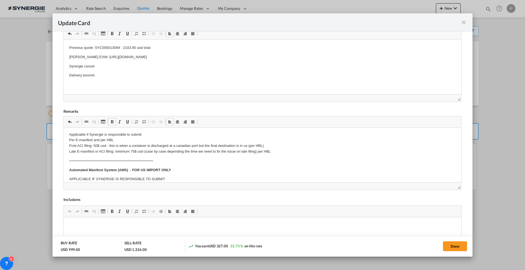
scroll to position [68, 0]
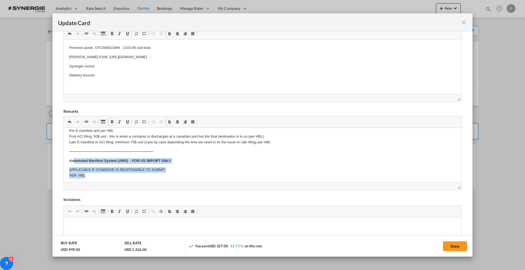
drag, startPoint x: 72, startPoint y: 157, endPoint x: 213, endPoint y: 175, distance: 142.2
click at [213, 175] on body "Origin Charges: Pick-up location : No.176 Huida Road, Zhangyan Town, Jinshan Di…" at bounding box center [262, 237] width 386 height 345
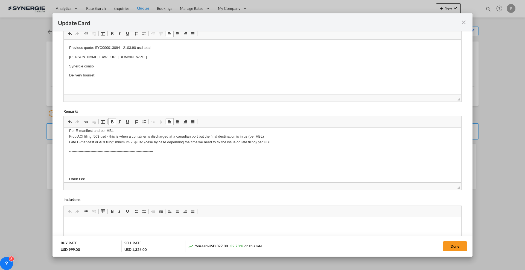
click at [139, 147] on body "Origin Charges: Pick-up location : No.176 Huida Road, Zhangyan Town, Jinshan Di…" at bounding box center [262, 230] width 386 height 330
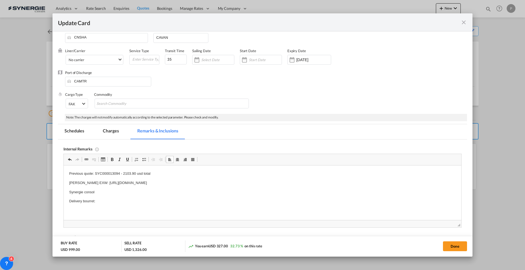
scroll to position [0, 0]
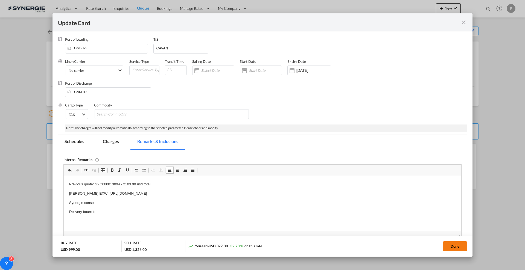
click at [451, 245] on button "Done" at bounding box center [455, 247] width 24 height 10
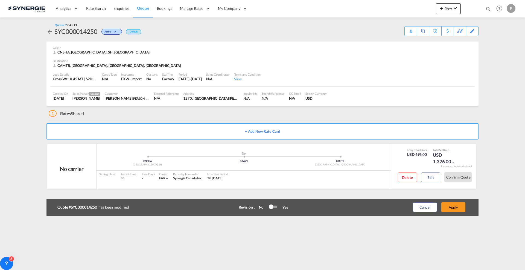
type input "19 Sep 2025"
click at [454, 209] on button "Apply" at bounding box center [453, 208] width 24 height 10
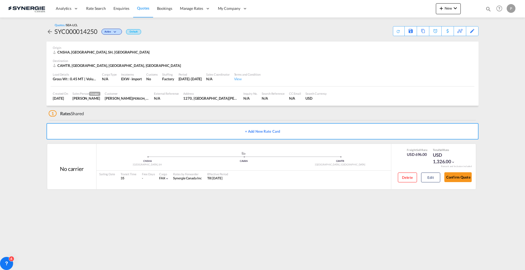
click at [80, 28] on div "SYC000014250" at bounding box center [75, 31] width 43 height 9
copy div "SYC000014250"
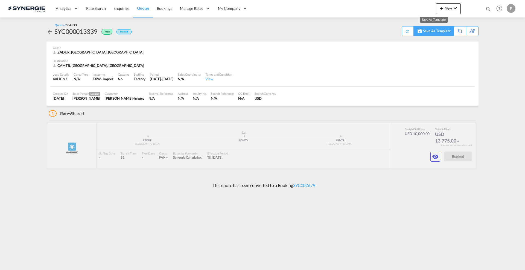
click at [433, 31] on div "Save As Template" at bounding box center [437, 31] width 28 height 9
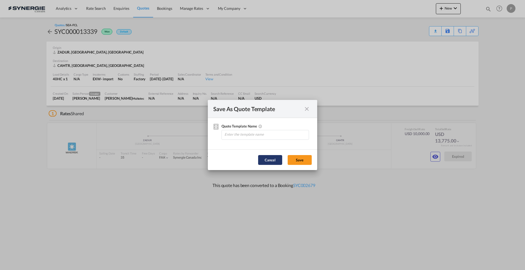
click at [272, 163] on button "Cancel" at bounding box center [270, 160] width 24 height 10
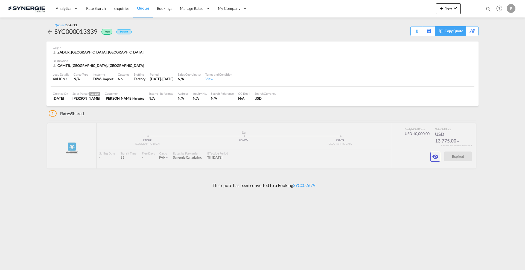
click at [452, 31] on div "Copy Quote" at bounding box center [453, 31] width 19 height 9
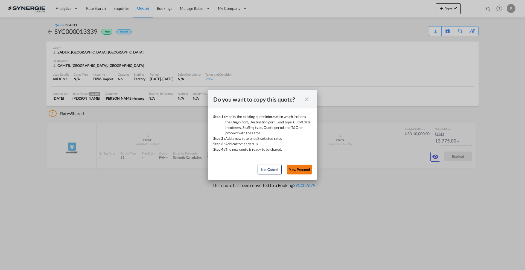
click at [311, 170] on button "Yes, Proceed" at bounding box center [299, 170] width 25 height 10
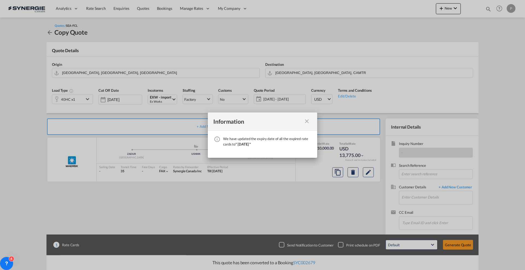
click at [306, 121] on md-icon "icon-close fg-AAA8AD cursor" at bounding box center [306, 121] width 7 height 7
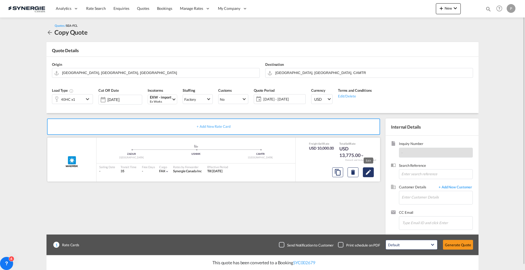
click at [370, 176] on button "Edit" at bounding box center [368, 173] width 11 height 10
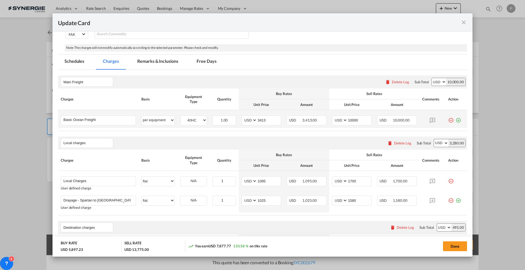
scroll to position [102, 0]
drag, startPoint x: 267, startPoint y: 119, endPoint x: 259, endPoint y: 118, distance: 7.5
click at [259, 118] on input "3413" at bounding box center [269, 120] width 24 height 8
type input "3419"
click at [265, 175] on td "AED AFN ALL AMD ANG AOA ARS AUD AWG AZN BAM BBD BDT BGN BHD BIF BMD BND [PERSON…" at bounding box center [261, 182] width 45 height 22
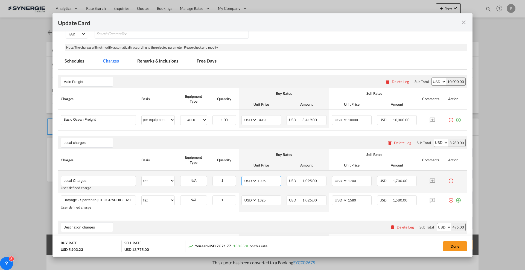
click at [266, 180] on input "1095" at bounding box center [269, 181] width 24 height 8
click at [137, 61] on md-tab-item "Remarks & Inclusions" at bounding box center [158, 61] width 54 height 15
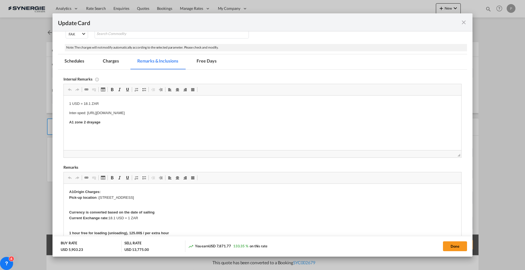
scroll to position [0, 0]
click at [93, 103] on p "1 USD = 18.1 ZAR" at bounding box center [262, 104] width 386 height 6
click at [113, 59] on md-tab-item "Charges" at bounding box center [110, 61] width 29 height 15
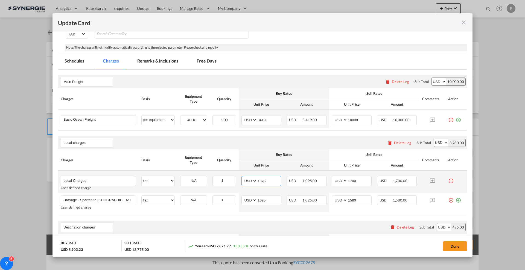
drag, startPoint x: 269, startPoint y: 180, endPoint x: 260, endPoint y: 179, distance: 8.4
click at [260, 179] on input "1095" at bounding box center [269, 181] width 24 height 8
type input "1010"
drag, startPoint x: 267, startPoint y: 197, endPoint x: 260, endPoint y: 198, distance: 6.6
click at [260, 198] on input "1025" at bounding box center [269, 200] width 24 height 8
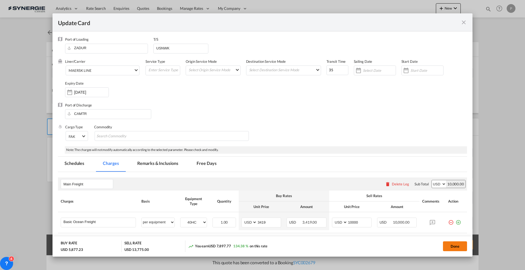
type input "1084"
click at [450, 248] on button "Done" at bounding box center [455, 247] width 24 height 10
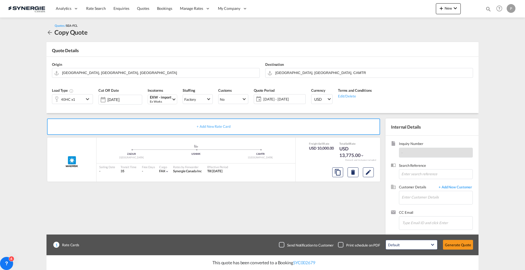
type input "[DATE]"
click at [418, 197] on input "Enter Customer Details" at bounding box center [436, 197] width 71 height 12
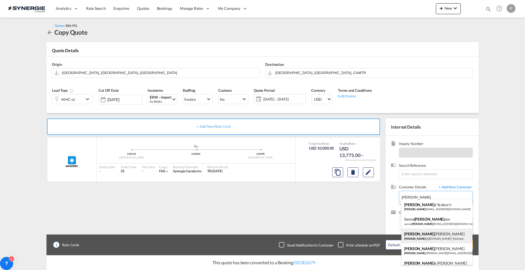
click at [434, 239] on div "[PERSON_NAME] [PERSON_NAME] l@[DOMAIN_NAME] | Multotec" at bounding box center [436, 236] width 71 height 15
type input "Multotec, [PERSON_NAME], [EMAIL_ADDRESS][DOMAIN_NAME]"
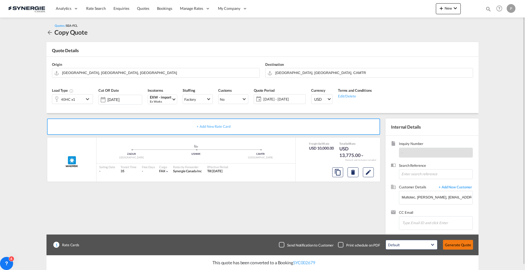
click at [455, 247] on button "Generate Quote" at bounding box center [458, 245] width 30 height 10
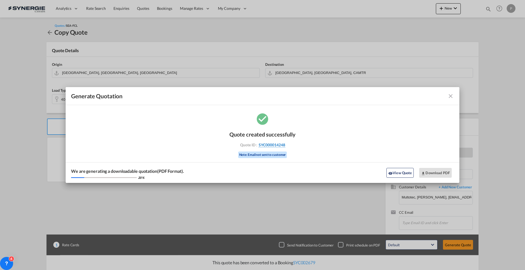
drag, startPoint x: 294, startPoint y: 144, endPoint x: 284, endPoint y: 145, distance: 10.4
click at [284, 145] on div "Quote created successfully Quote ID : SYC000014248 Note: Email not sent to cust…" at bounding box center [262, 144] width 66 height 37
click at [284, 145] on span "SYC000014248" at bounding box center [272, 145] width 27 height 5
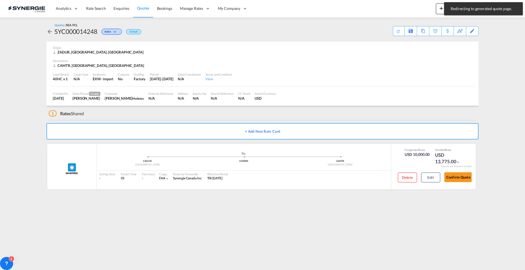
click at [83, 32] on div "SYC000014248" at bounding box center [75, 31] width 43 height 9
copy div "SYC000014248"
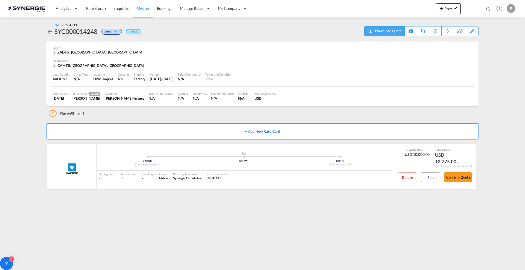
click at [395, 34] on div "Download Quote" at bounding box center [388, 31] width 28 height 9
click at [458, 180] on button "Confirm Quote" at bounding box center [457, 177] width 27 height 10
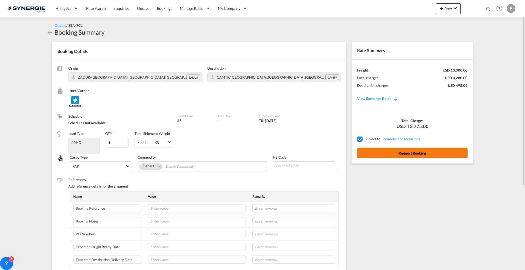
click at [404, 156] on button "Request Booking" at bounding box center [412, 153] width 110 height 10
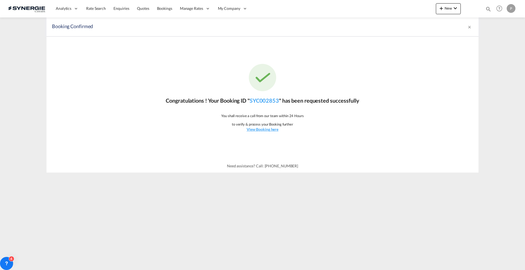
click at [487, 6] on md-icon "icon-magnify" at bounding box center [488, 9] width 6 height 6
click at [400, 10] on select "Bookings Quotes Enquiries" at bounding box center [401, 9] width 26 height 10
select select "Quotes"
click at [388, 4] on select "Bookings Quotes Enquiries" at bounding box center [401, 9] width 26 height 10
click at [432, 7] on input at bounding box center [447, 9] width 68 height 10
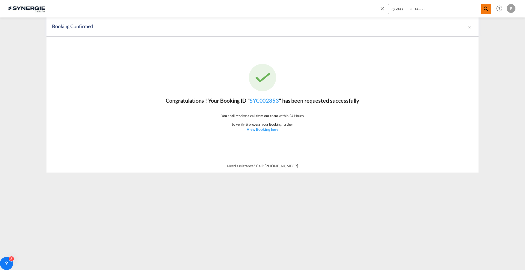
type input "14238"
click at [488, 7] on md-icon "icon-magnify" at bounding box center [486, 9] width 7 height 7
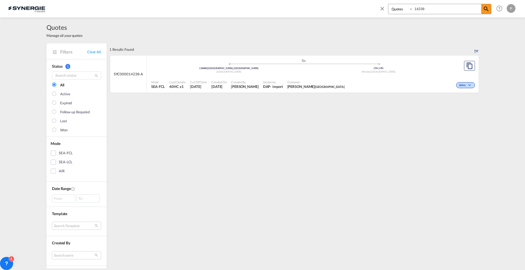
click at [375, 80] on div "Active" at bounding box center [412, 85] width 130 height 14
click at [382, 8] on md-icon "icon-close" at bounding box center [382, 8] width 6 height 6
click at [96, 52] on link "Clear All" at bounding box center [94, 51] width 14 height 5
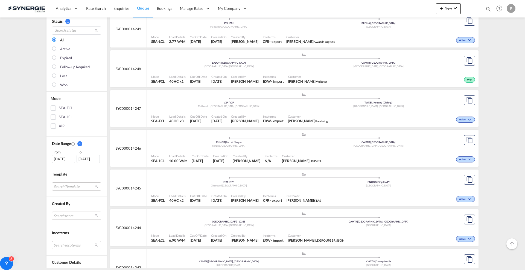
scroll to position [102, 0]
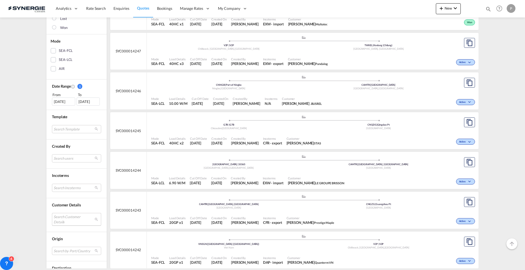
click at [70, 224] on md-select "Search Customer Details user name user [PERSON_NAME] [EMAIL_ADDRESS][DOMAIN_NAM…" at bounding box center [76, 219] width 49 height 13
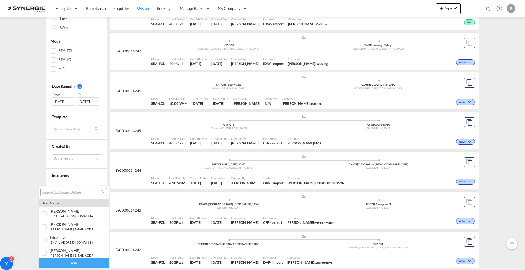
click at [74, 193] on input "search" at bounding box center [71, 192] width 59 height 5
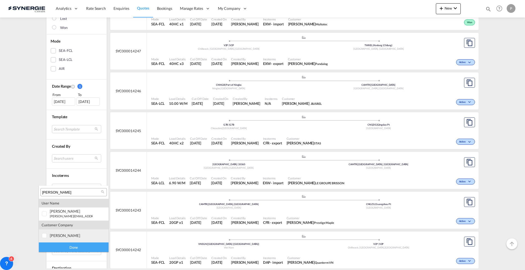
type input "[PERSON_NAME]"
click at [68, 232] on md-option "company [PERSON_NAME]" at bounding box center [74, 236] width 70 height 13
click at [73, 247] on div "Done" at bounding box center [74, 248] width 70 height 10
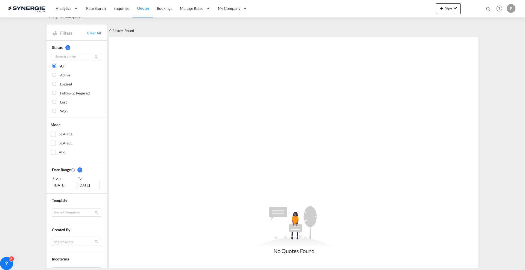
scroll to position [34, 0]
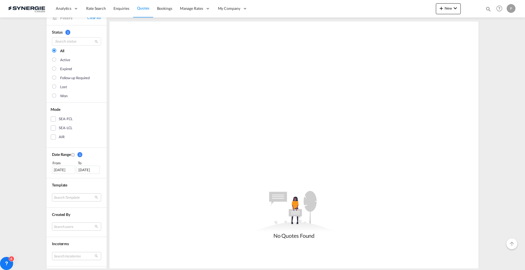
click at [64, 171] on div "[DATE]" at bounding box center [63, 170] width 23 height 8
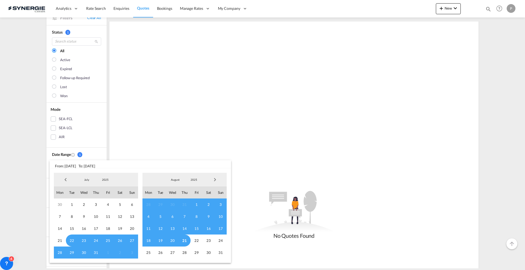
click at [64, 179] on span "Previous Month" at bounding box center [65, 179] width 11 height 11
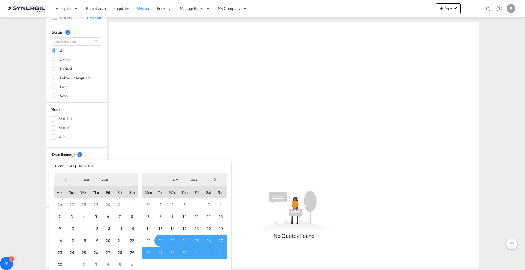
click at [64, 179] on span "Previous Month" at bounding box center [65, 179] width 11 height 11
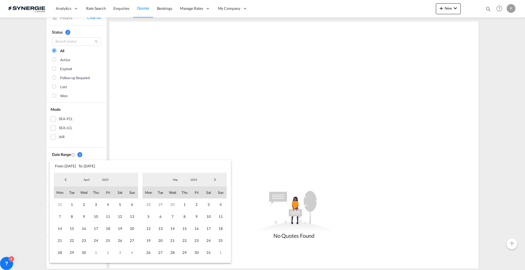
click at [64, 179] on span "Previous Month" at bounding box center [65, 179] width 11 height 11
click at [64, 180] on span "Previous Month" at bounding box center [65, 179] width 11 height 11
click at [81, 205] on span "1" at bounding box center [84, 205] width 12 height 12
click at [213, 183] on span "Next Month" at bounding box center [214, 179] width 11 height 11
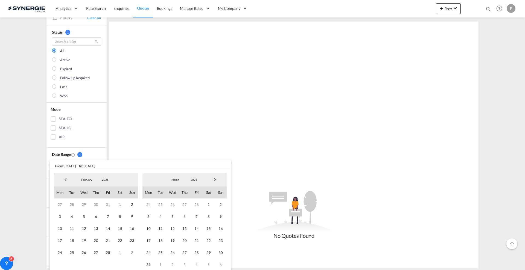
click at [213, 183] on span "Next Month" at bounding box center [214, 179] width 11 height 11
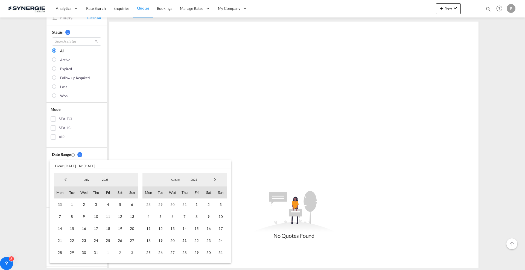
click at [213, 183] on span "Next Month" at bounding box center [214, 179] width 11 height 11
click at [163, 254] on span "30" at bounding box center [160, 253] width 12 height 12
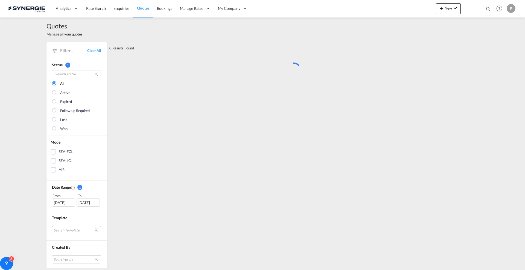
scroll to position [0, 0]
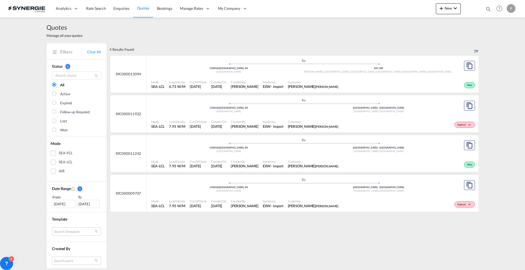
click at [286, 81] on div "Customer [PERSON_NAME] [PERSON_NAME]" at bounding box center [313, 85] width 55 height 14
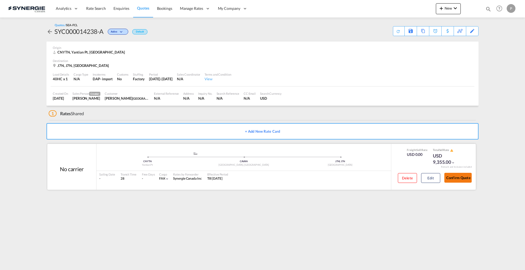
click at [456, 178] on button "Confirm Quote" at bounding box center [457, 178] width 27 height 10
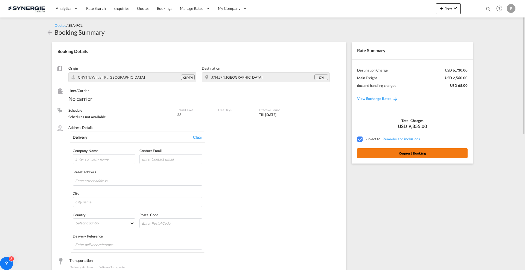
click at [430, 156] on button "Request Booking" at bounding box center [412, 153] width 110 height 10
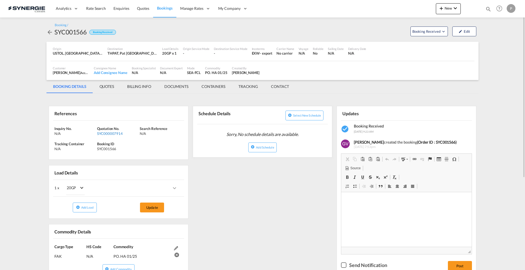
click at [112, 133] on div "SYC000007914" at bounding box center [117, 133] width 41 height 5
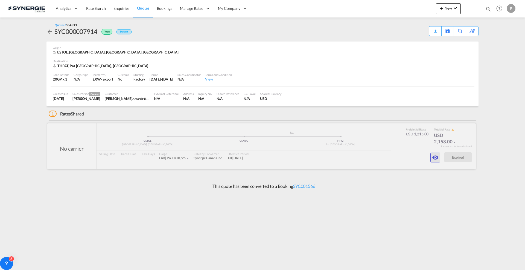
click at [431, 160] on button "button" at bounding box center [435, 158] width 10 height 10
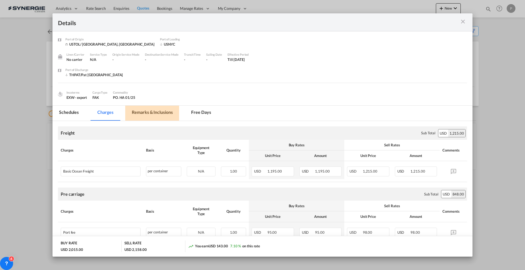
click at [158, 112] on md-tab-item "Remarks & Inclusions" at bounding box center [152, 113] width 54 height 15
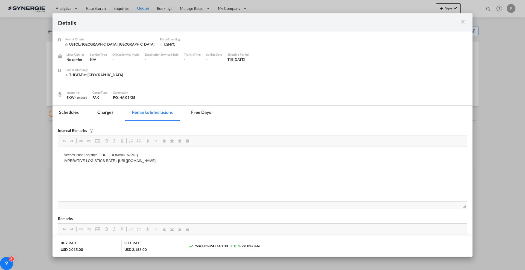
drag, startPoint x: 99, startPoint y: 154, endPoint x: 120, endPoint y: 154, distance: 21.0
click at [464, 24] on md-icon "icon-close m-3 fg-AAA8AD cursor" at bounding box center [462, 21] width 7 height 7
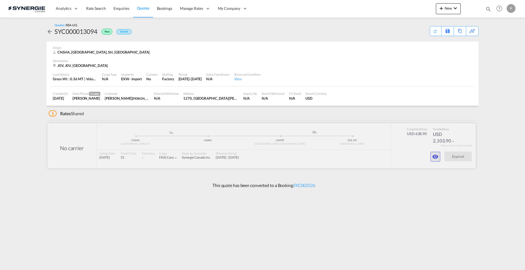
click at [435, 154] on md-icon "icon-eye" at bounding box center [435, 157] width 7 height 7
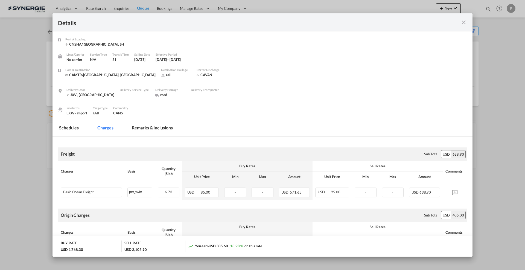
click at [142, 131] on md-tab-item "Remarks & Inclusions" at bounding box center [152, 128] width 54 height 15
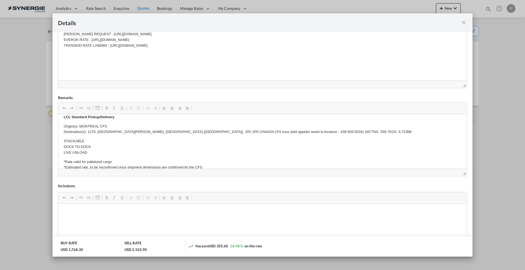
scroll to position [171, 0]
drag, startPoint x: 218, startPoint y: 131, endPoint x: 89, endPoint y: 133, distance: 129.8
click at [89, 133] on p "Origin(s): MONTREAL CFS Destination(s): 1270, [GEOGRAPHIC_DATA][PERSON_NAME], […" at bounding box center [262, 129] width 397 height 11
copy p "1270, [GEOGRAPHIC_DATA][PERSON_NAME], [GEOGRAPHIC_DATA] ([GEOGRAPHIC_DATA]). J0…"
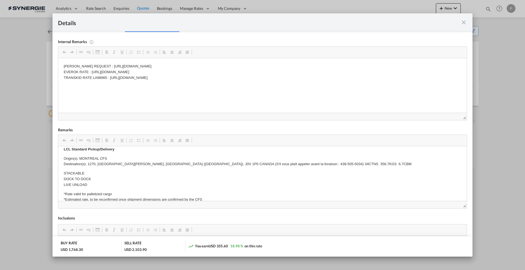
scroll to position [68, 0]
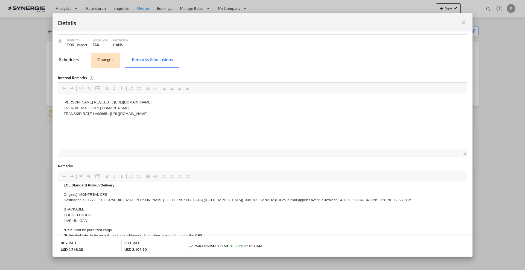
click at [114, 62] on md-tab-item "Charges" at bounding box center [105, 60] width 29 height 15
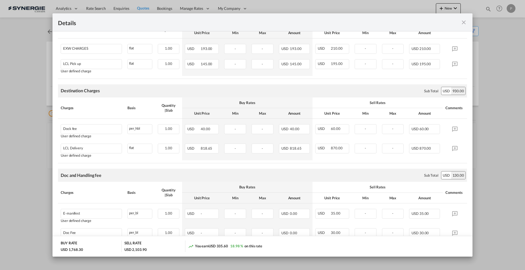
scroll to position [239, 0]
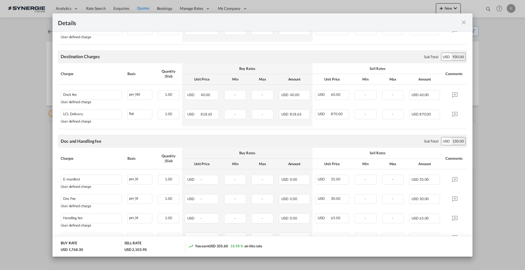
drag, startPoint x: 464, startPoint y: 17, endPoint x: 464, endPoint y: 22, distance: 5.2
click at [464, 18] on div "Details" at bounding box center [262, 22] width 420 height 18
click at [464, 22] on md-icon "icon-close fg-AAA8AD m-0 cursor" at bounding box center [463, 22] width 7 height 7
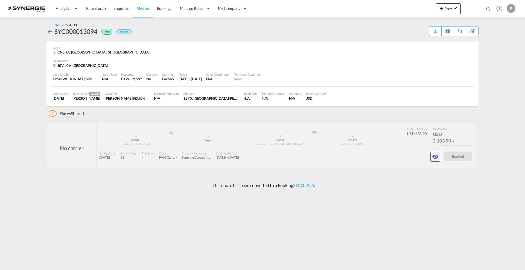
drag, startPoint x: 105, startPoint y: 98, endPoint x: 128, endPoint y: 96, distance: 22.8
click at [128, 96] on div "[PERSON_NAME] [PERSON_NAME]" at bounding box center [127, 98] width 45 height 5
copy div "[PERSON_NAME]"
click at [92, 30] on div "SYC000013094" at bounding box center [75, 31] width 43 height 9
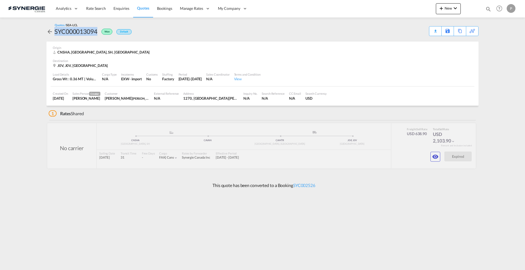
copy div "SYC000013094"
